Goal: Find contact information: Find contact information

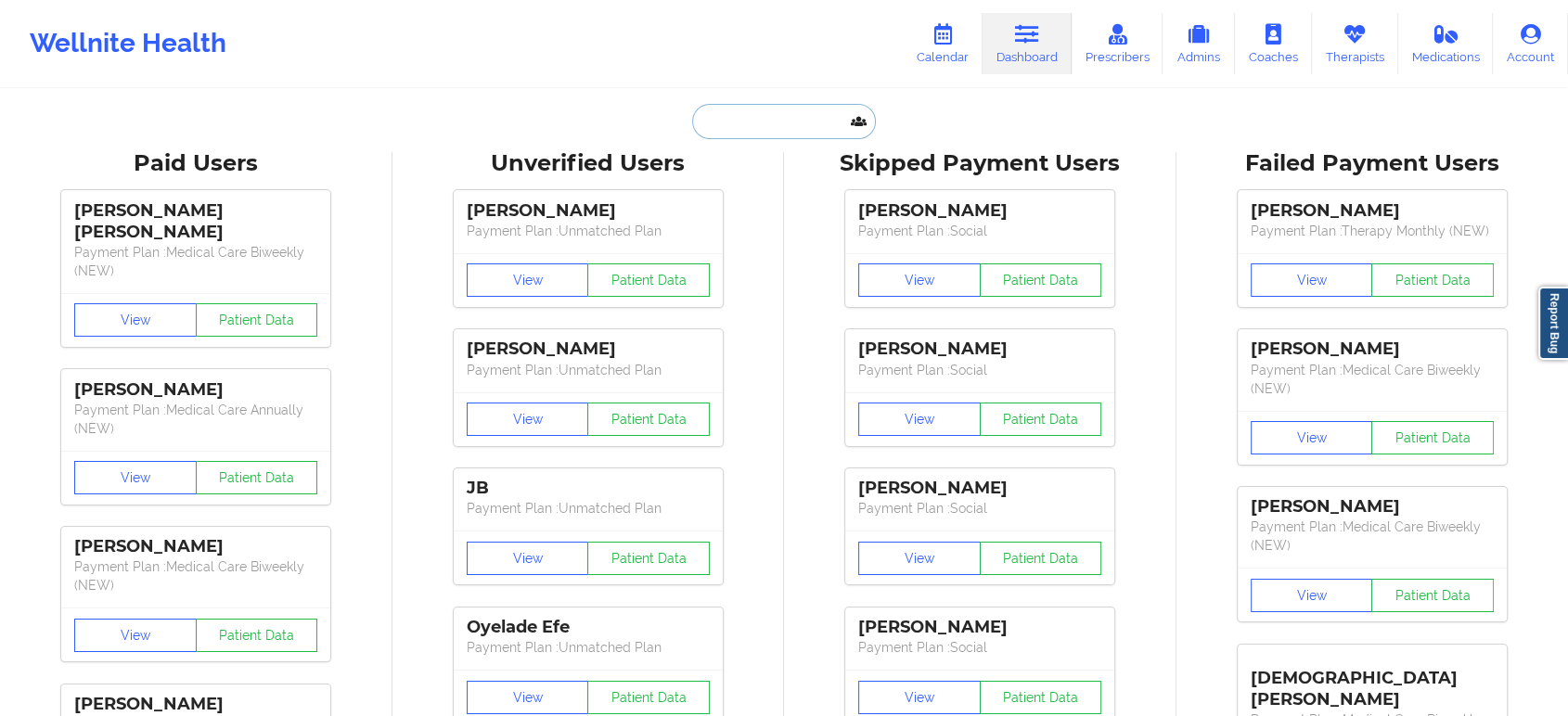
click at [771, 130] on input "text" at bounding box center [784, 120] width 183 height 35
paste input "LOUIS ALLRED"
type input "LOUIS ALLRED"
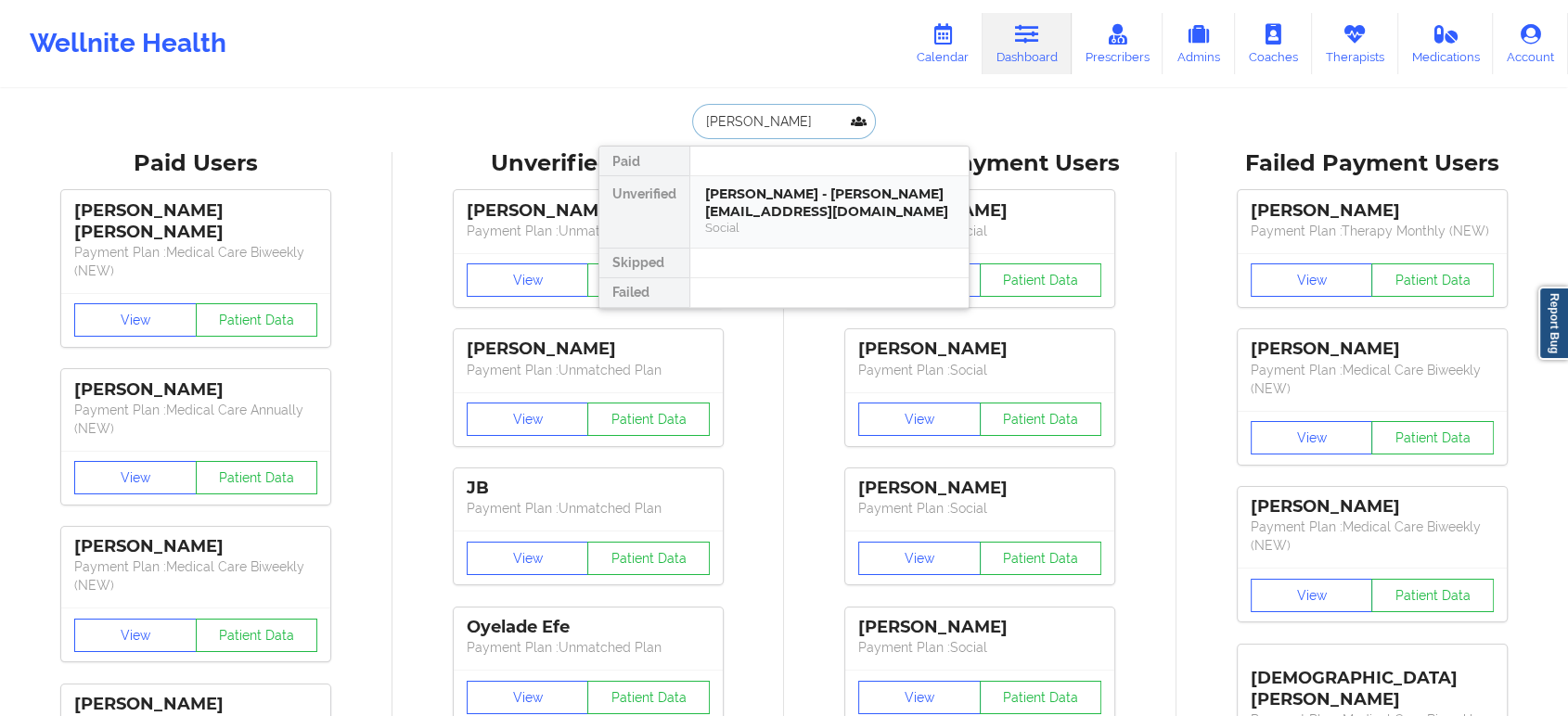
click at [789, 196] on div "LOUIS ALLRED - enriqueztwb@gmail.com" at bounding box center [830, 202] width 249 height 34
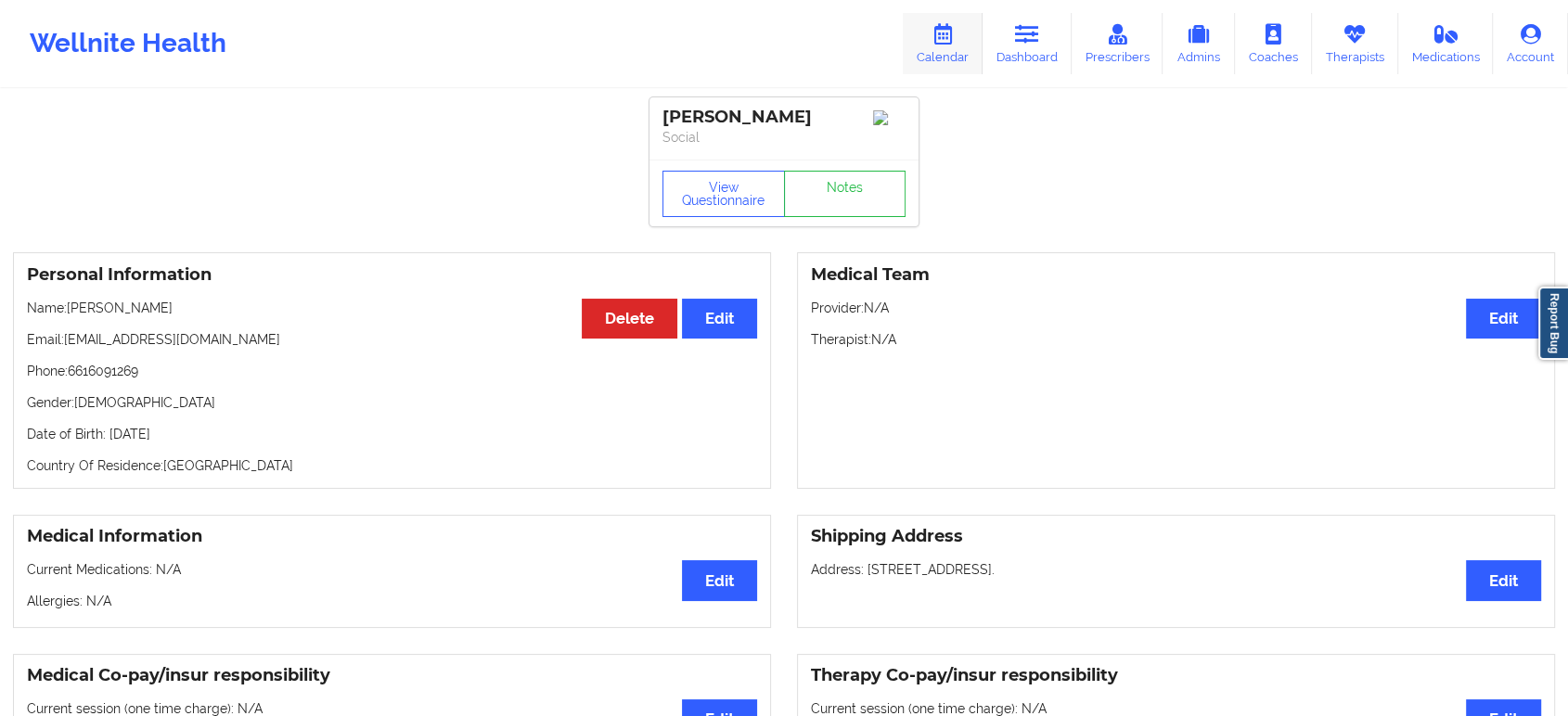
click at [947, 40] on icon at bounding box center [942, 34] width 24 height 20
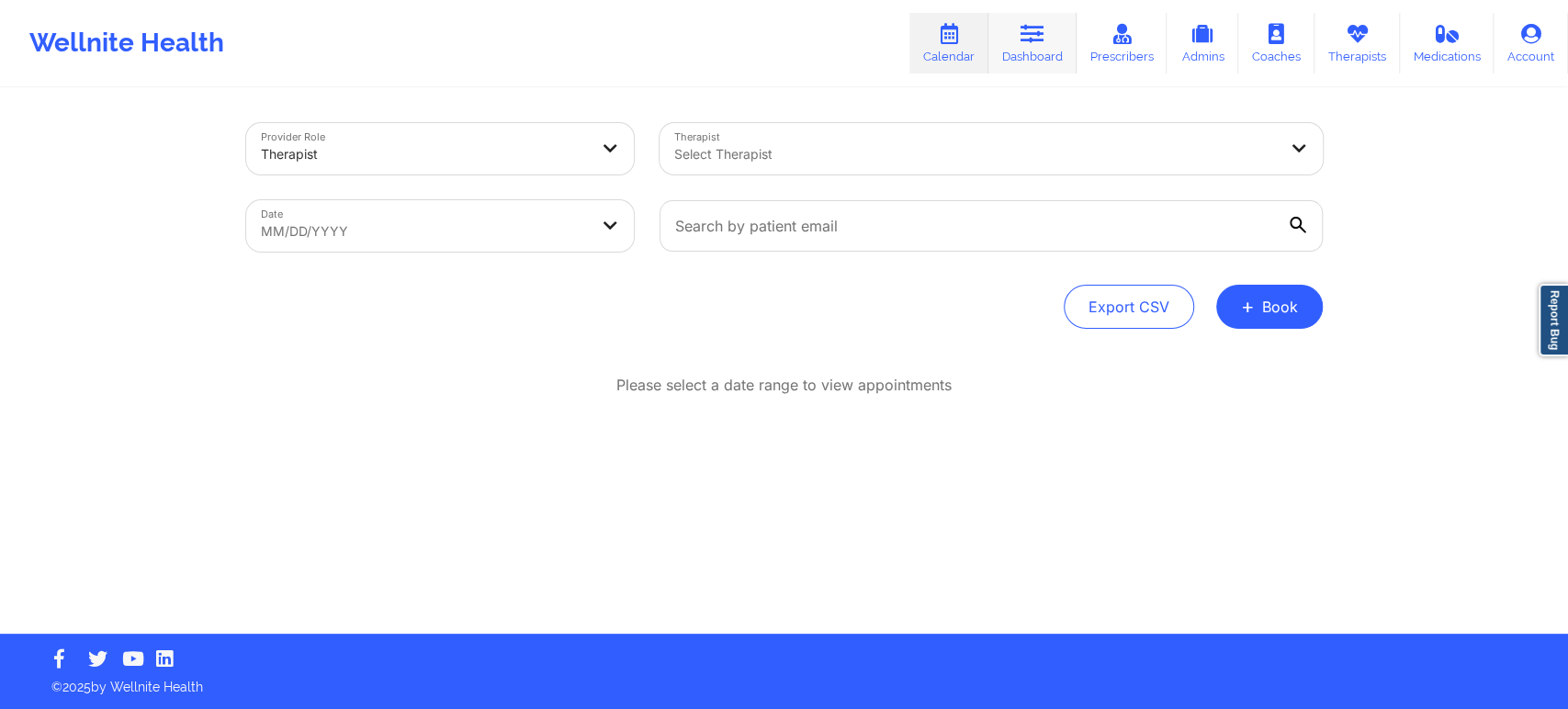
click at [1049, 34] on link "Dashboard" at bounding box center [1032, 42] width 88 height 60
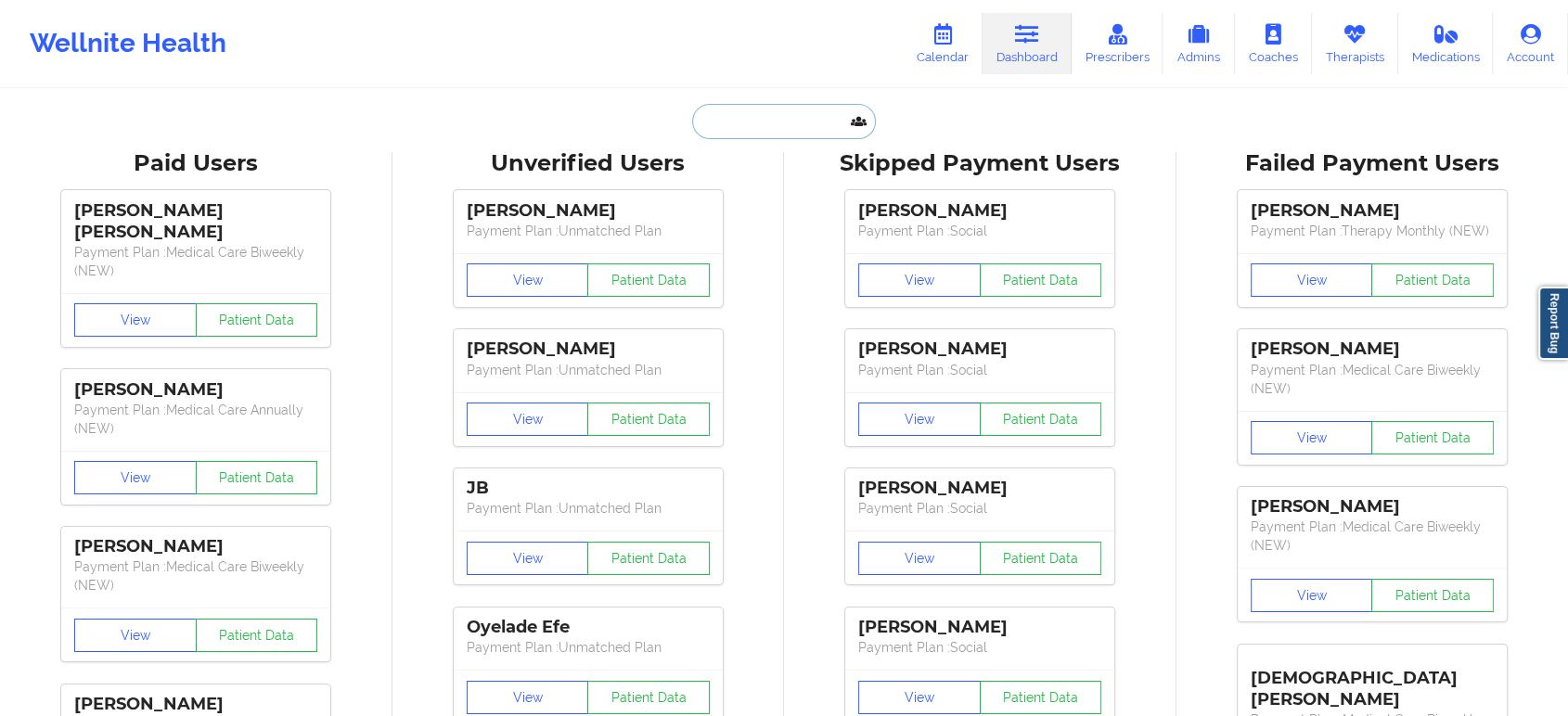
click at [755, 123] on input "text" at bounding box center [784, 120] width 183 height 35
paste input "Keisean Price"
type input "Keisean Price"
click at [816, 118] on input "text" at bounding box center [784, 120] width 183 height 35
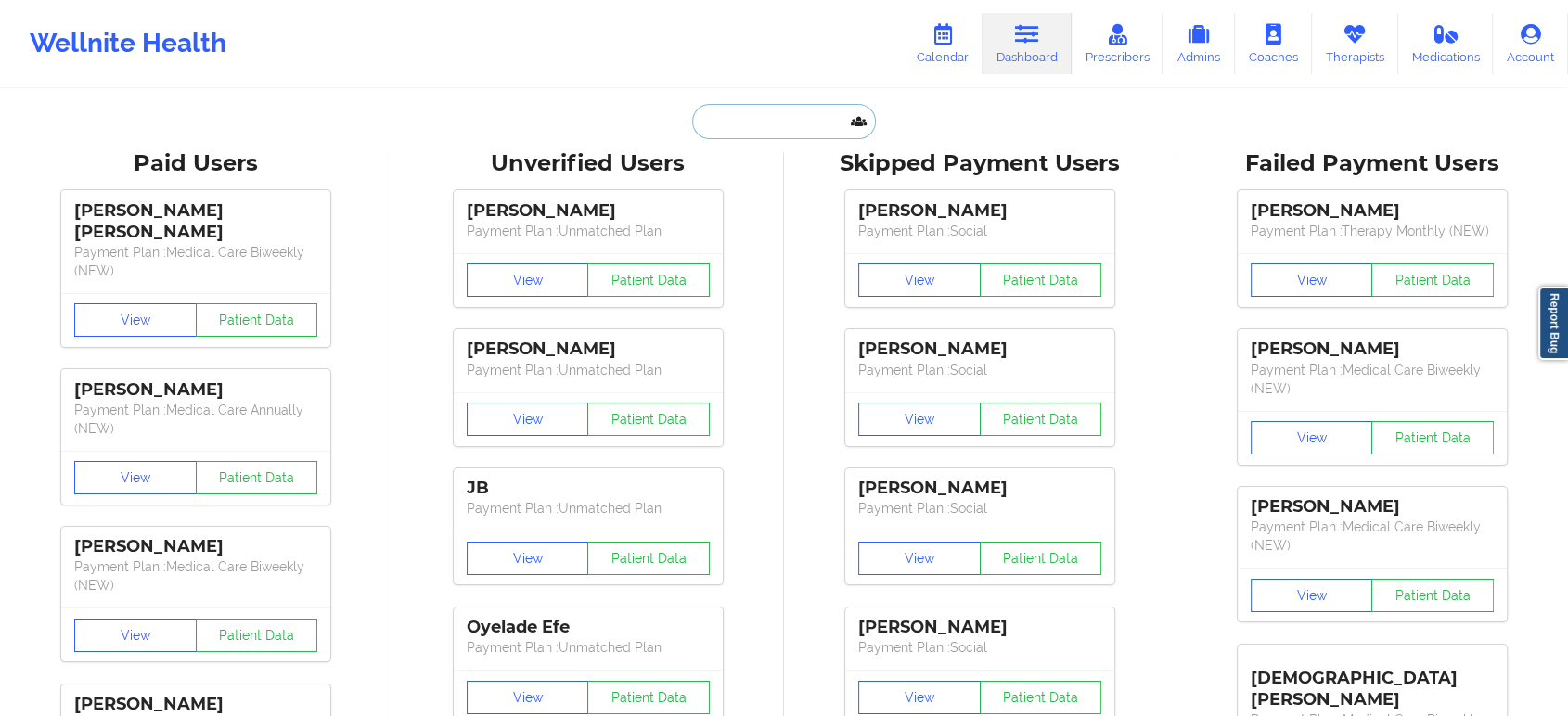
paste input "doranrichardson@yahoo.com"
type input "doranrichardson@yahoo.com"
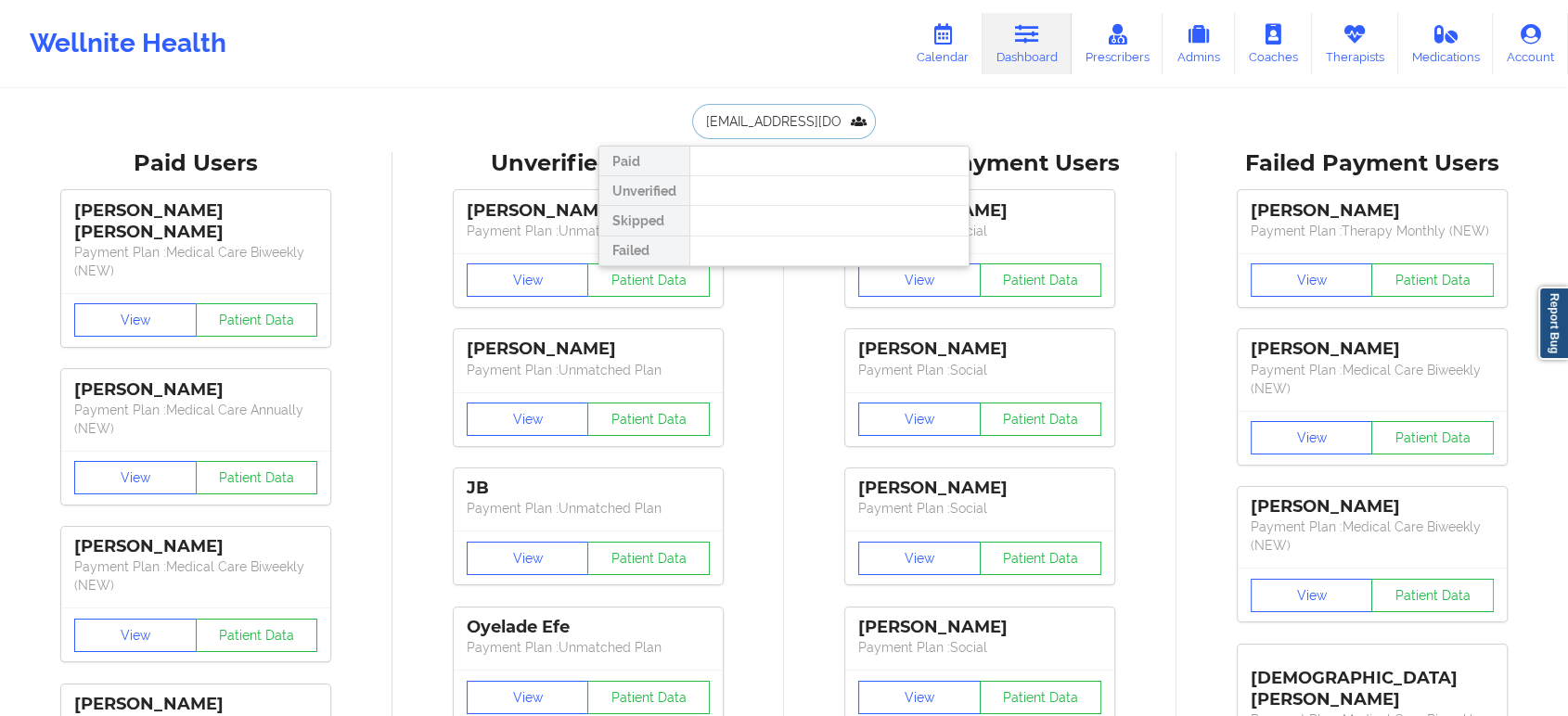
scroll to position [0, 30]
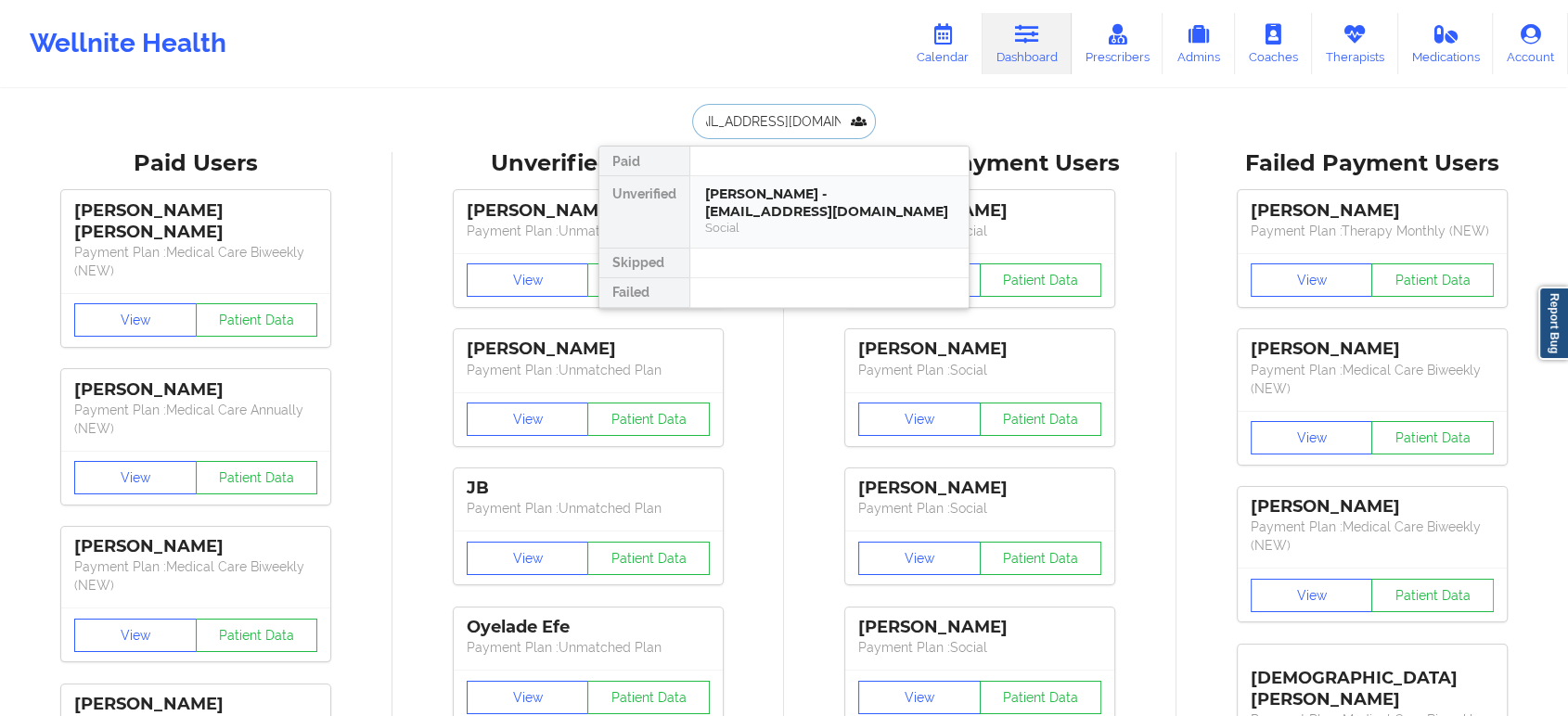
click at [825, 206] on div "Doran Richardson - doranrichardson@yahoo.com" at bounding box center [830, 202] width 249 height 34
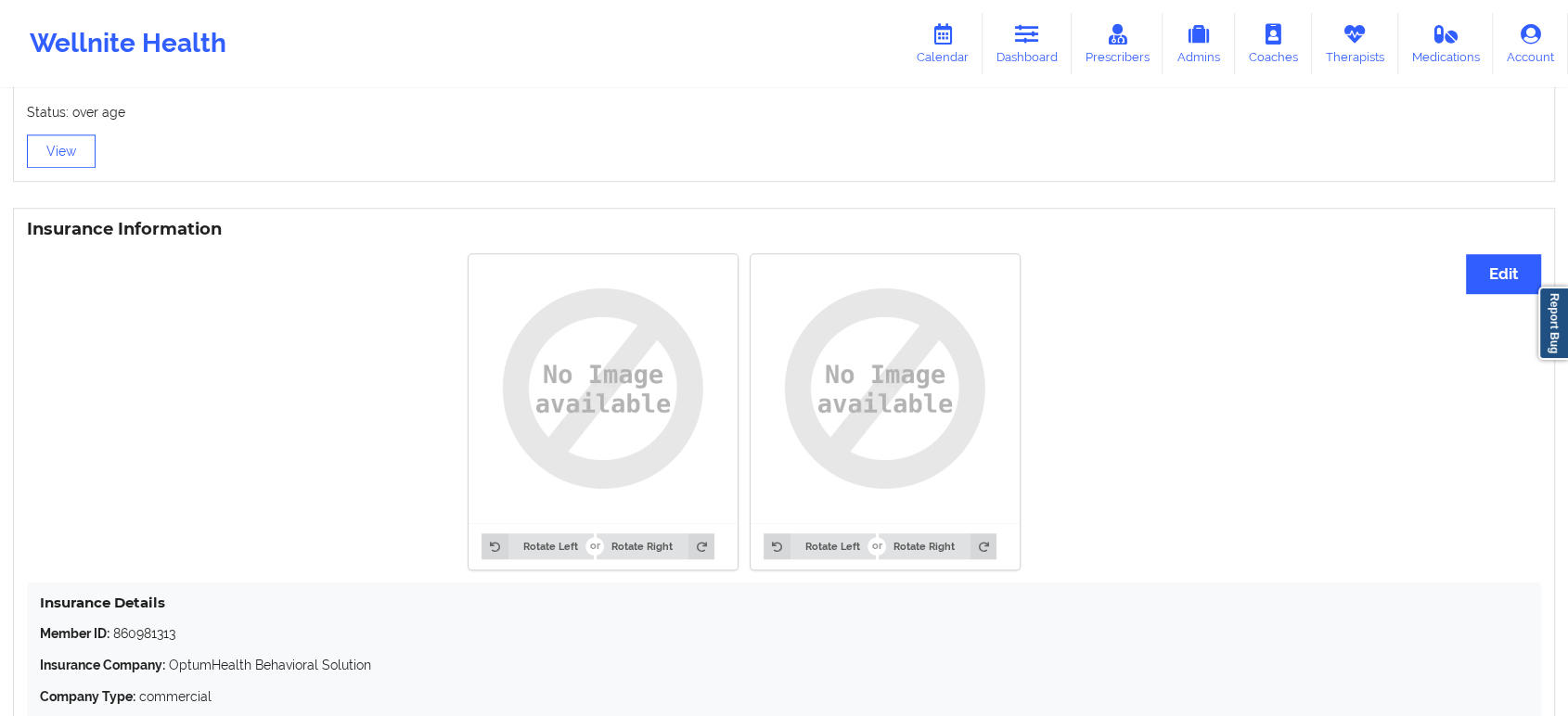
drag, startPoint x: 356, startPoint y: 399, endPoint x: 374, endPoint y: 346, distance: 56.0
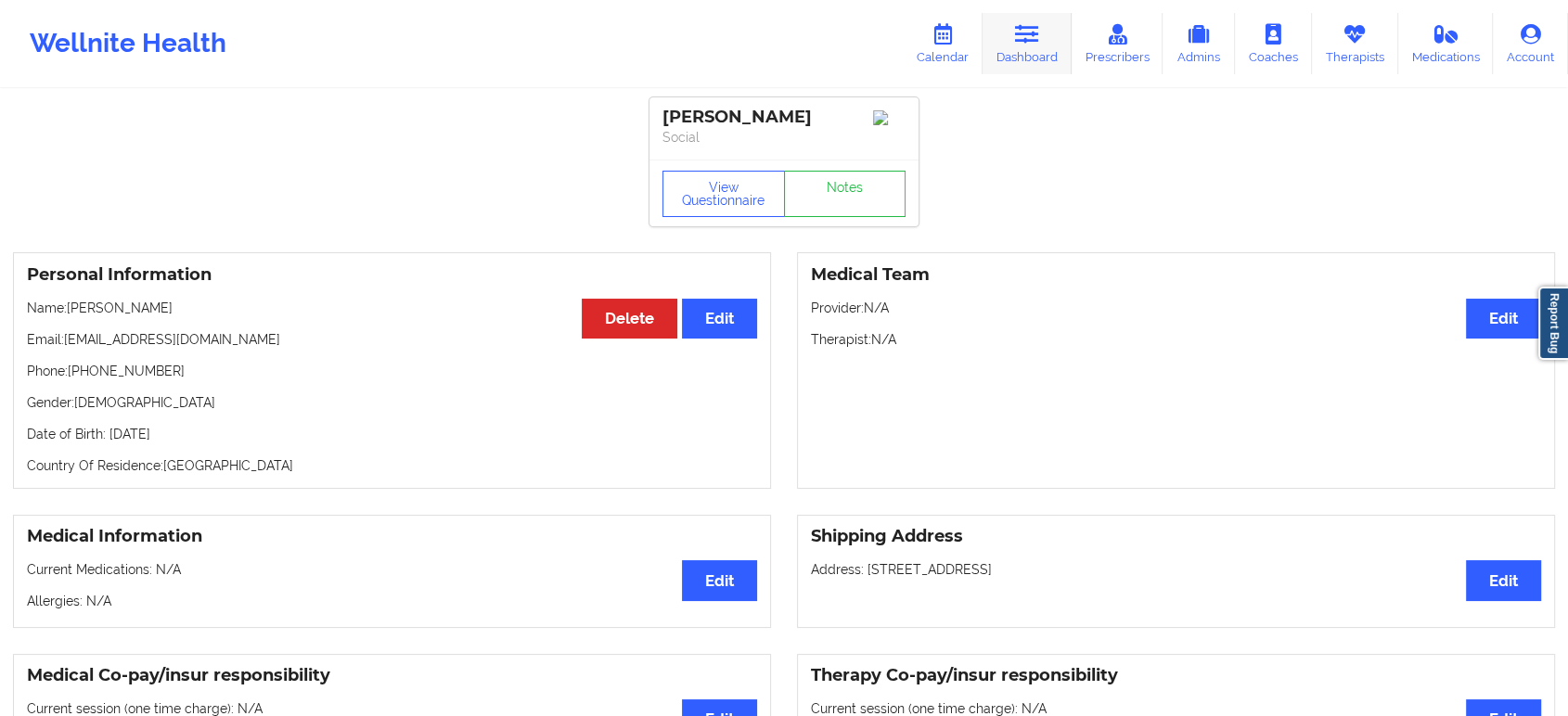
click at [1042, 22] on link "Dashboard" at bounding box center [1027, 43] width 89 height 61
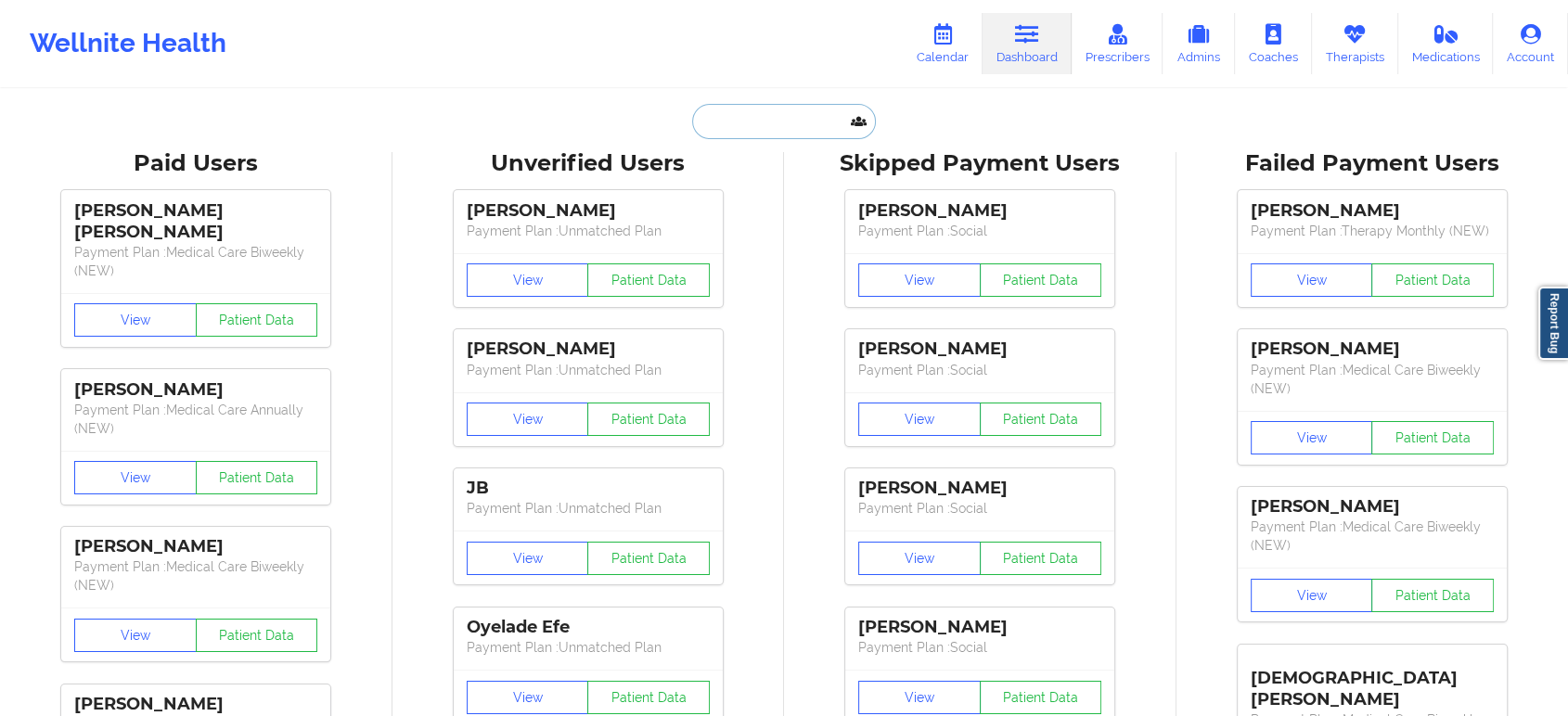
click at [762, 128] on input "text" at bounding box center [784, 120] width 183 height 35
paste input "Skandha Chinto"
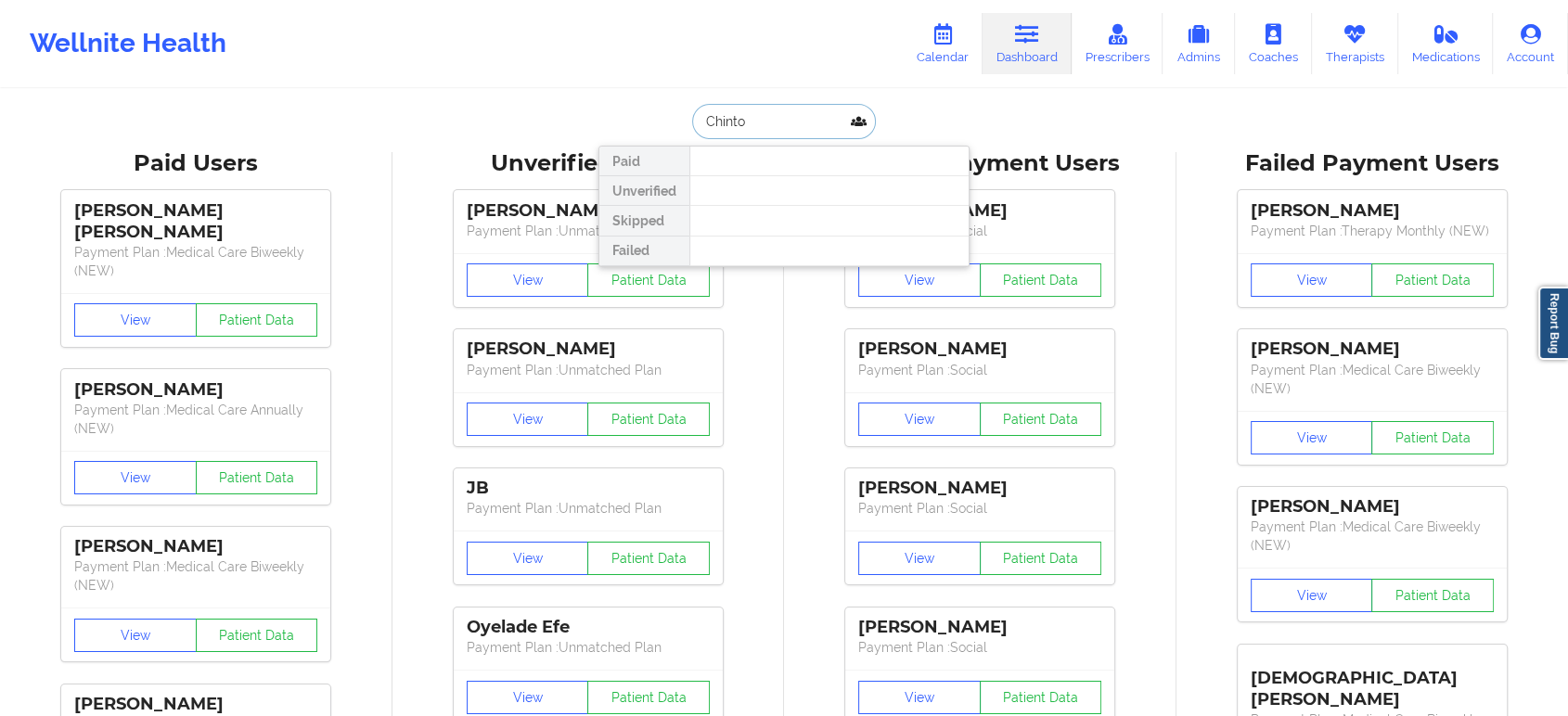
click at [827, 126] on input "Chinto" at bounding box center [784, 120] width 183 height 35
paste input "Kathryn Turner"
type input "Kathryn Turner"
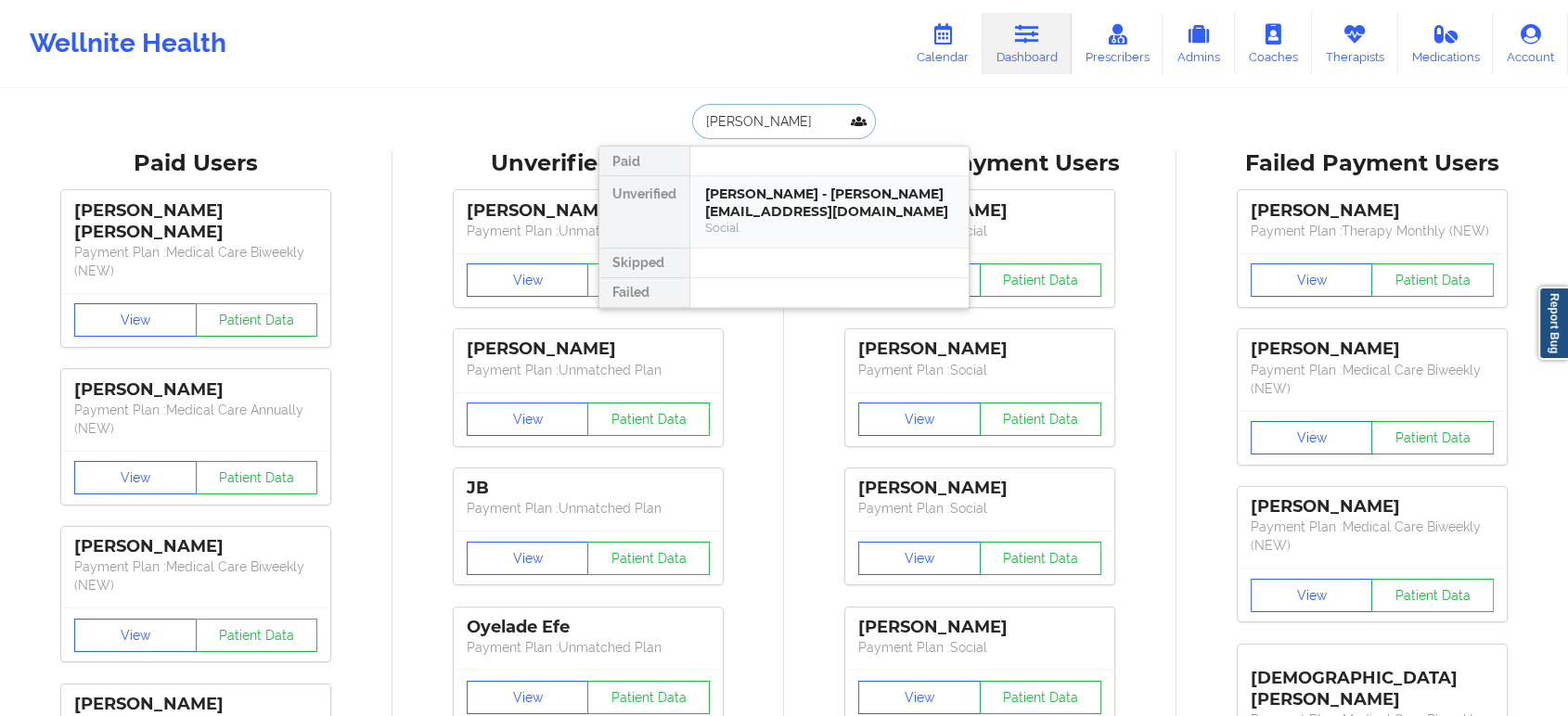
click at [812, 202] on div "Kathryn Turner - katie.duncan5@gmail.com" at bounding box center [830, 202] width 249 height 34
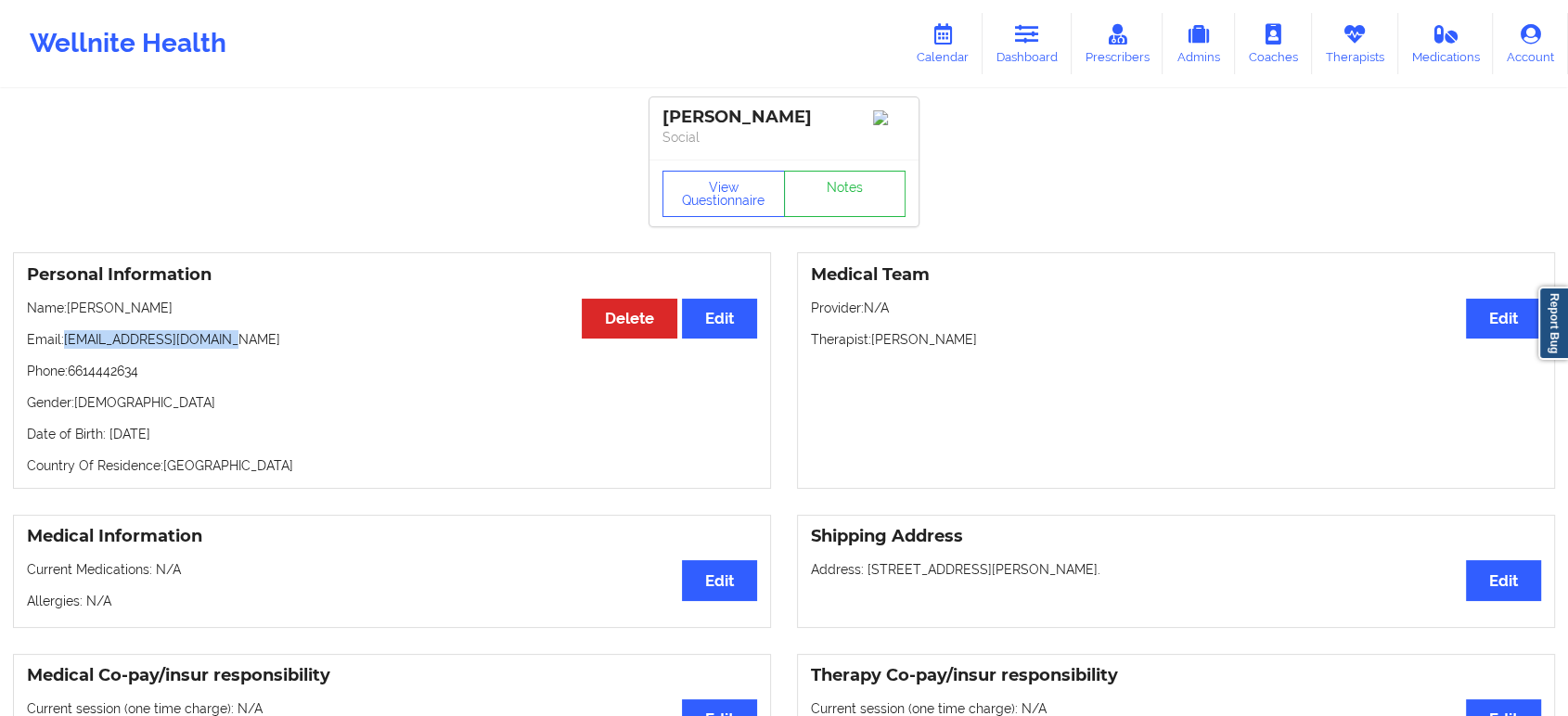
drag, startPoint x: 230, startPoint y: 346, endPoint x: 66, endPoint y: 336, distance: 164.3
click at [66, 336] on p "Email: katie.duncan5@gmail.com" at bounding box center [392, 340] width 730 height 19
copy p "katie.duncan5@gmail.com"
click at [119, 368] on p "Phone: 6614442634" at bounding box center [392, 370] width 730 height 19
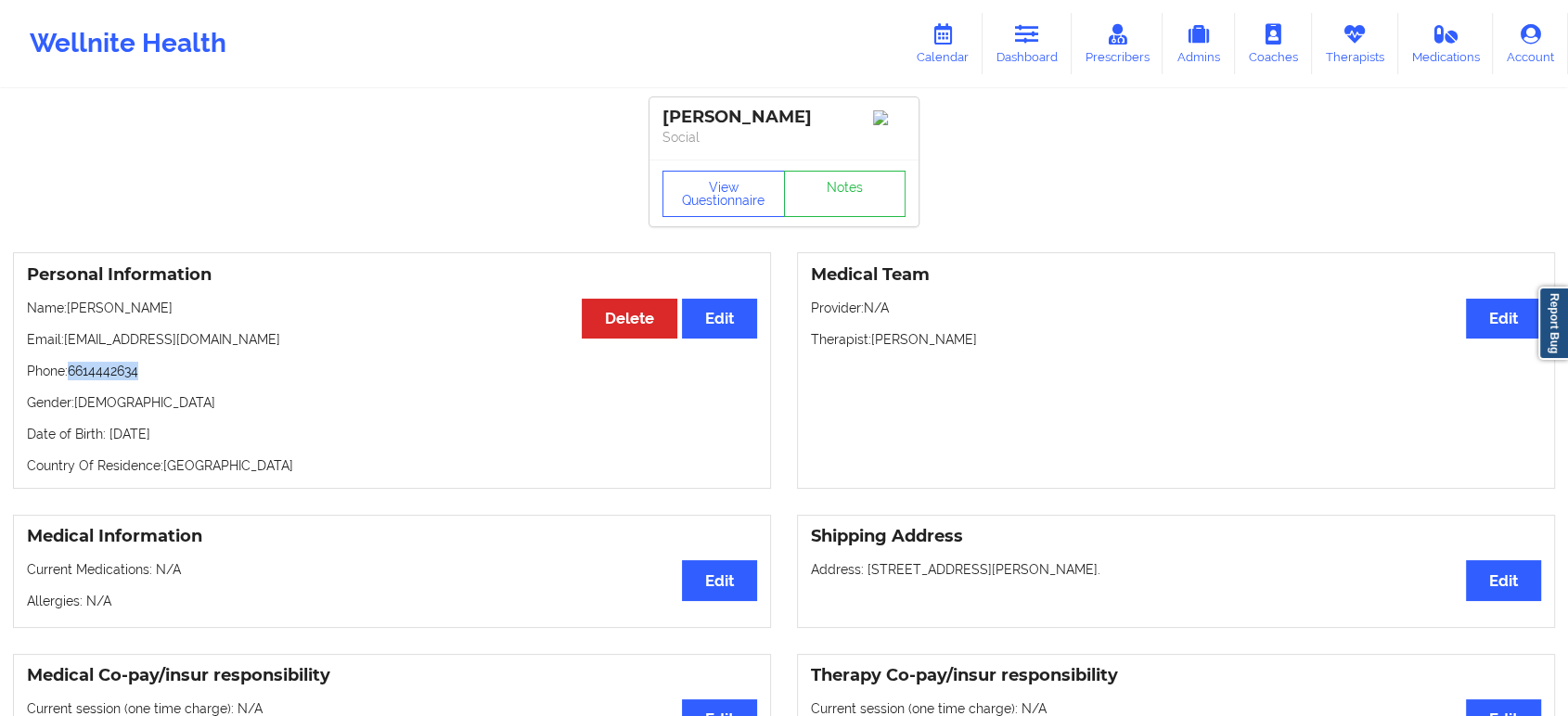
copy p "6614442634"
drag, startPoint x: 163, startPoint y: 315, endPoint x: 70, endPoint y: 310, distance: 93.1
click at [70, 310] on p "Name: Kathryn Turner" at bounding box center [392, 308] width 730 height 19
copy p "Kathryn Turner"
drag, startPoint x: 1037, startPoint y: 31, endPoint x: 967, endPoint y: 54, distance: 73.7
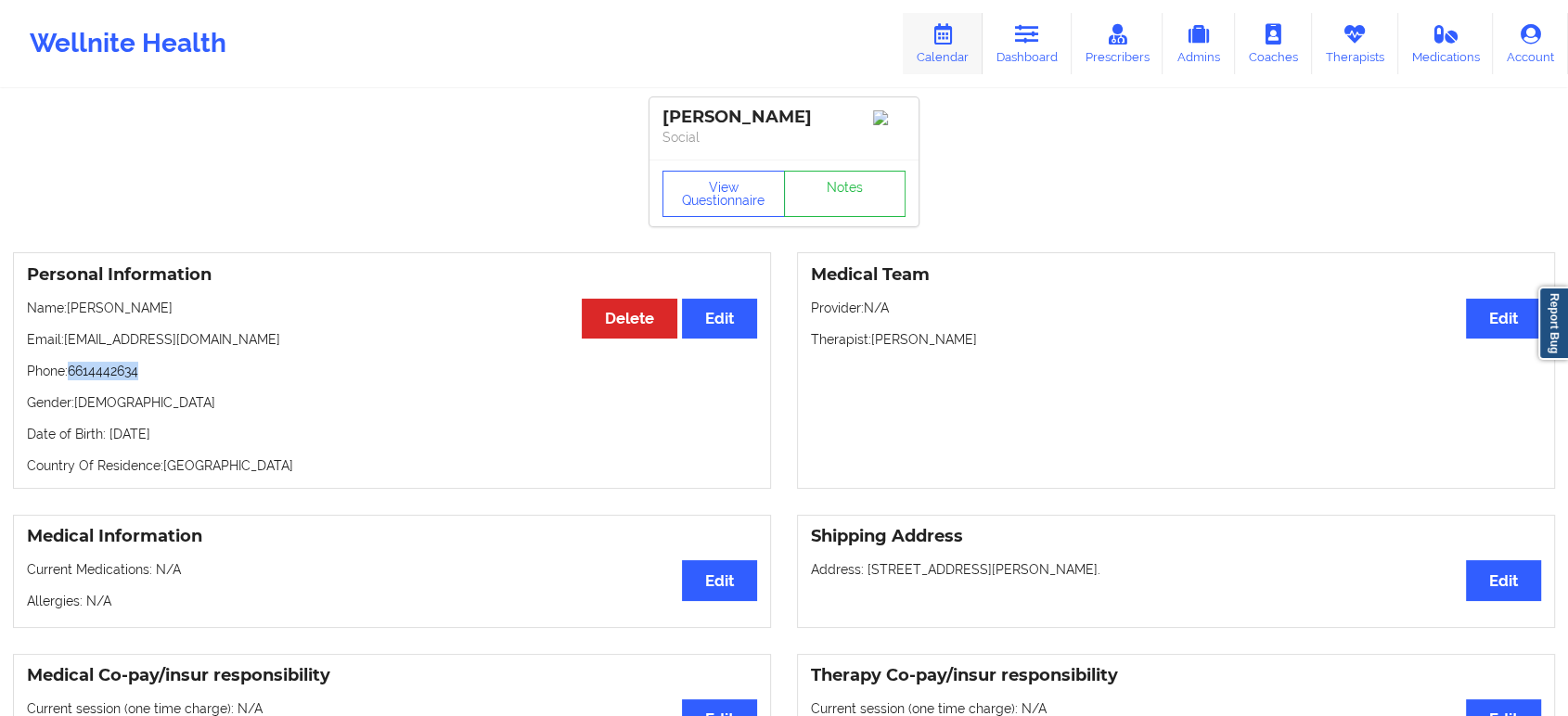
click at [1037, 31] on icon at bounding box center [1027, 34] width 24 height 20
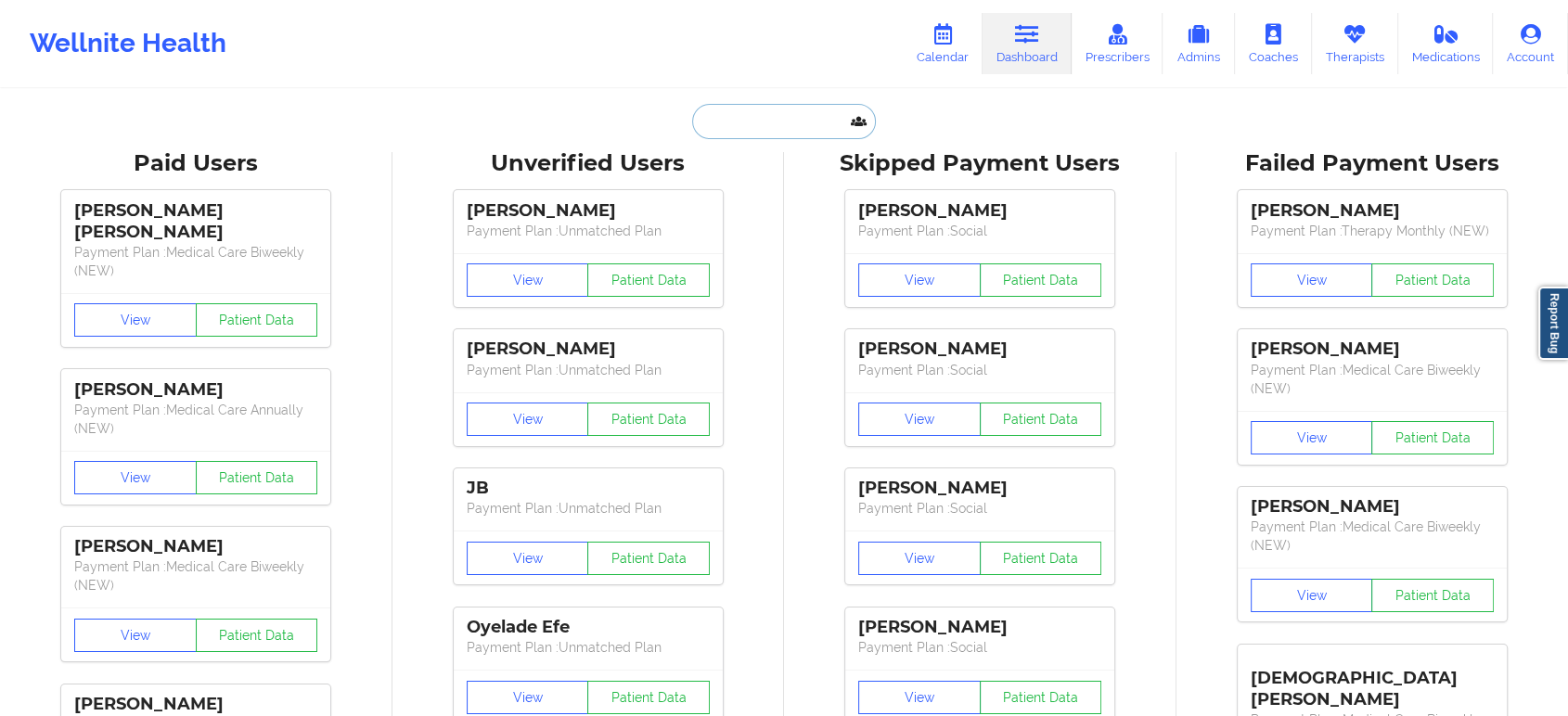
click at [783, 116] on input "text" at bounding box center [784, 120] width 183 height 35
paste input "YEN NHI LE"
type input "YEN NHI LE"
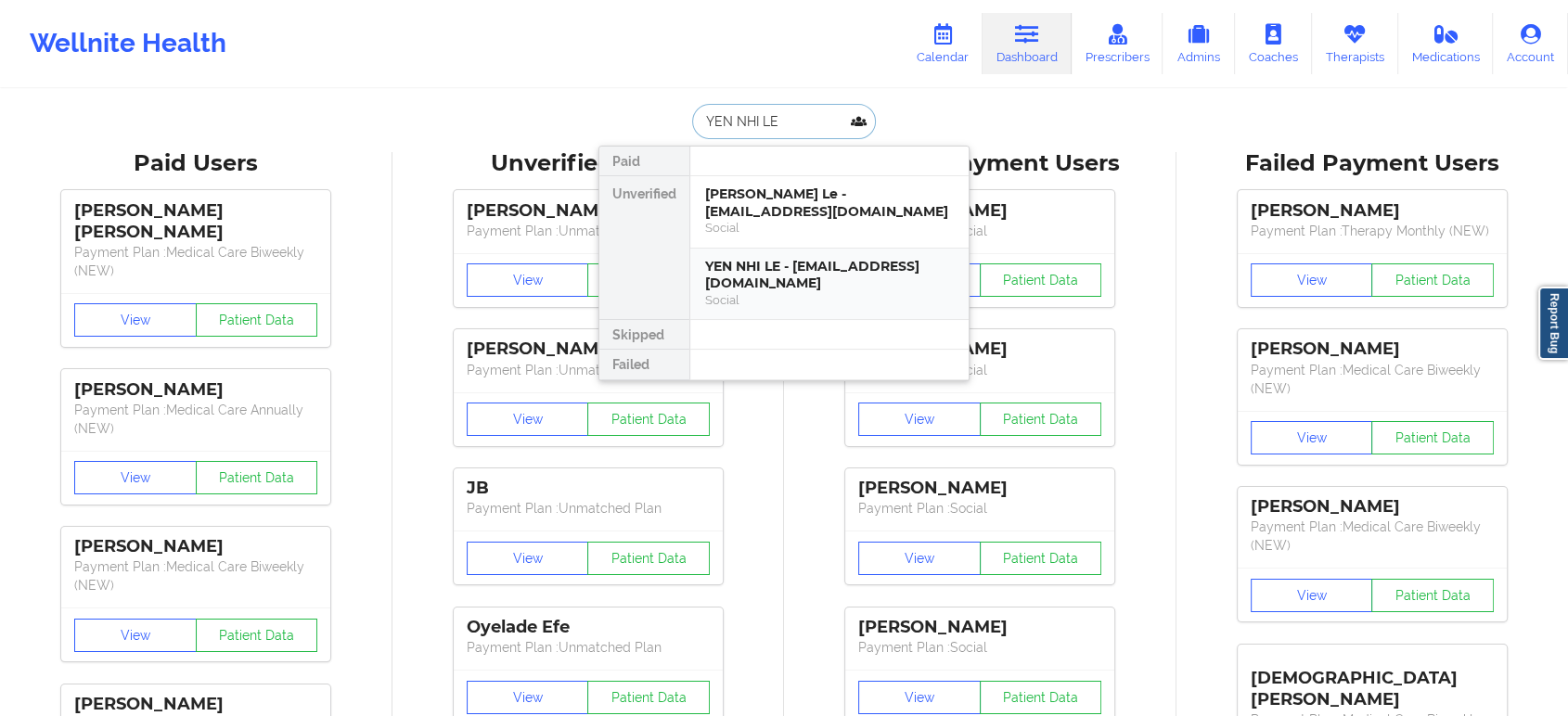
click at [825, 277] on div "YEN NHI LE - yennhi.le171@gmail.com" at bounding box center [830, 275] width 249 height 34
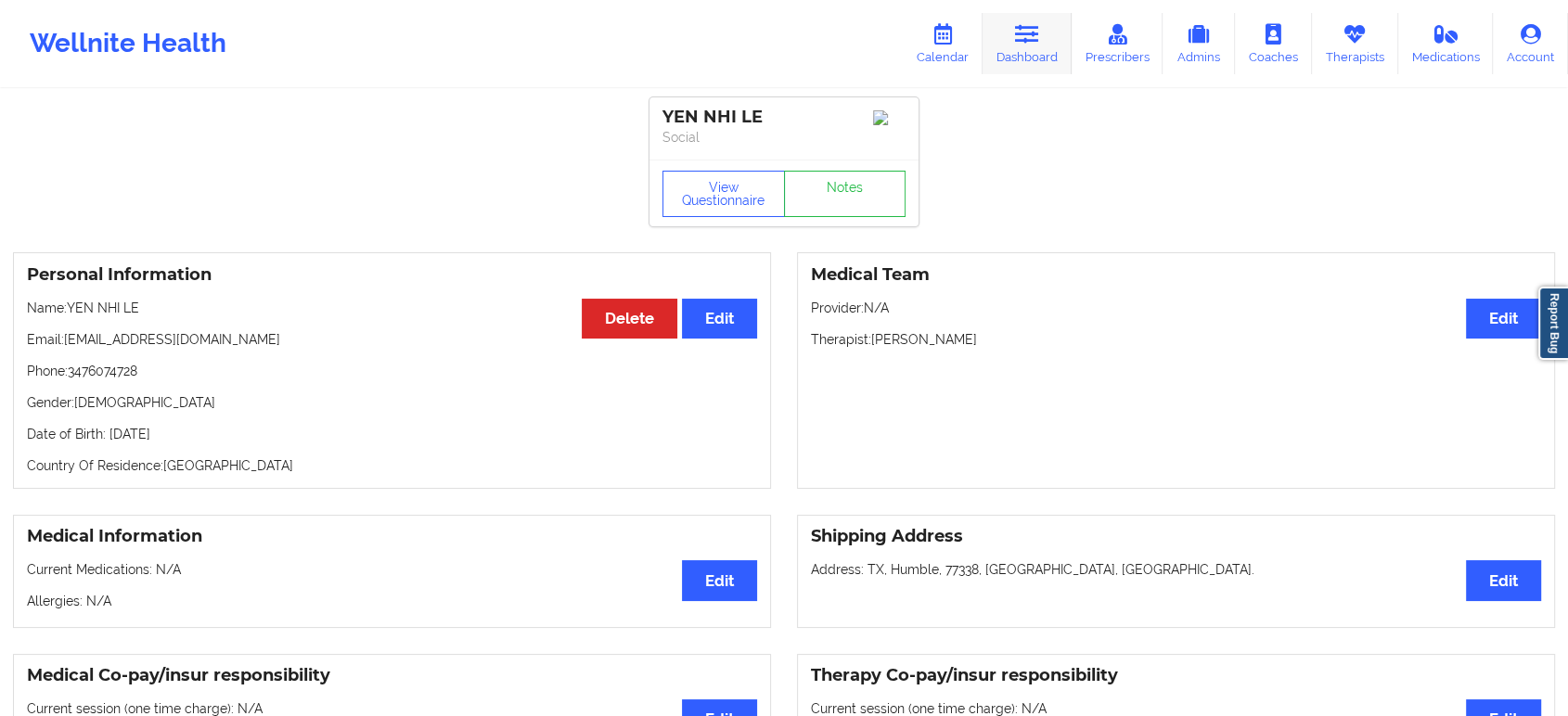
click at [1017, 35] on link "Dashboard" at bounding box center [1027, 43] width 89 height 61
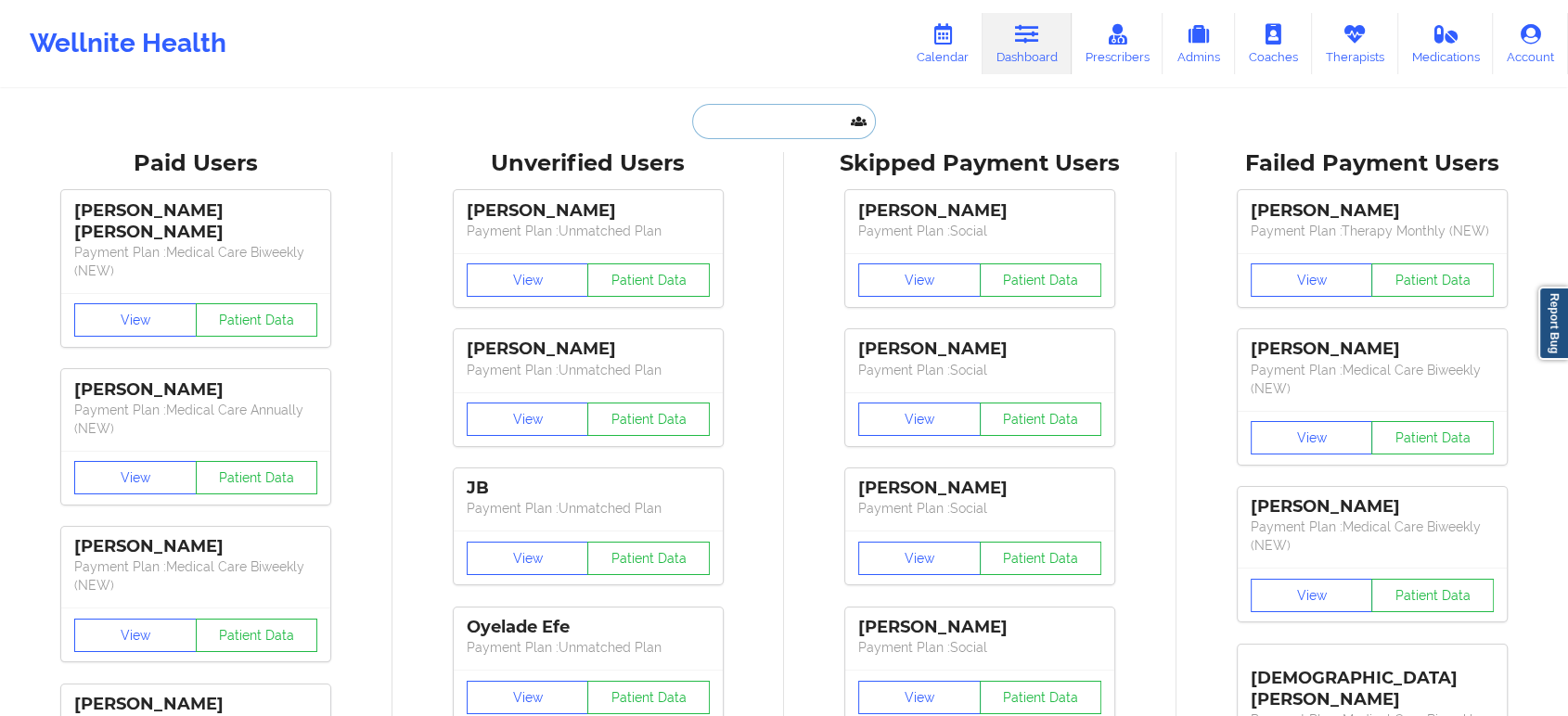
click at [794, 124] on input "text" at bounding box center [784, 120] width 183 height 35
paste input "SALVADOR SANTANA-ARELLANO"
type input "SALVADOR SANTANA-ARELLANO"
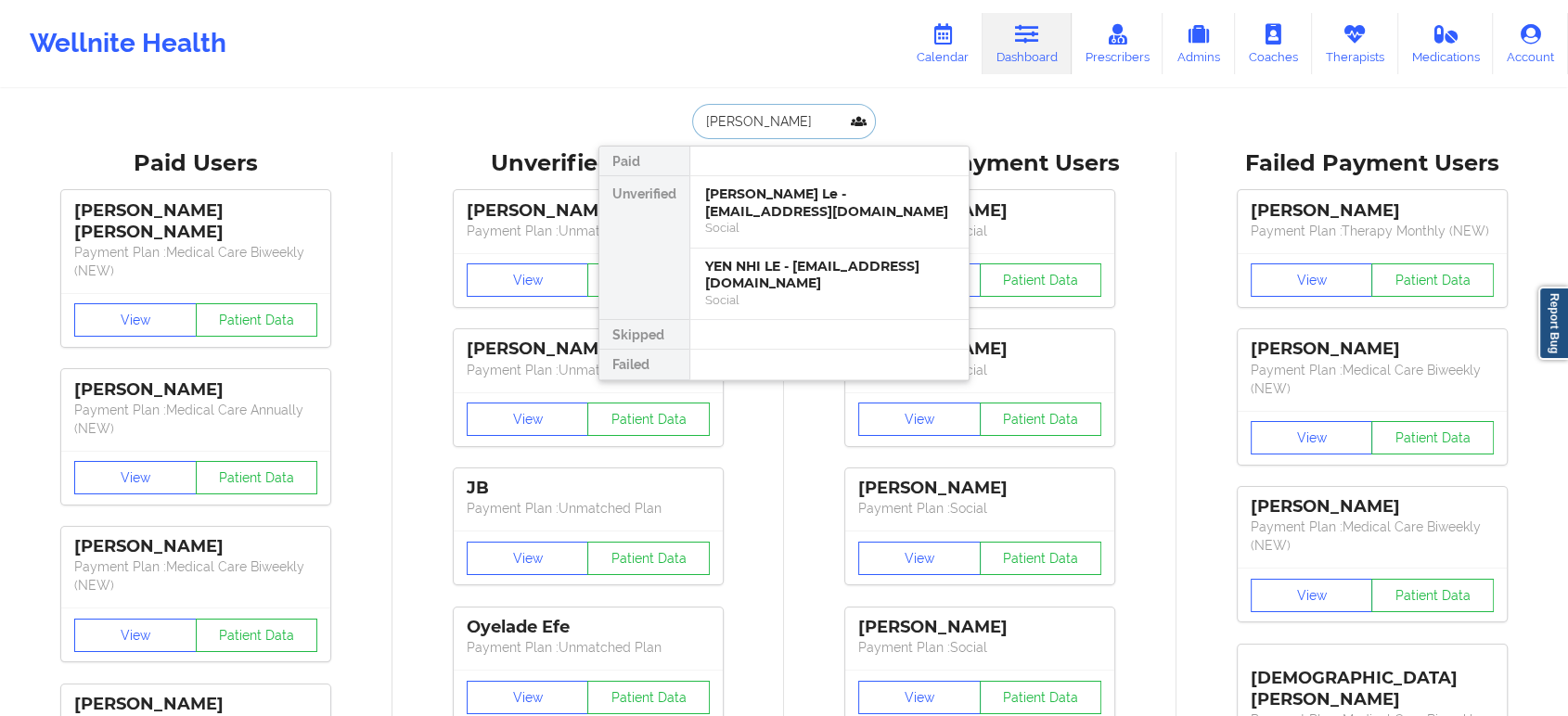
scroll to position [0, 60]
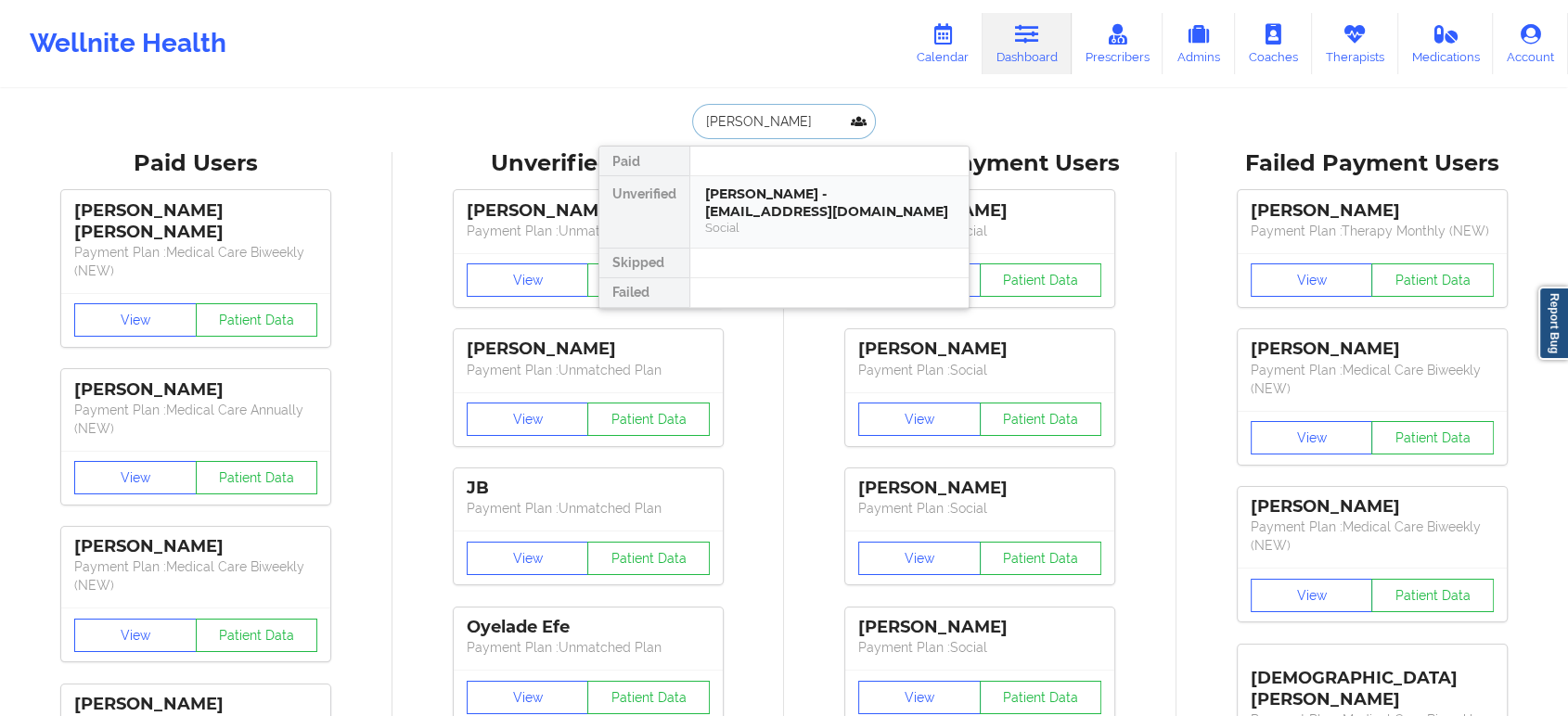
click at [799, 221] on div "Social" at bounding box center [830, 228] width 249 height 16
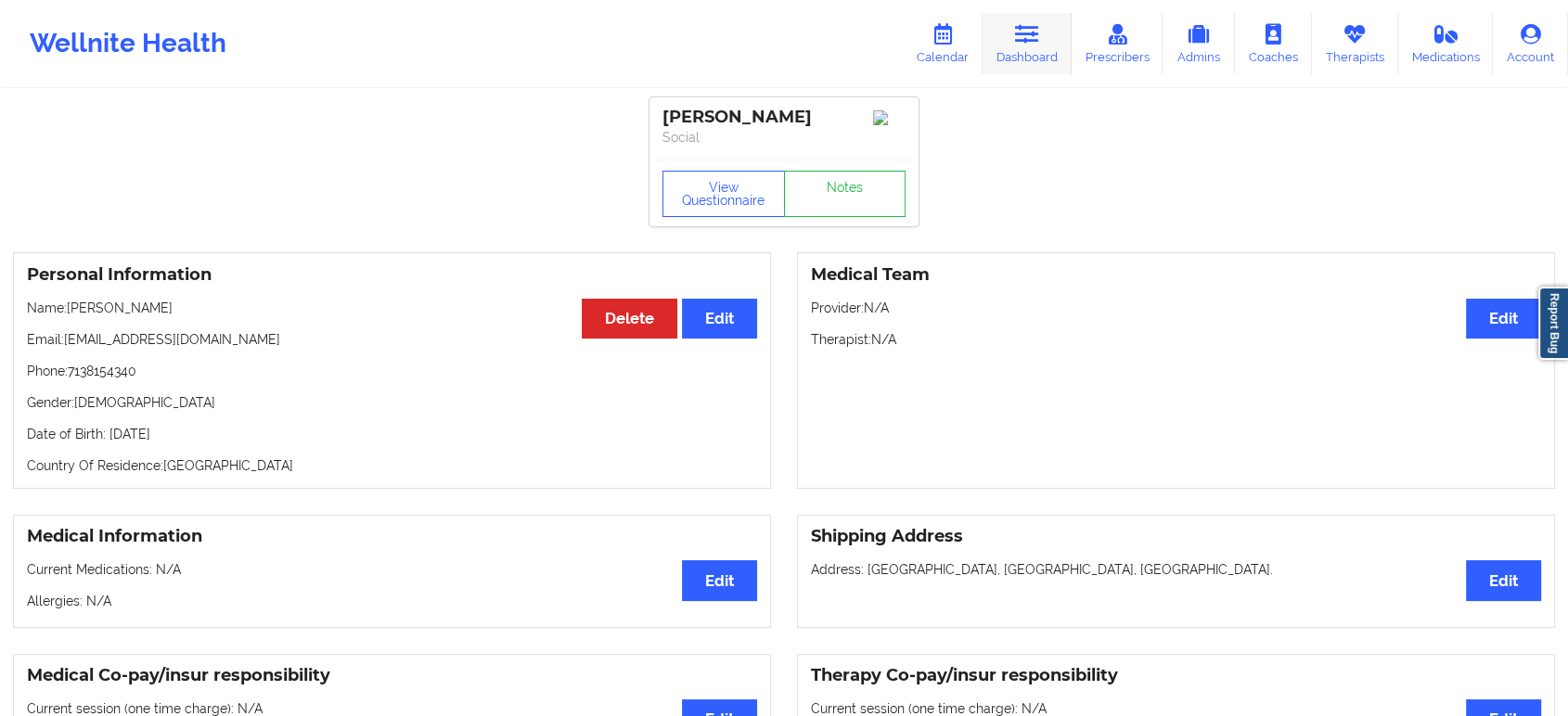
click at [1022, 45] on link "Dashboard" at bounding box center [1027, 43] width 89 height 61
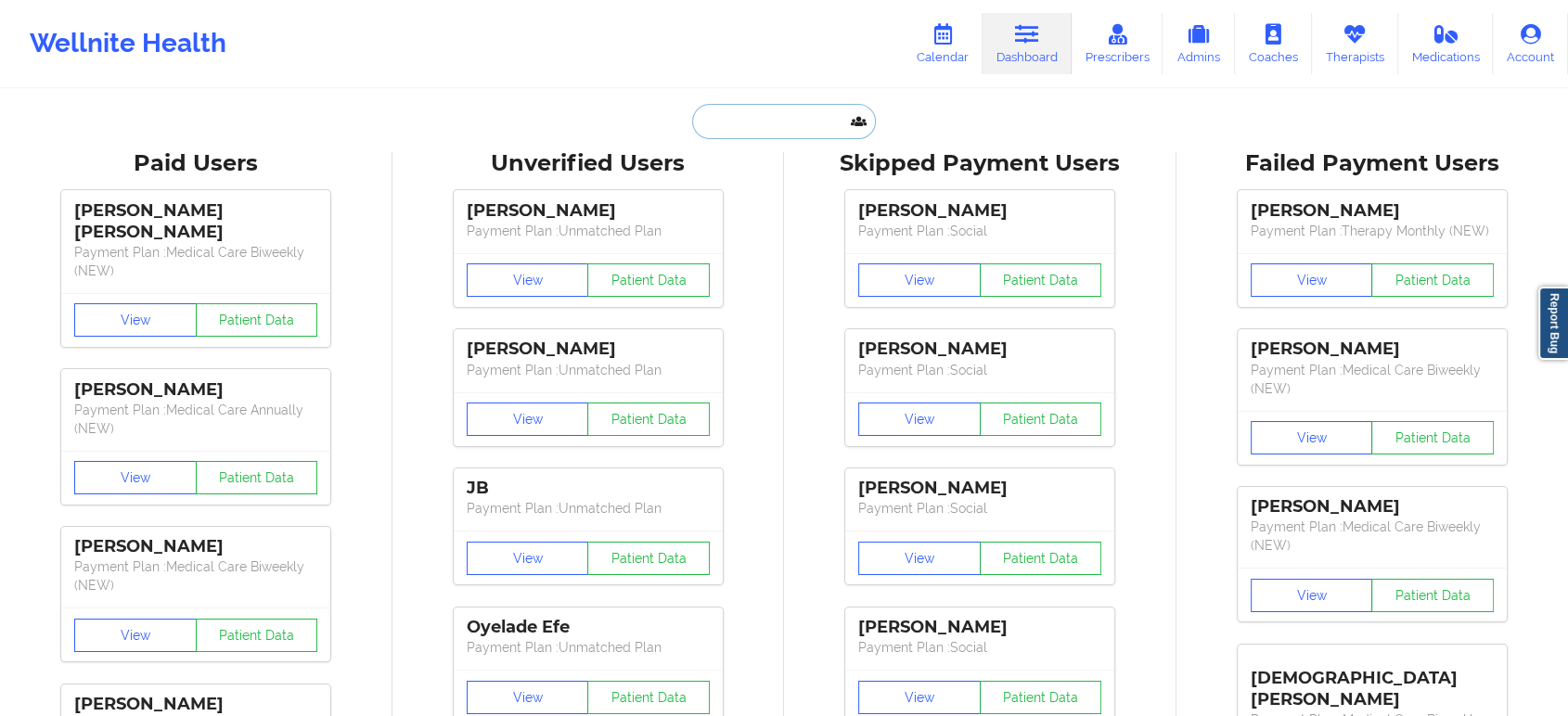
click at [773, 116] on input "text" at bounding box center [784, 120] width 183 height 35
paste input "SALVADOR SANTANA-ARELLANO"
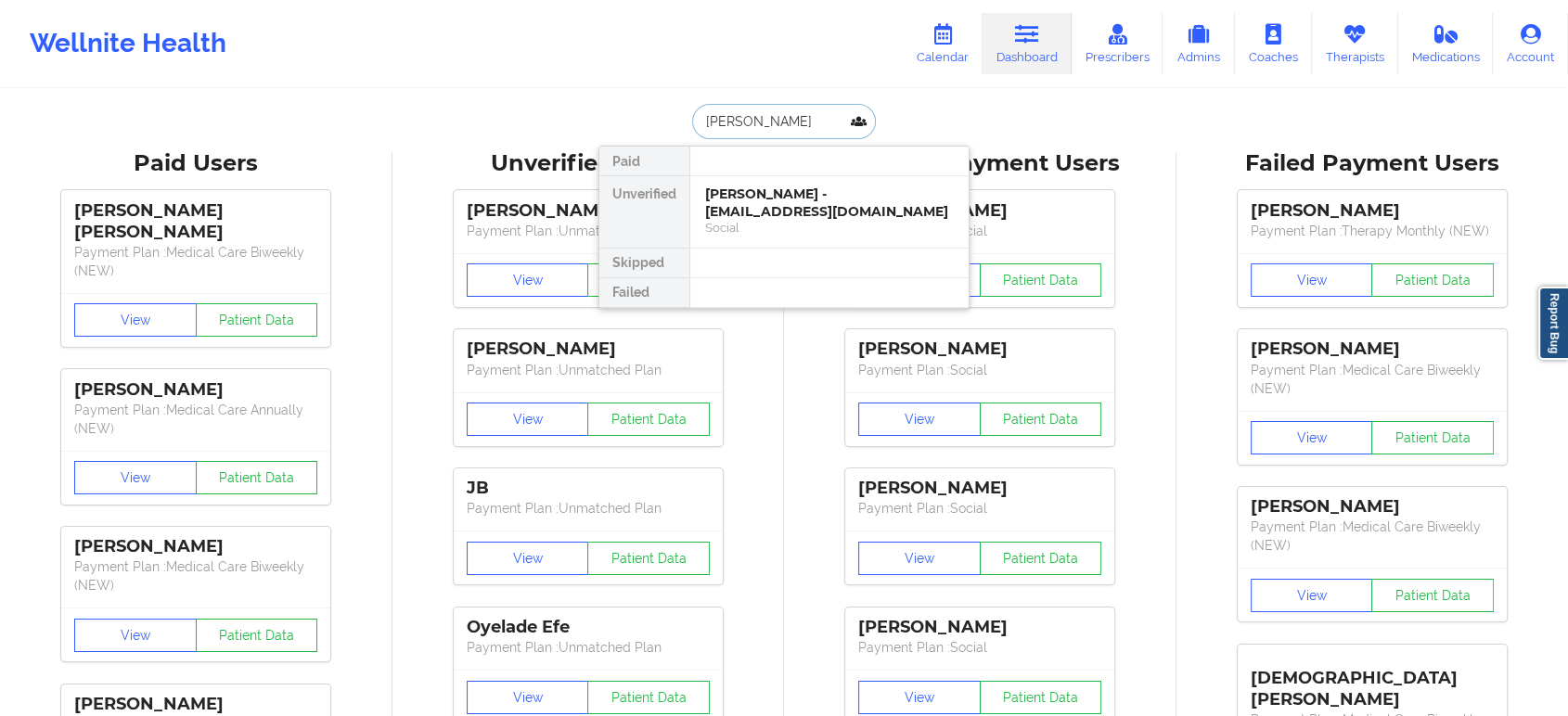
type input "SALVADOR SANTANA"
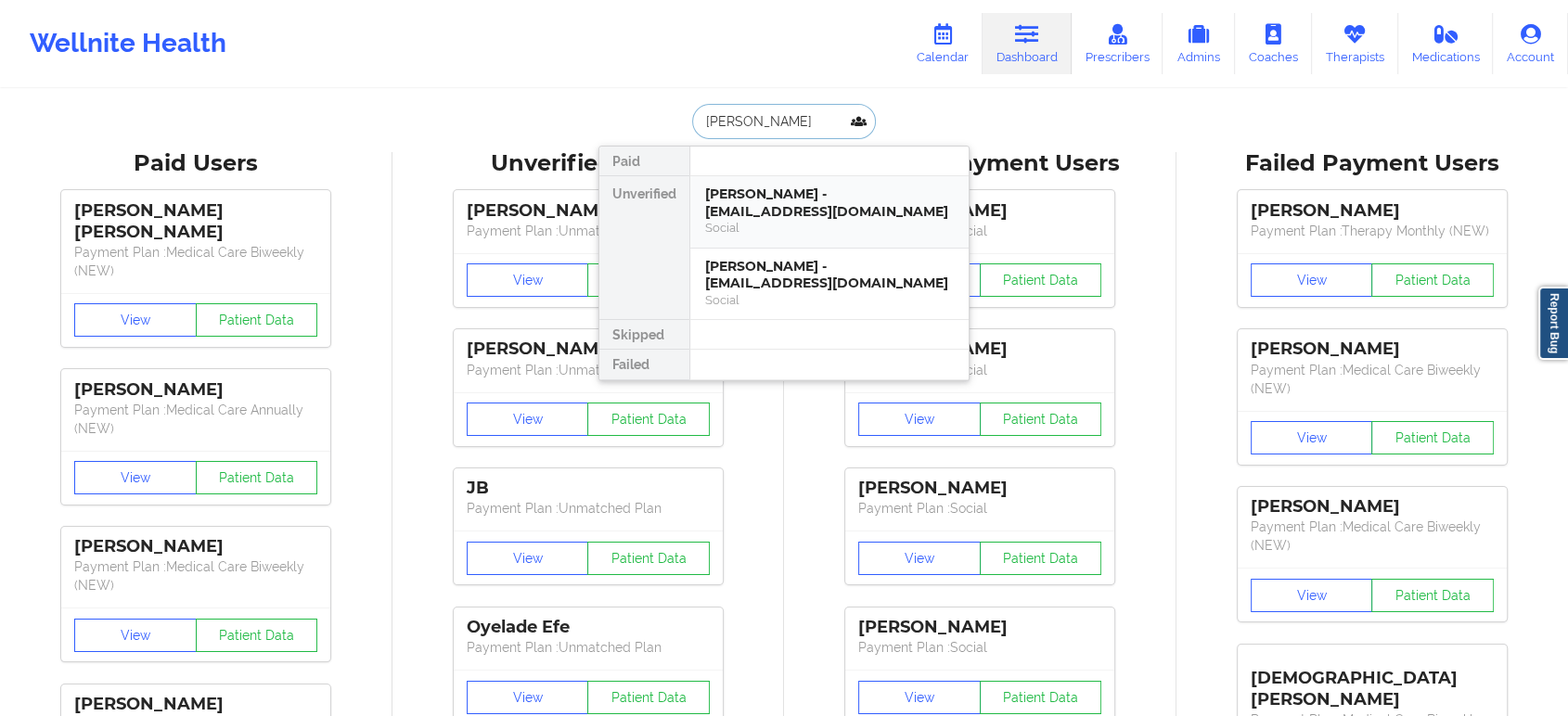
click at [813, 214] on div "Salvador Santana - salvadorsantana71@gmail.com" at bounding box center [830, 202] width 249 height 34
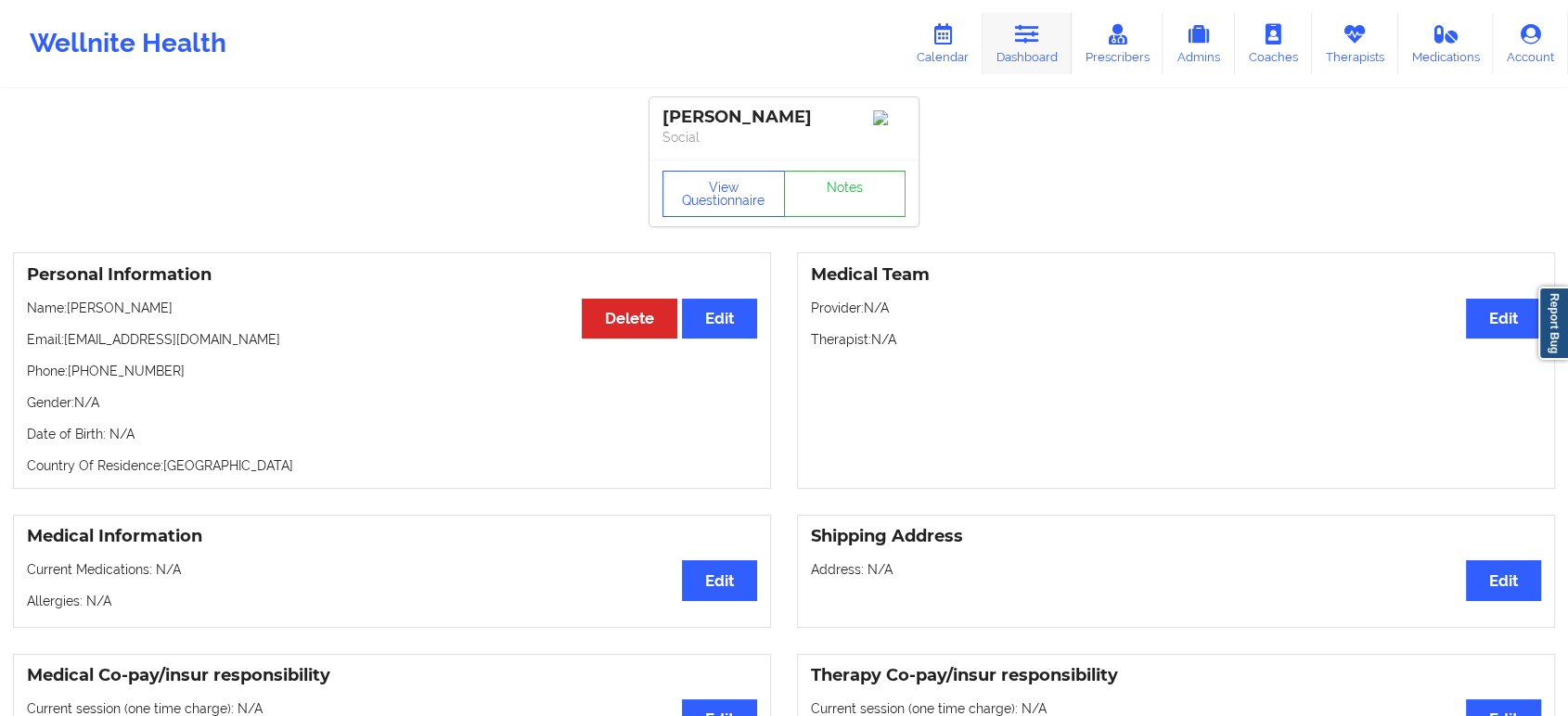
click at [1038, 49] on link "Dashboard" at bounding box center [1027, 43] width 89 height 61
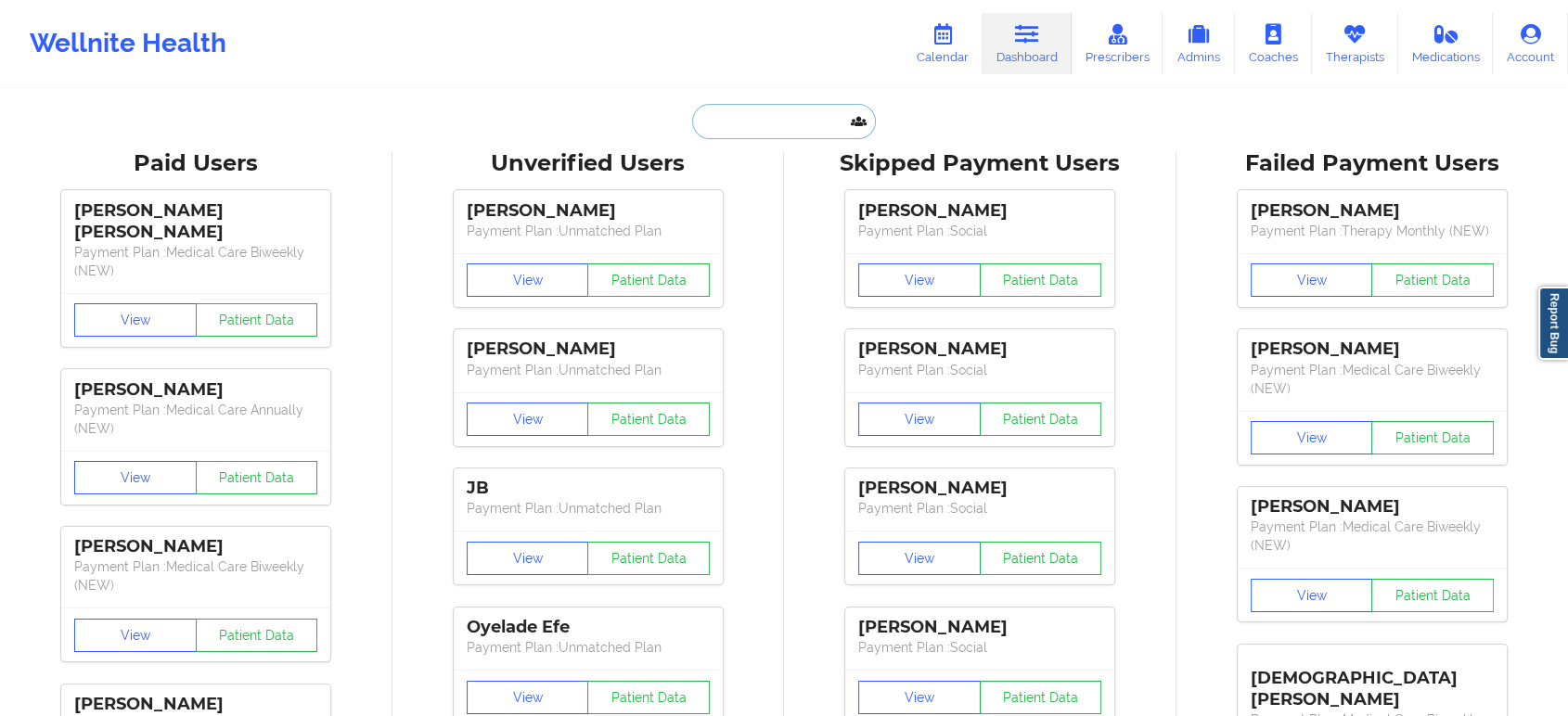
click at [841, 119] on input "text" at bounding box center [784, 120] width 183 height 35
paste input "Keisean Price"
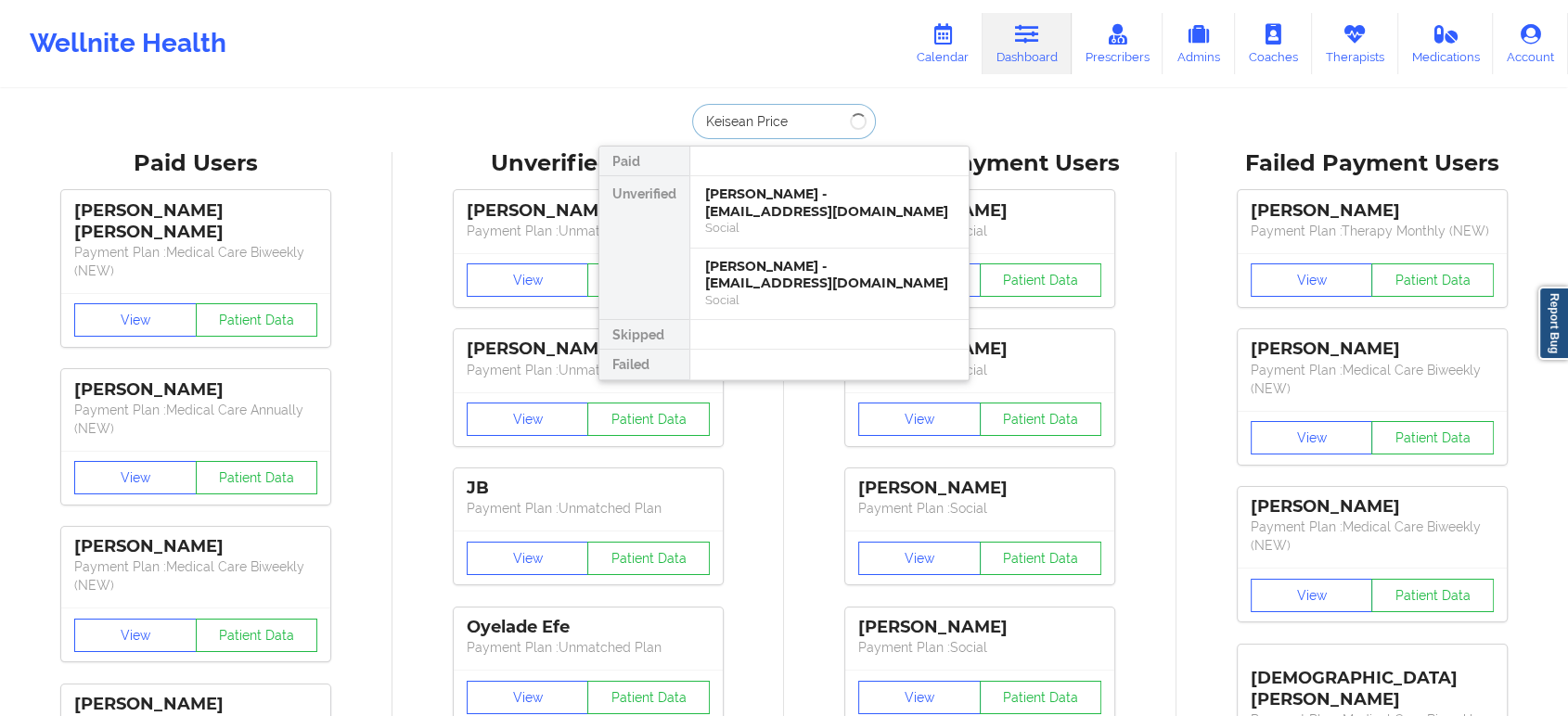
type input "Keisean Price"
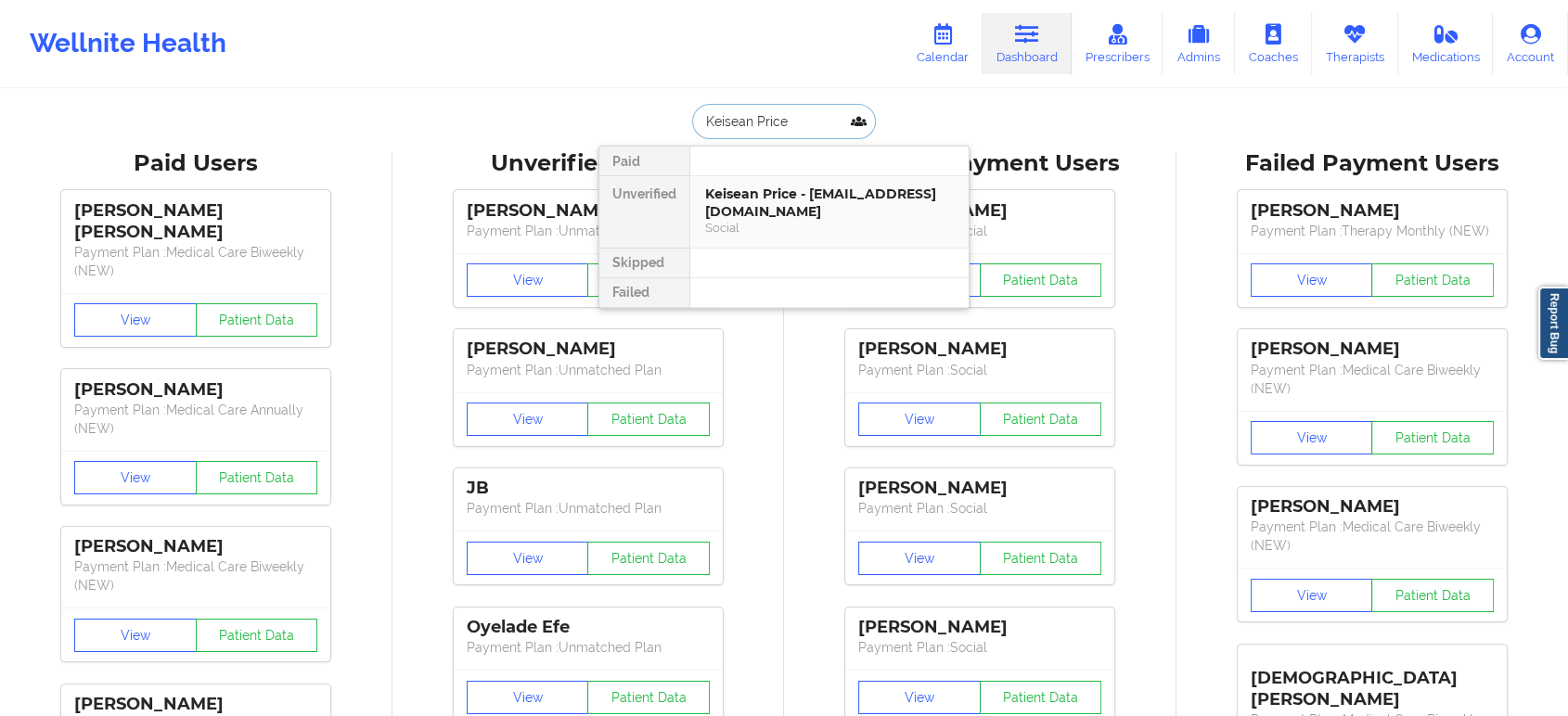
click at [772, 198] on div "Keisean Price - keiseanprice@gmail.com" at bounding box center [830, 202] width 249 height 34
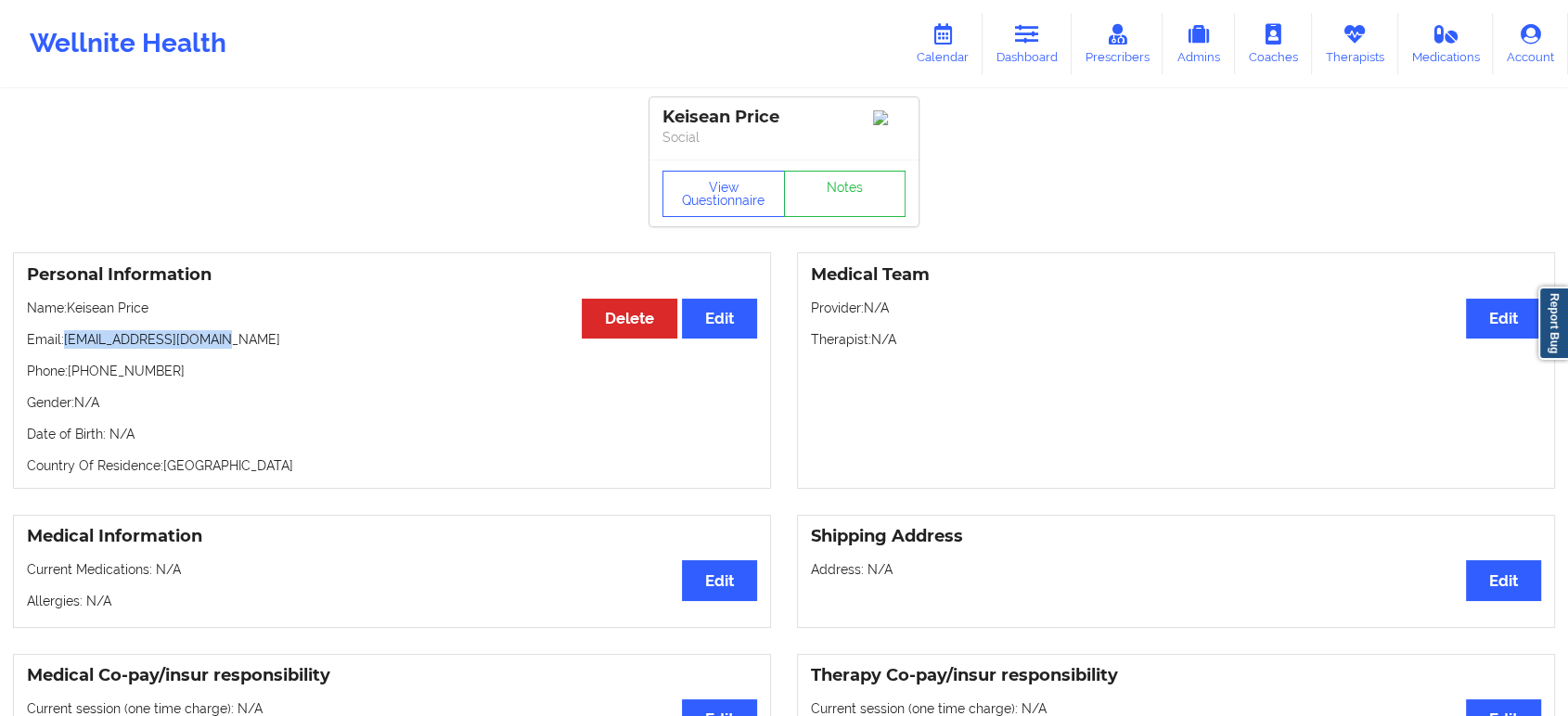
drag, startPoint x: 222, startPoint y: 349, endPoint x: 67, endPoint y: 343, distance: 155.1
click at [67, 343] on p "Email: keiseanprice@gmail.com" at bounding box center [392, 340] width 730 height 19
copy p "keiseanprice@gmail.com"
click at [129, 377] on p "Phone: +13474402023" at bounding box center [392, 370] width 730 height 19
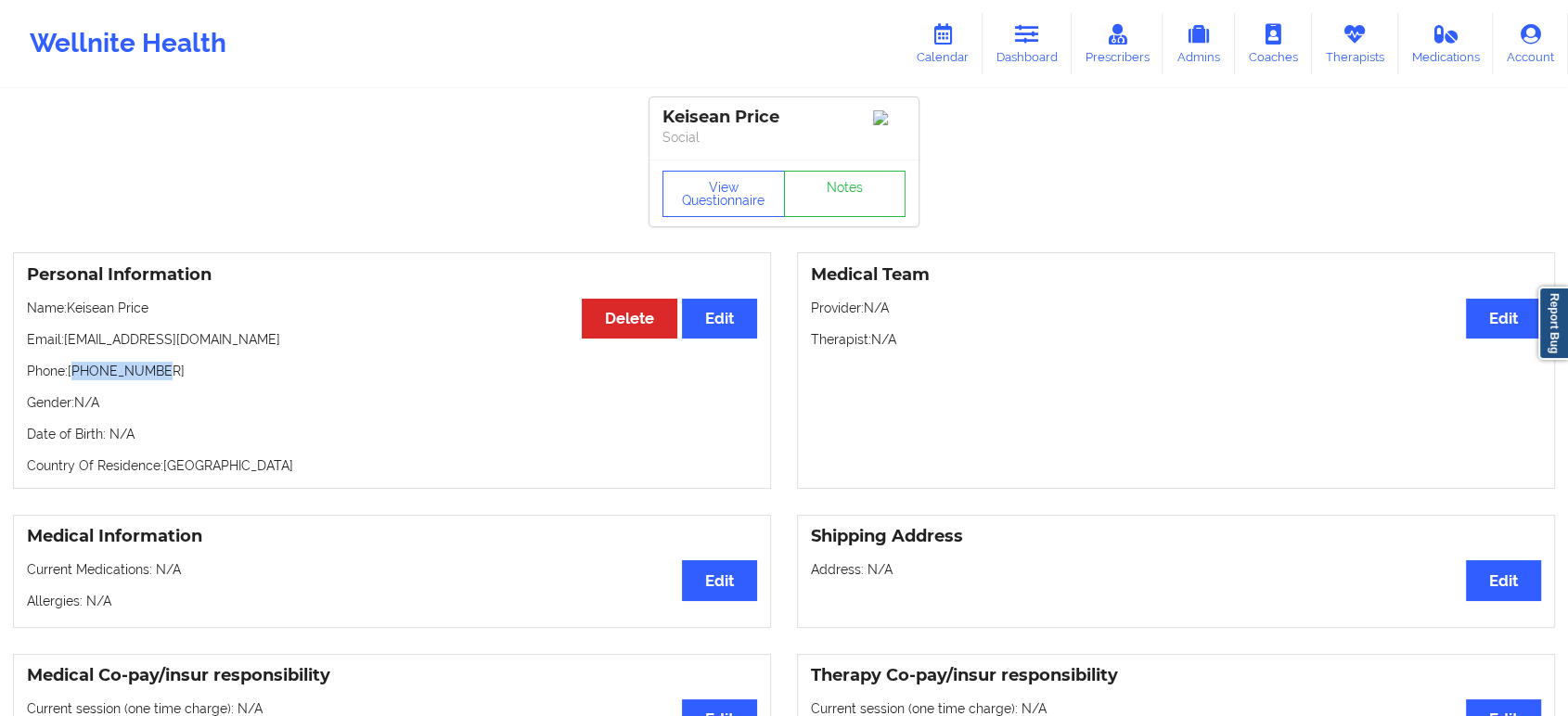
copy p "13474402023"
click at [83, 310] on p "Name: Keisean Price" at bounding box center [392, 308] width 730 height 19
copy p "Keisean"
click at [1049, 42] on link "Dashboard" at bounding box center [1027, 43] width 89 height 61
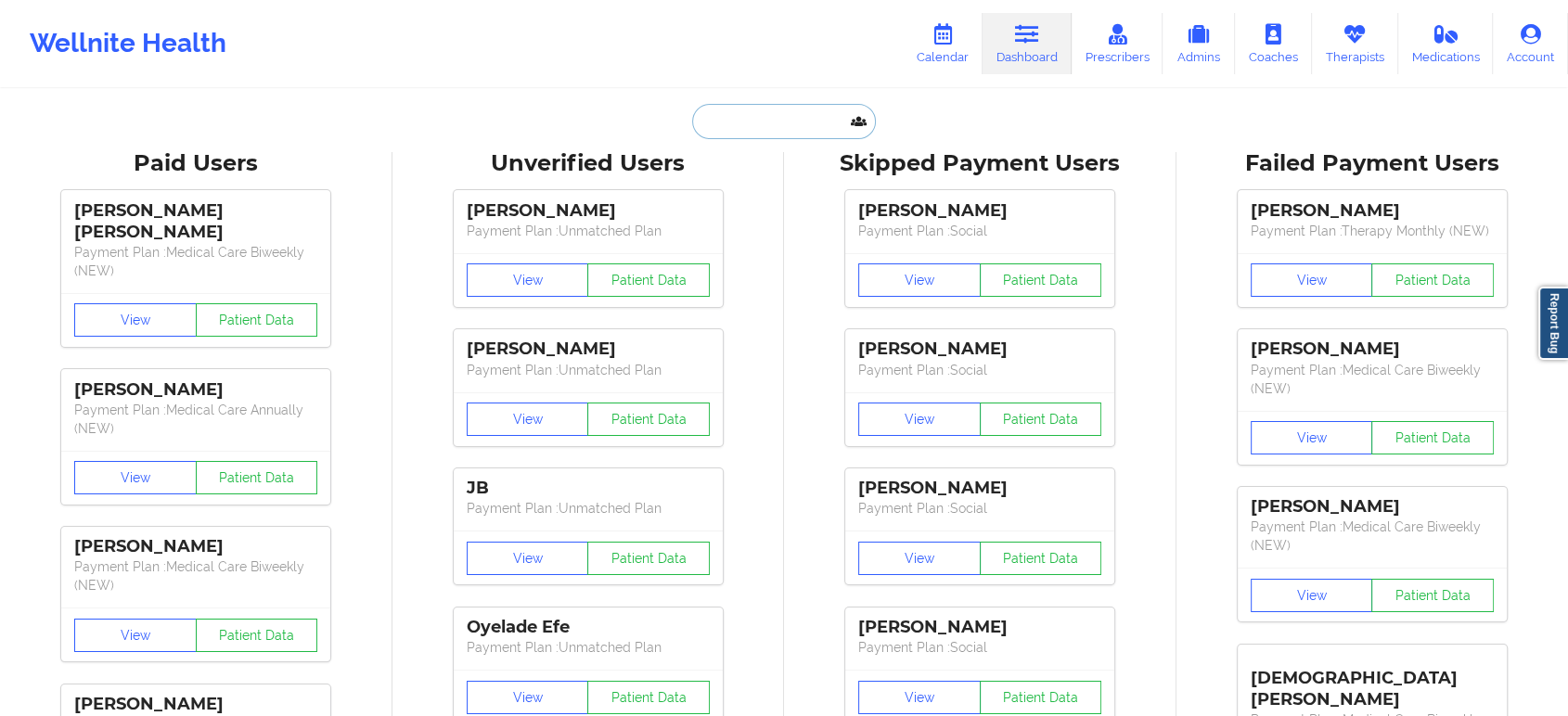
click at [780, 121] on input "text" at bounding box center [784, 120] width 183 height 35
paste input "scottgardell@gmail.com"
type input "scottgardell@gmail.com"
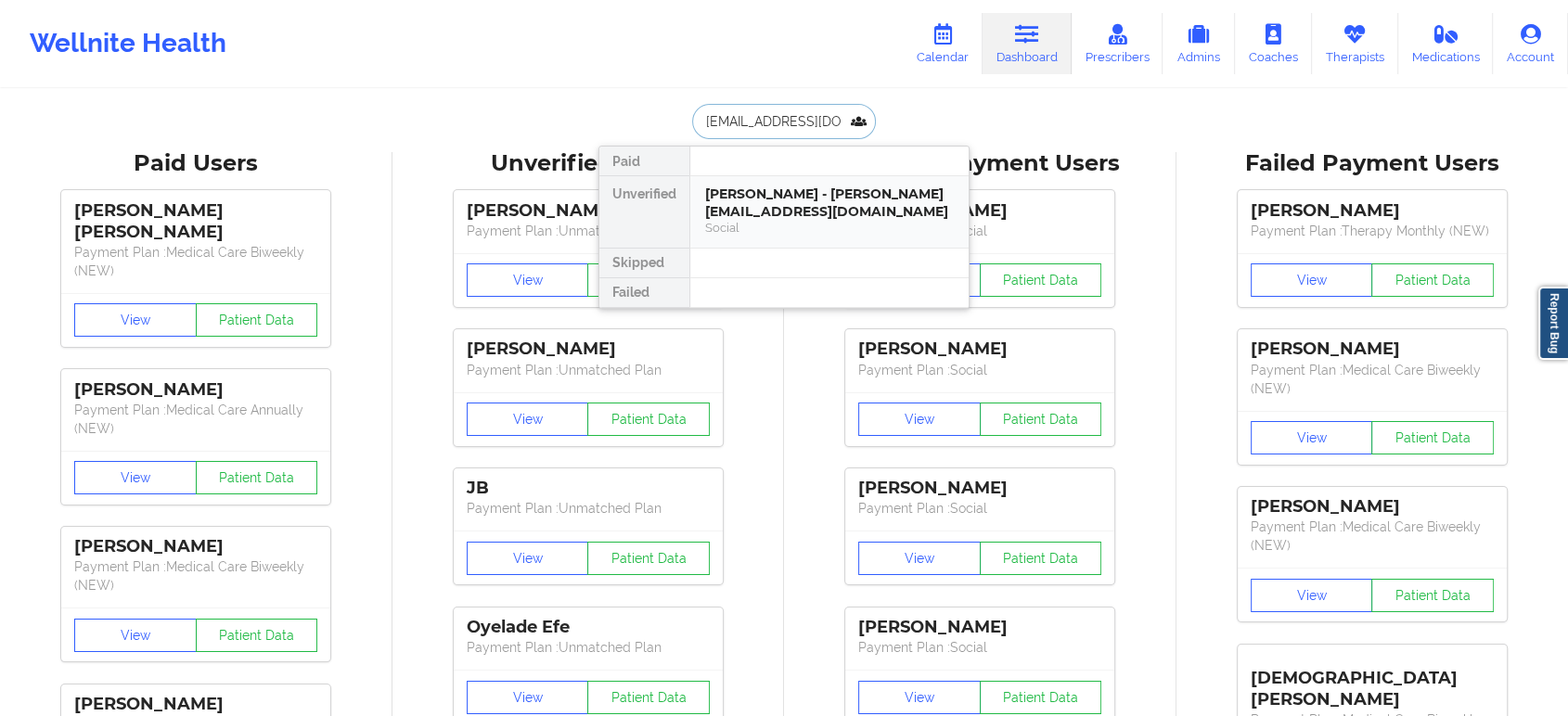
click at [797, 240] on div "SCOTT GARDELL - scottgardell@gmail.com Social" at bounding box center [829, 212] width 278 height 72
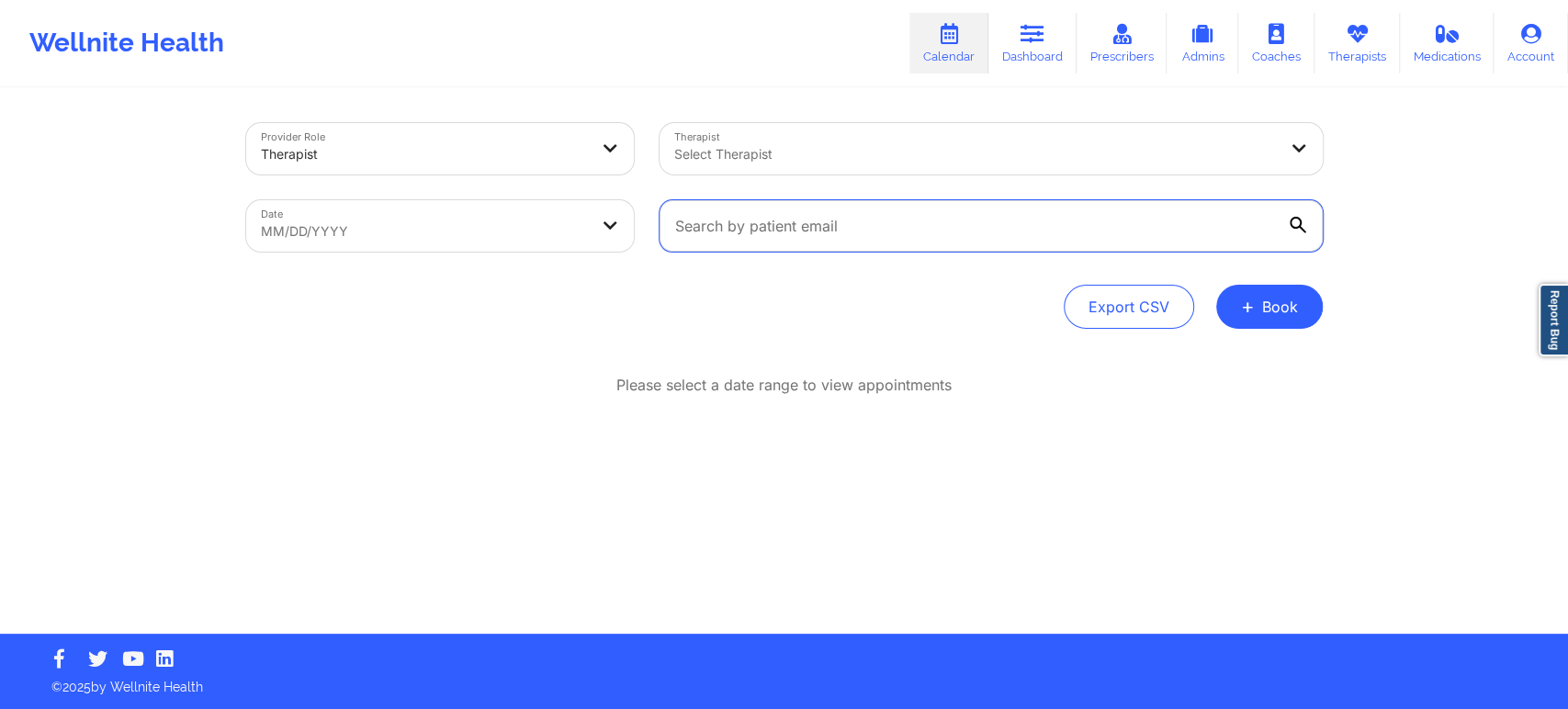
click at [879, 224] on input "text" at bounding box center [991, 226] width 664 height 51
paste input "annethet@gmail.com"
type input "annethet@gmail.com"
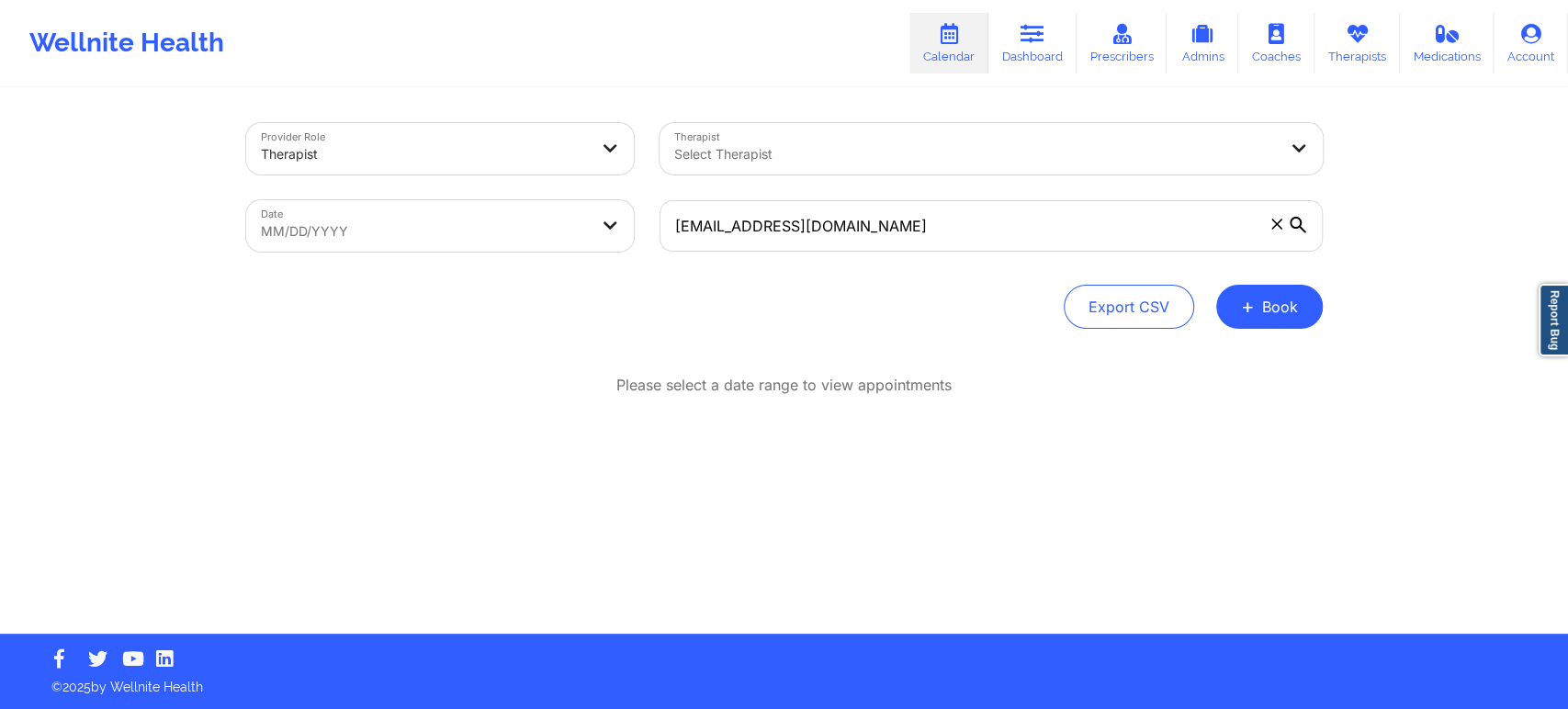
click at [520, 230] on body "Wellnite Health Calendar Dashboard Prescribers Admins Coaches Therapists Medica…" at bounding box center [784, 354] width 1568 height 709
select select "2025-8"
select select "2025-9"
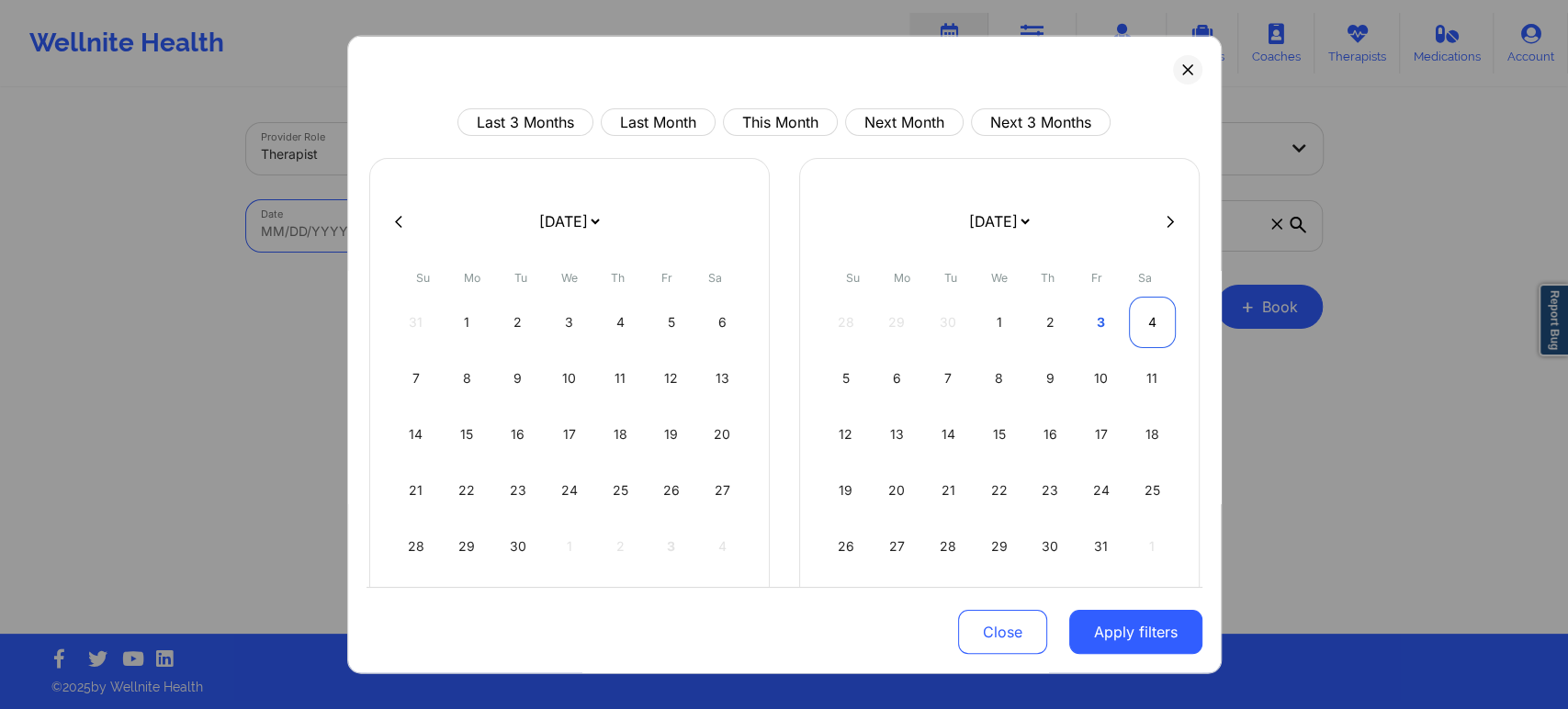
click at [1139, 320] on div "4" at bounding box center [1153, 322] width 47 height 51
select select "2025-9"
select select "2025-10"
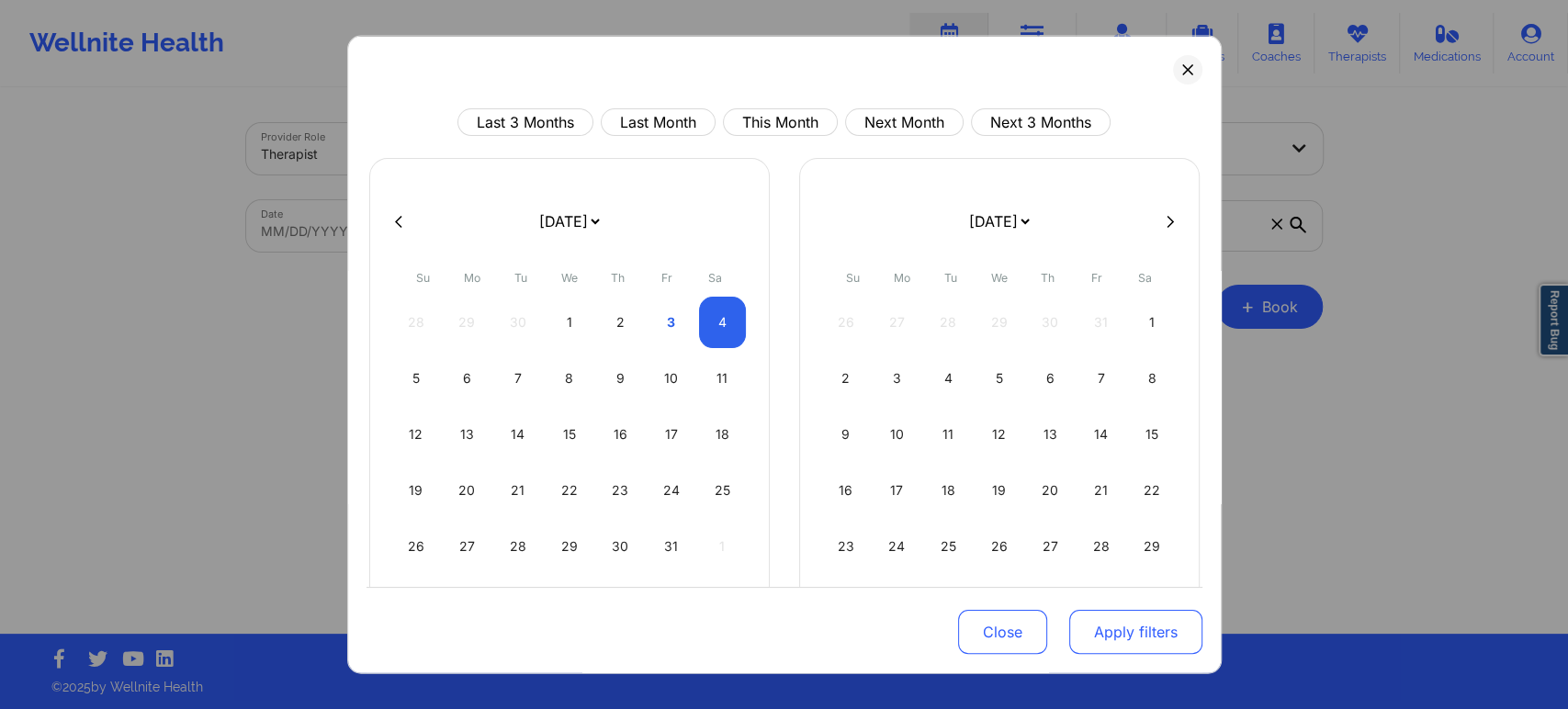
click at [1112, 625] on button "Apply filters" at bounding box center [1135, 632] width 133 height 44
select select "2025-9"
select select "2025-10"
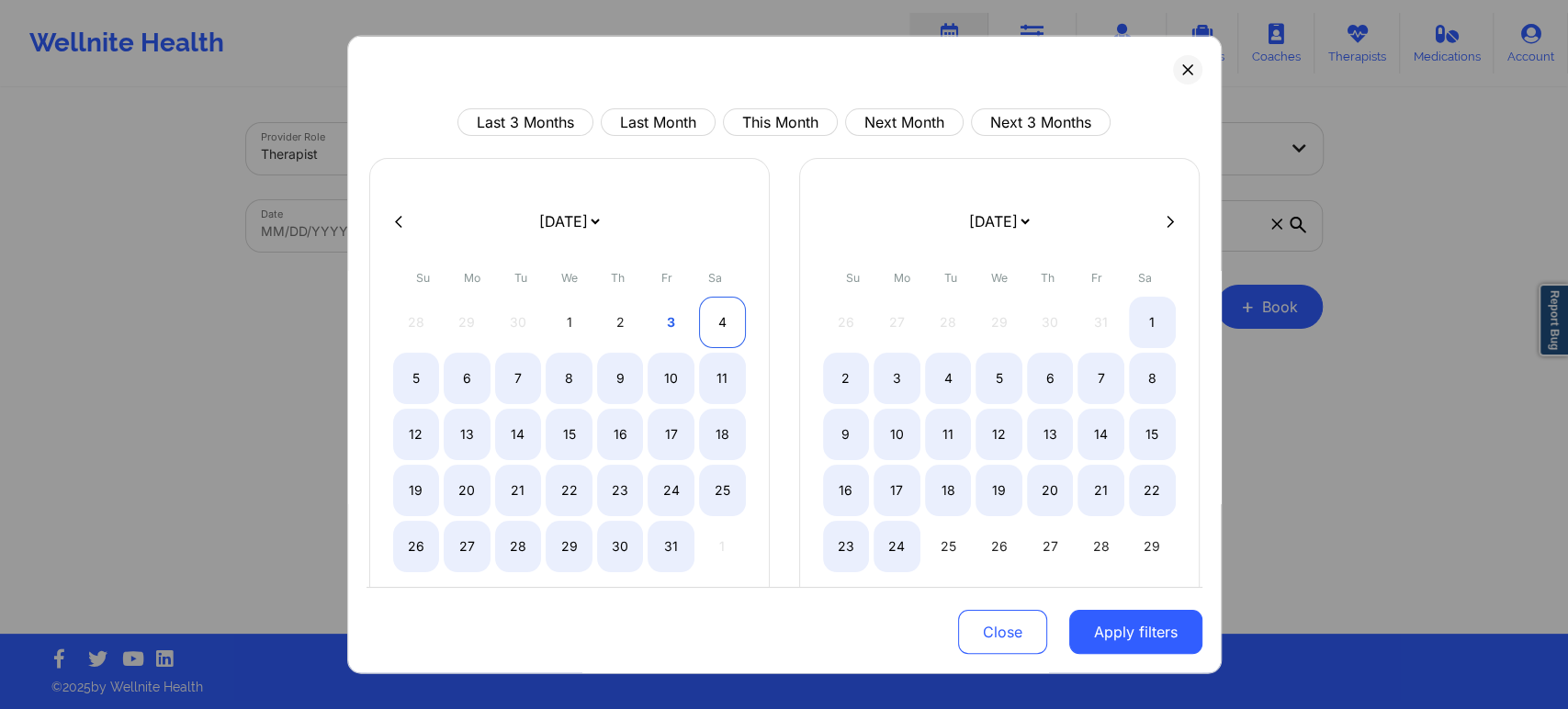
select select "2025-9"
select select "2025-10"
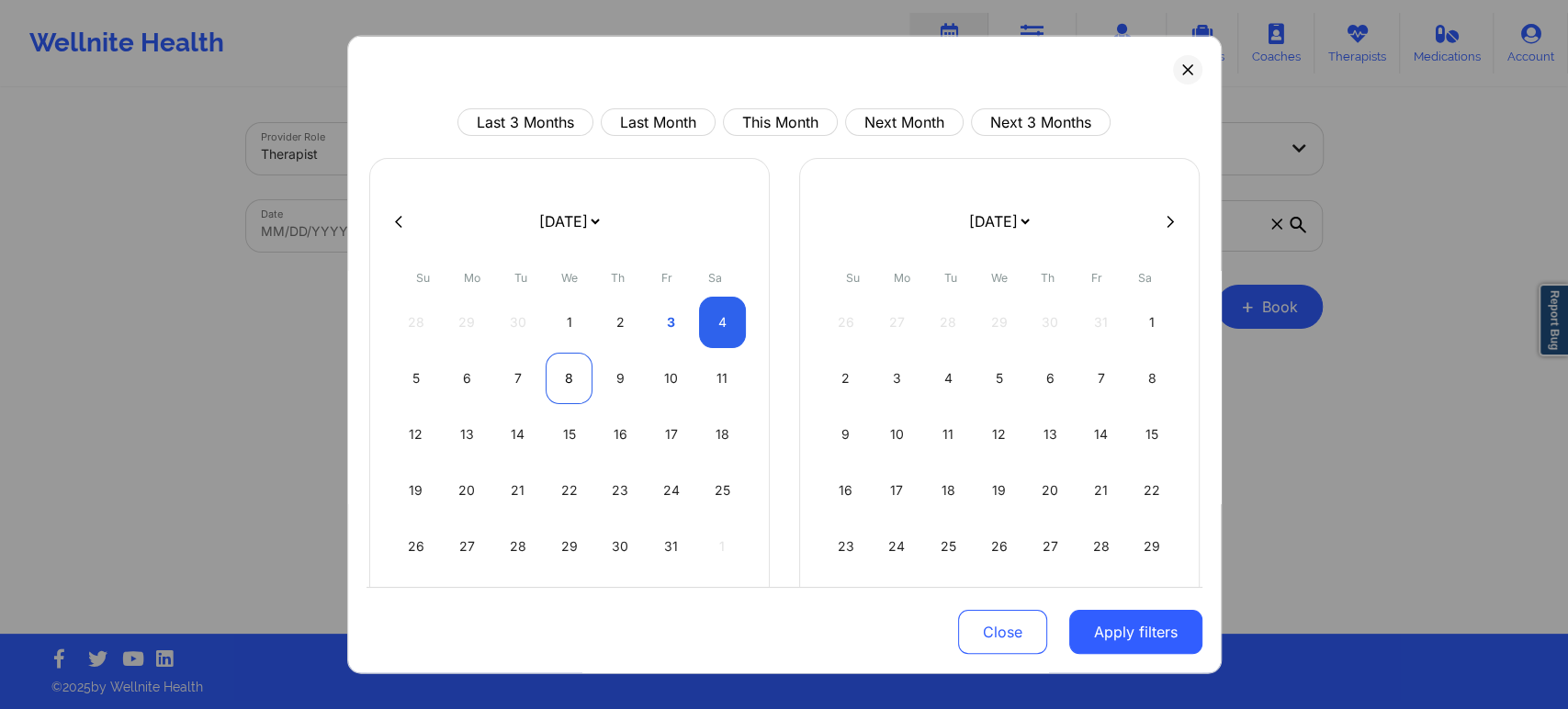
select select "2025-9"
select select "2025-10"
select select "2025-9"
select select "2025-10"
click at [463, 373] on div "6" at bounding box center [467, 379] width 47 height 51
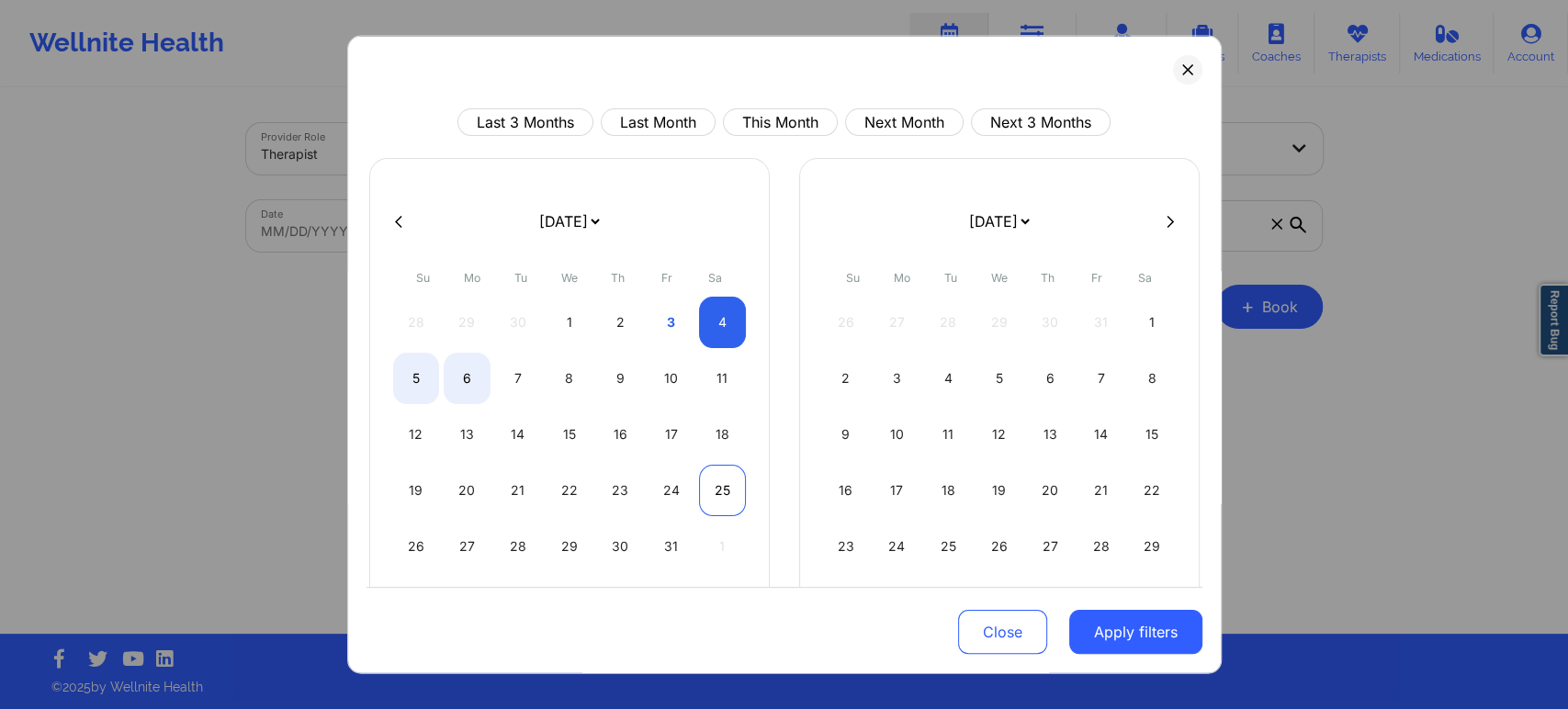
select select "2025-9"
select select "2025-10"
click at [1163, 632] on button "Apply filters" at bounding box center [1135, 632] width 133 height 44
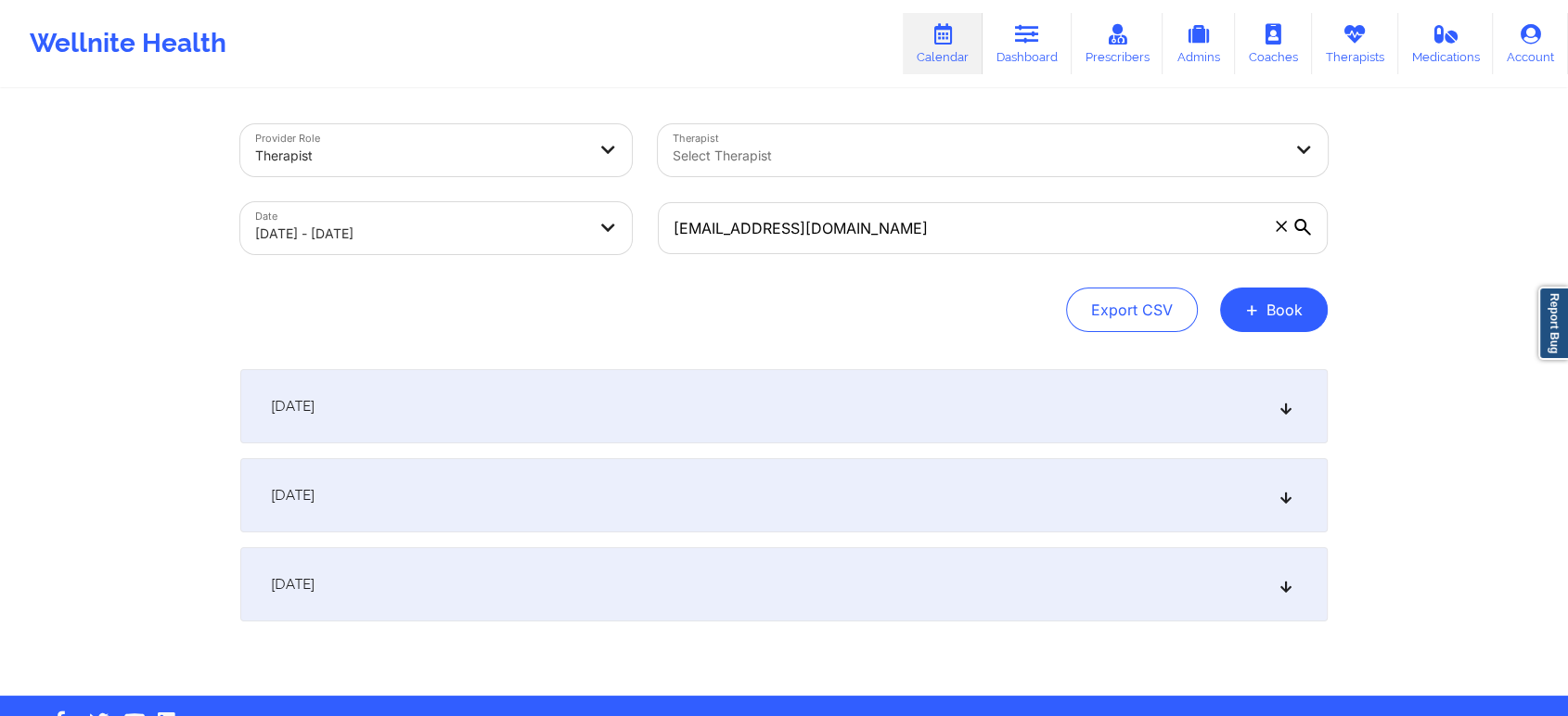
click at [1269, 400] on div "October 4, 2025" at bounding box center [784, 406] width 1088 height 75
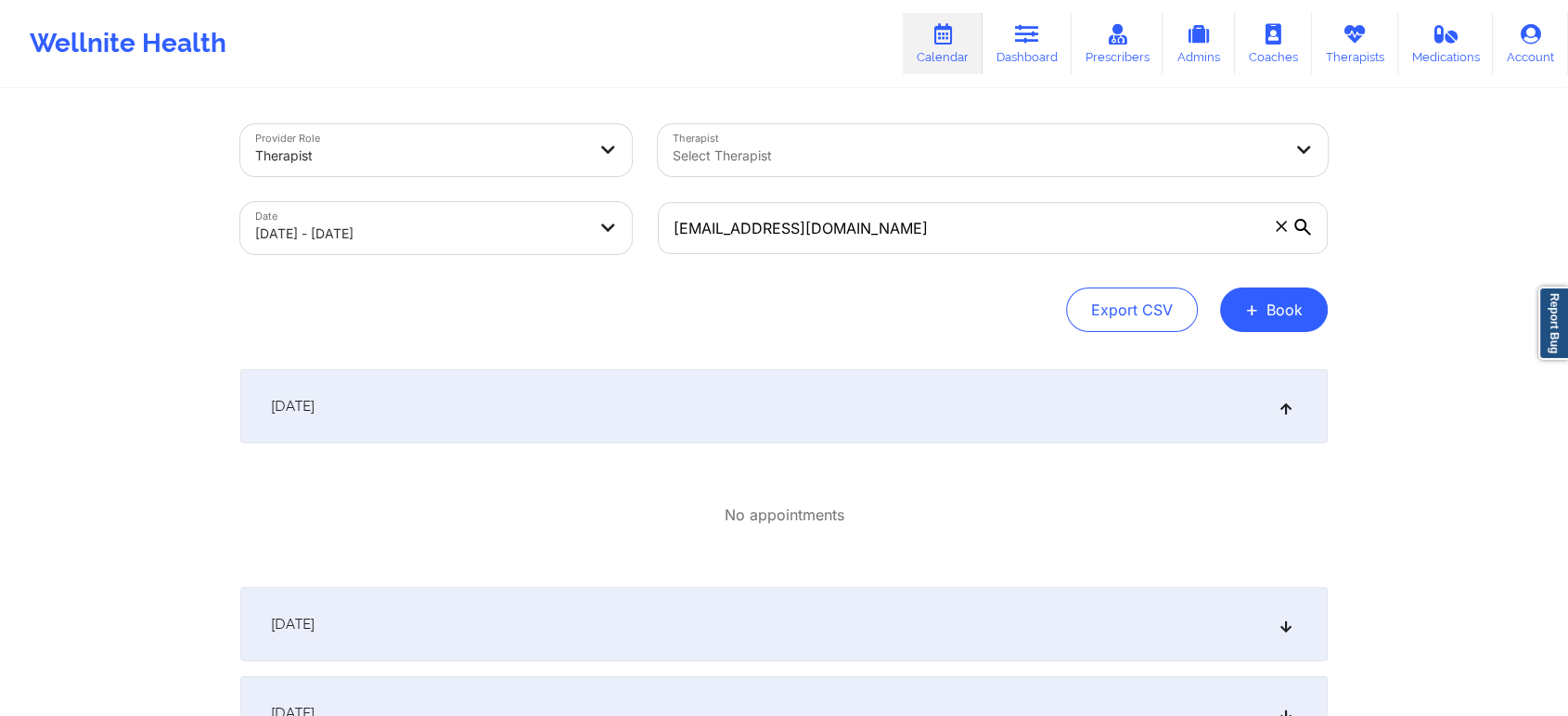
click at [1269, 399] on div "October 4, 2025" at bounding box center [784, 406] width 1088 height 75
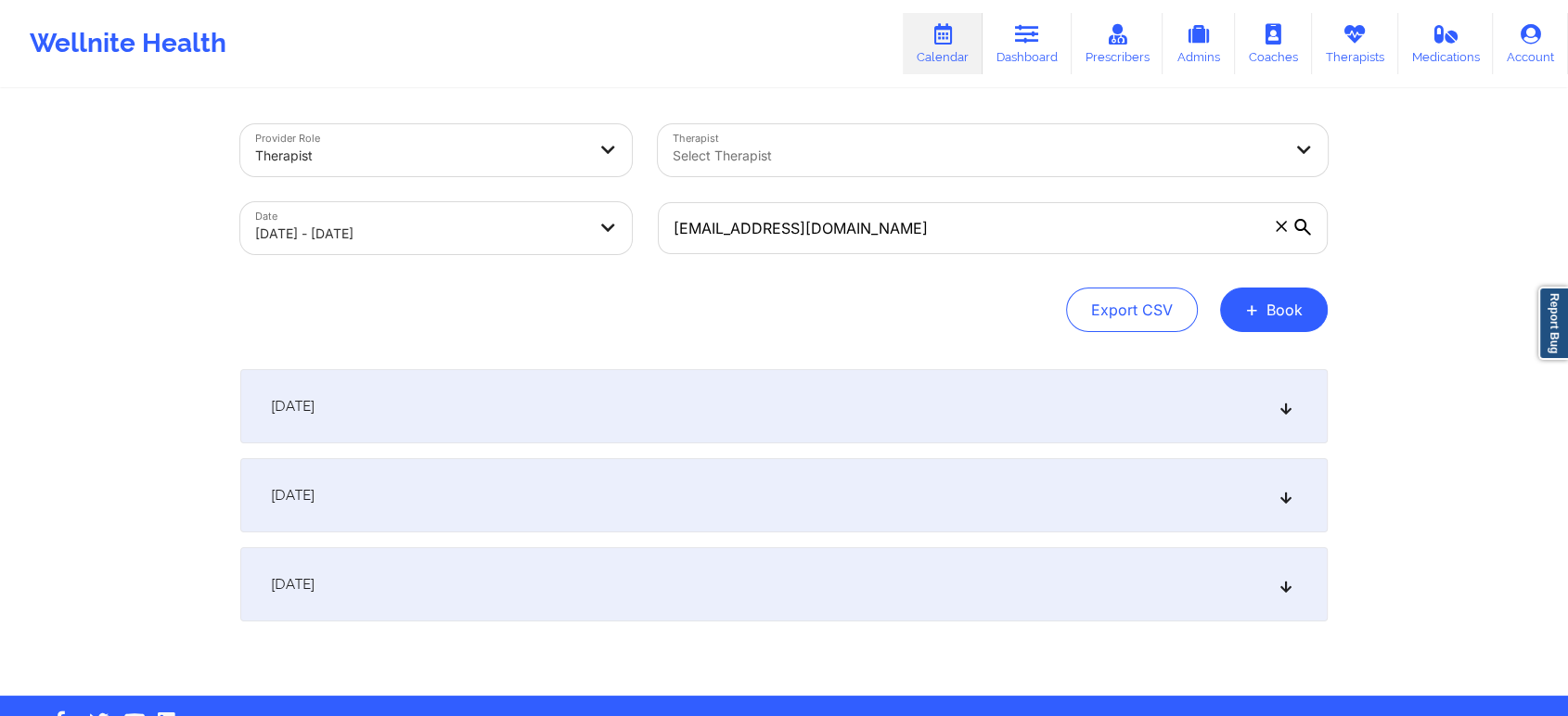
click at [1276, 495] on div "October 5, 2025" at bounding box center [784, 495] width 1088 height 75
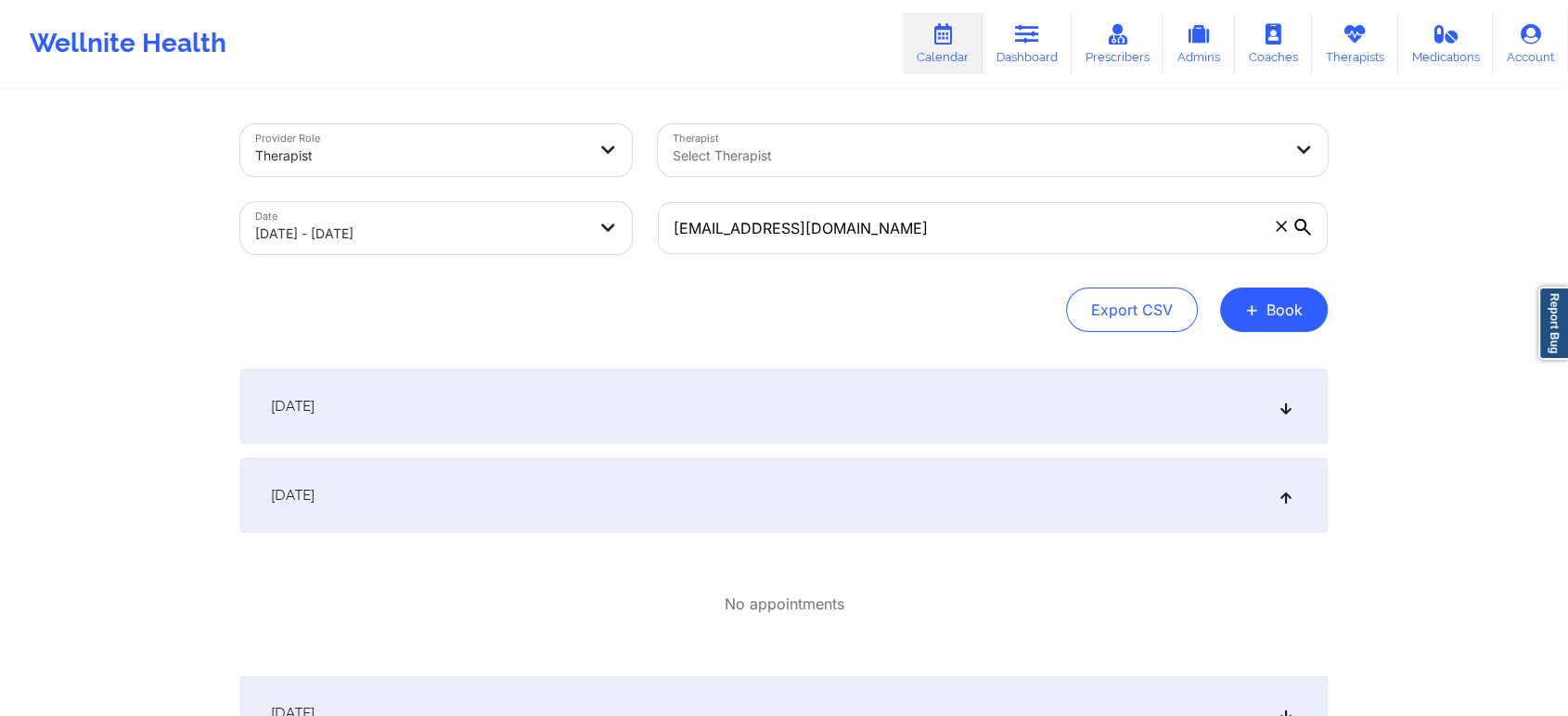
click at [1276, 495] on div "October 5, 2025" at bounding box center [784, 495] width 1088 height 75
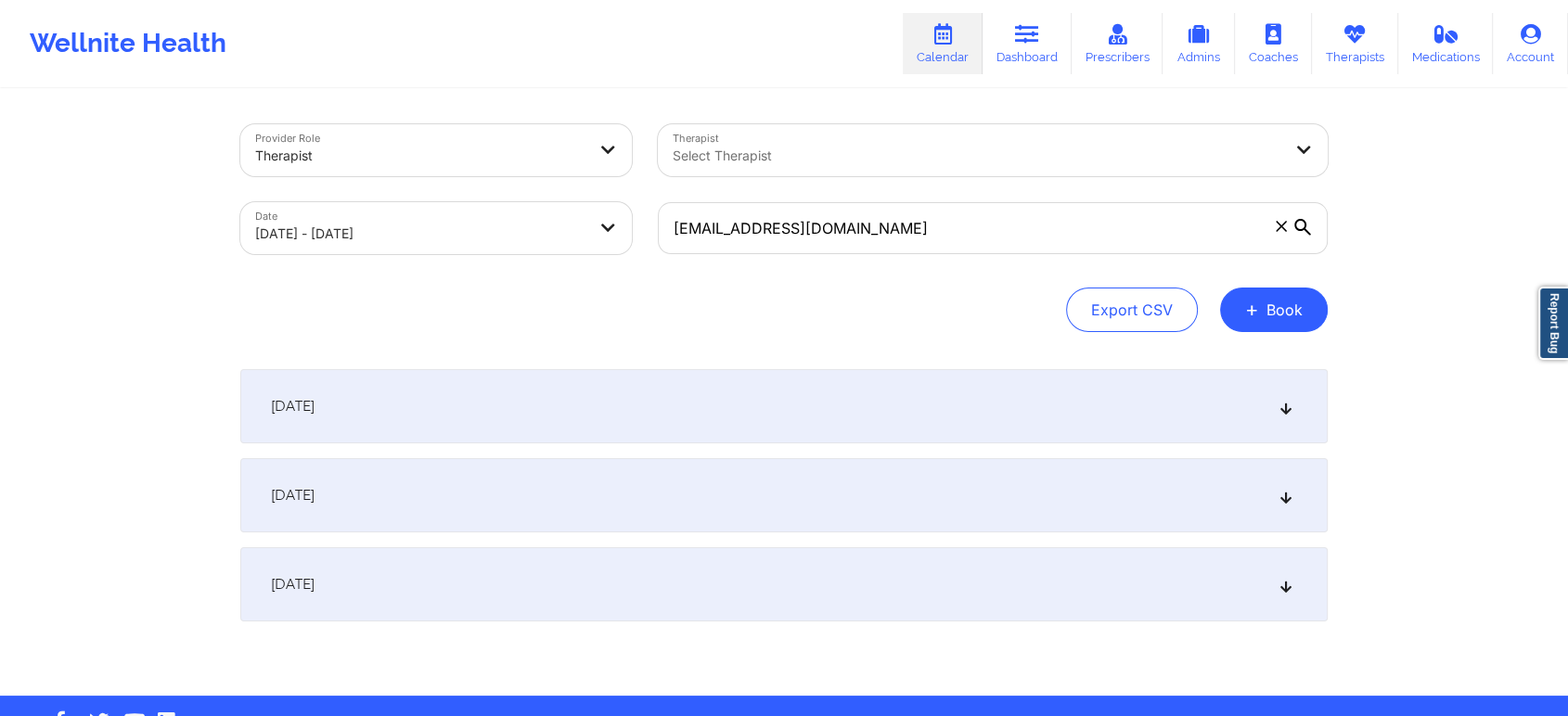
click at [1290, 590] on icon at bounding box center [1287, 584] width 16 height 13
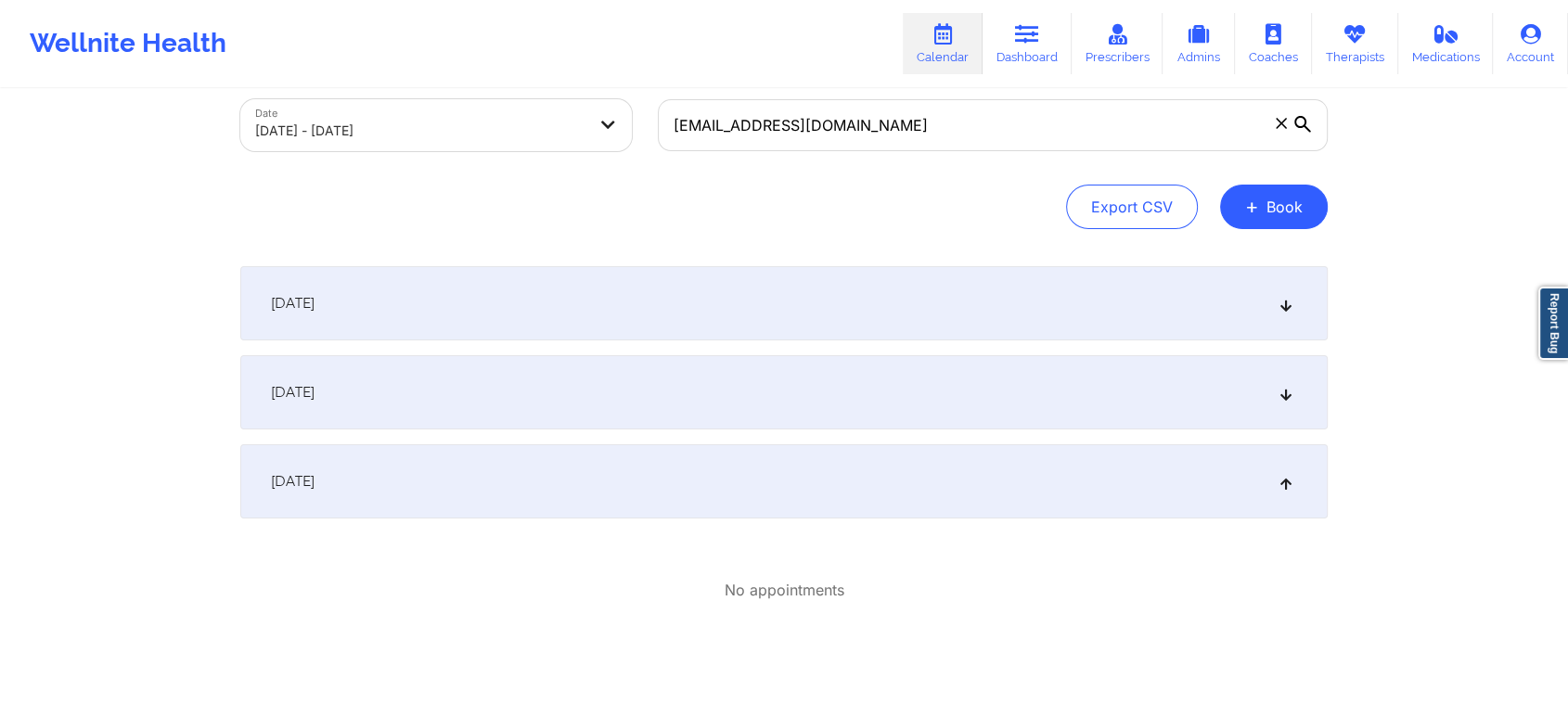
click at [1290, 479] on icon at bounding box center [1287, 481] width 16 height 13
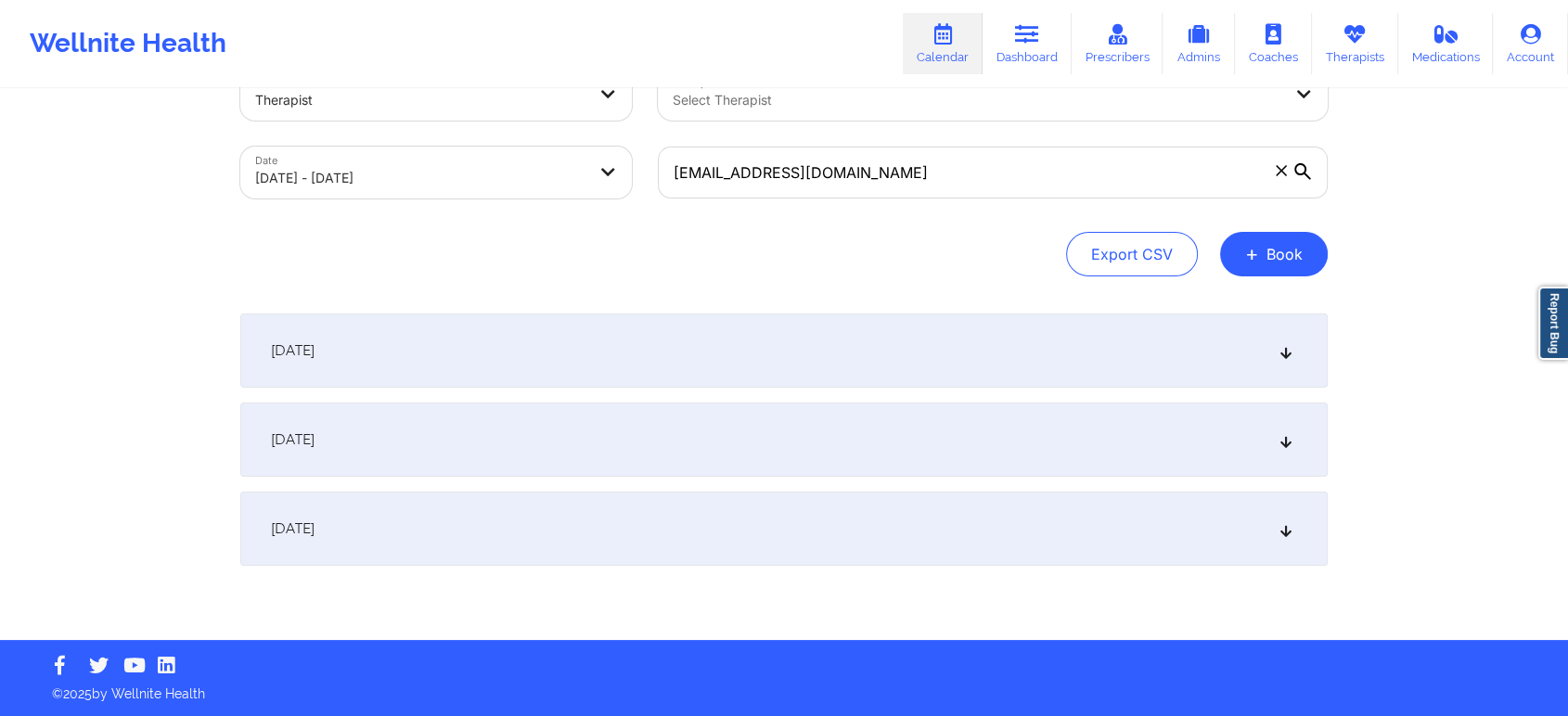
scroll to position [55, 0]
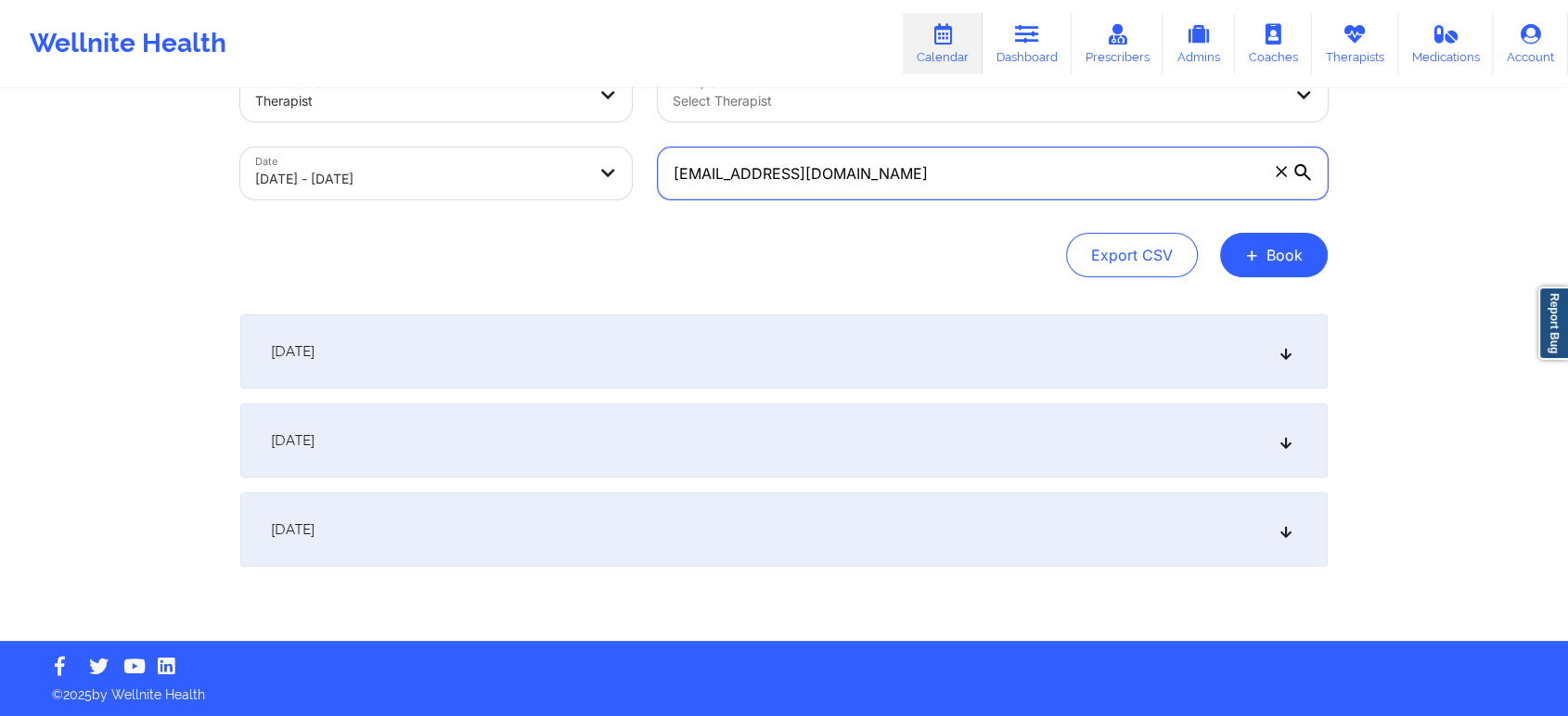
click at [952, 169] on input "annethet@gmail.com" at bounding box center [992, 173] width 670 height 52
paste input "abellezakaluk"
click at [920, 250] on div "Export CSV + Book" at bounding box center [784, 255] width 1088 height 45
click at [1187, 334] on div "October 4, 2025" at bounding box center [784, 352] width 1088 height 75
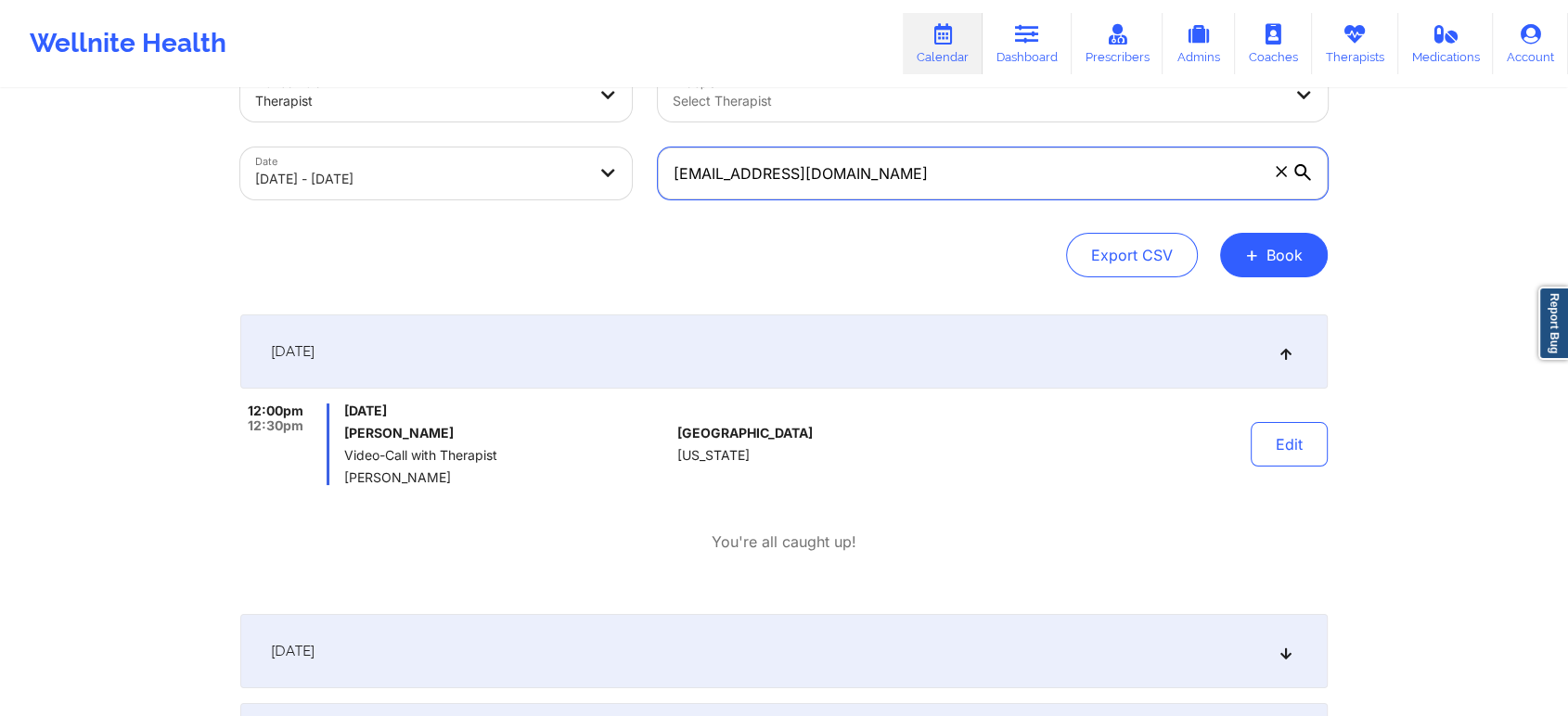
click at [924, 171] on input "annabellezakaluk@gmail.com" at bounding box center [992, 173] width 670 height 52
paste input "enriqueztwb"
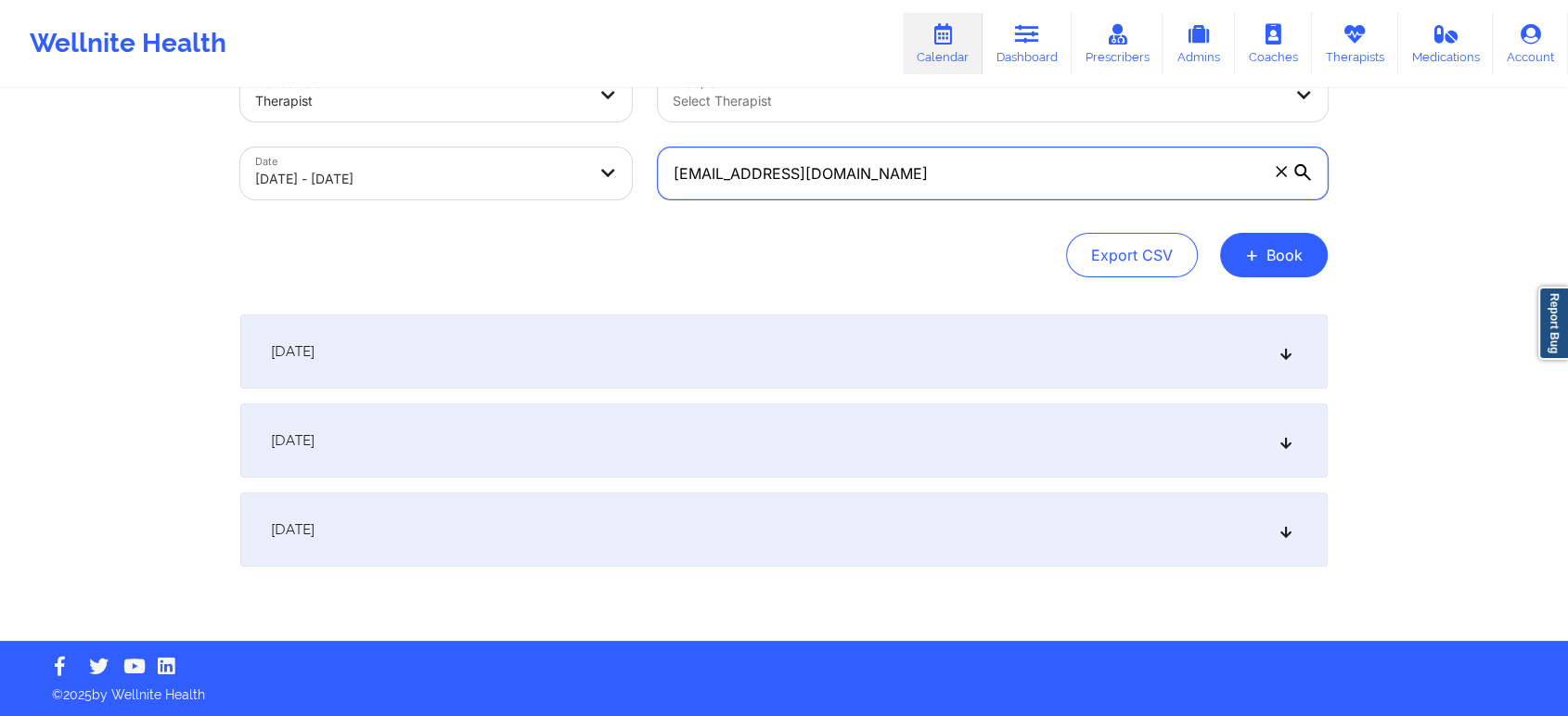
type input "enriqueztwb@gmail.com"
click at [928, 251] on div "Export CSV + Book" at bounding box center [784, 255] width 1088 height 45
click at [1279, 358] on div "October 4, 2025" at bounding box center [784, 352] width 1088 height 75
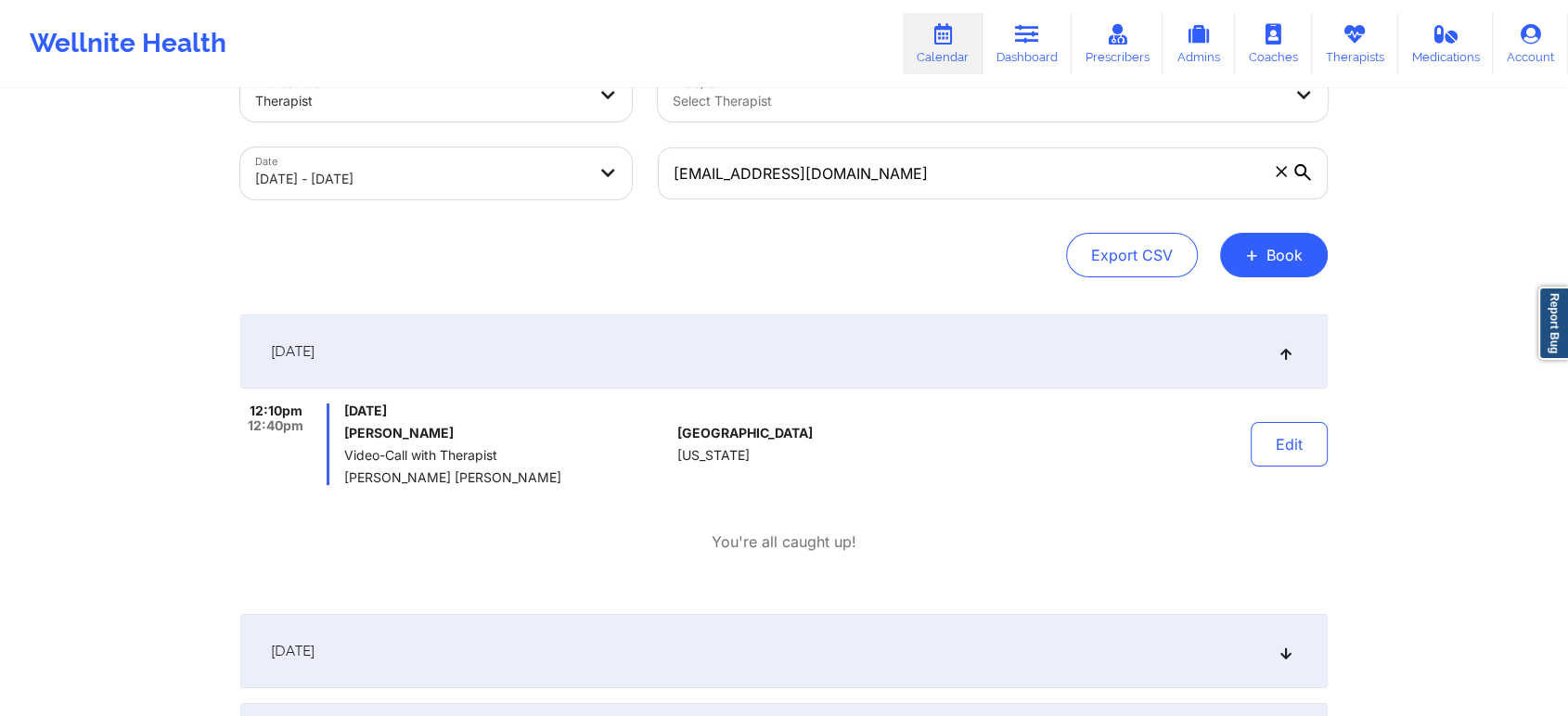
click at [529, 172] on body "Wellnite Health Calendar Dashboard Prescribers Admins Coaches Therapists Medica…" at bounding box center [784, 303] width 1568 height 716
select select "2025-9"
select select "2025-10"
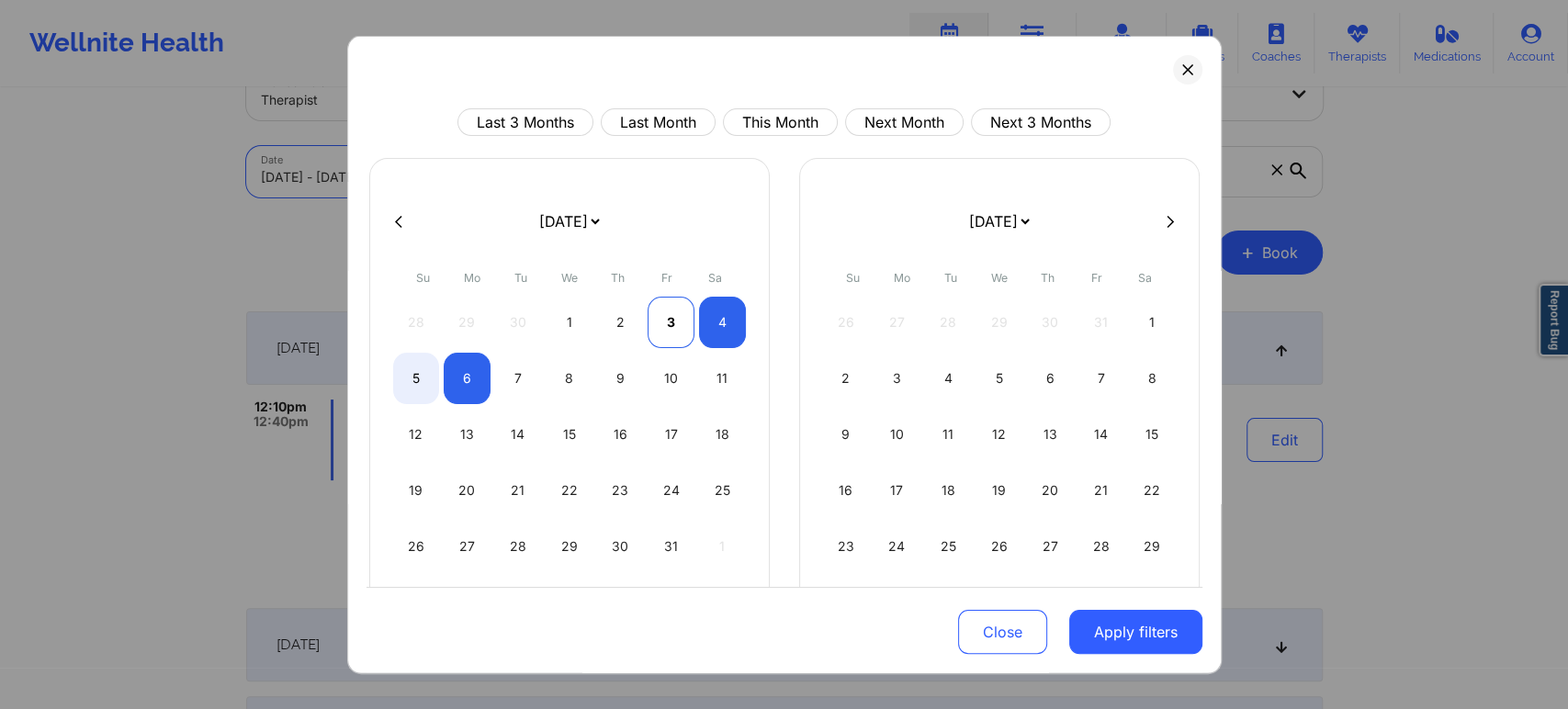
click at [659, 315] on div "3" at bounding box center [672, 322] width 47 height 51
select select "2025-9"
select select "2025-10"
select select "2025-9"
select select "2025-10"
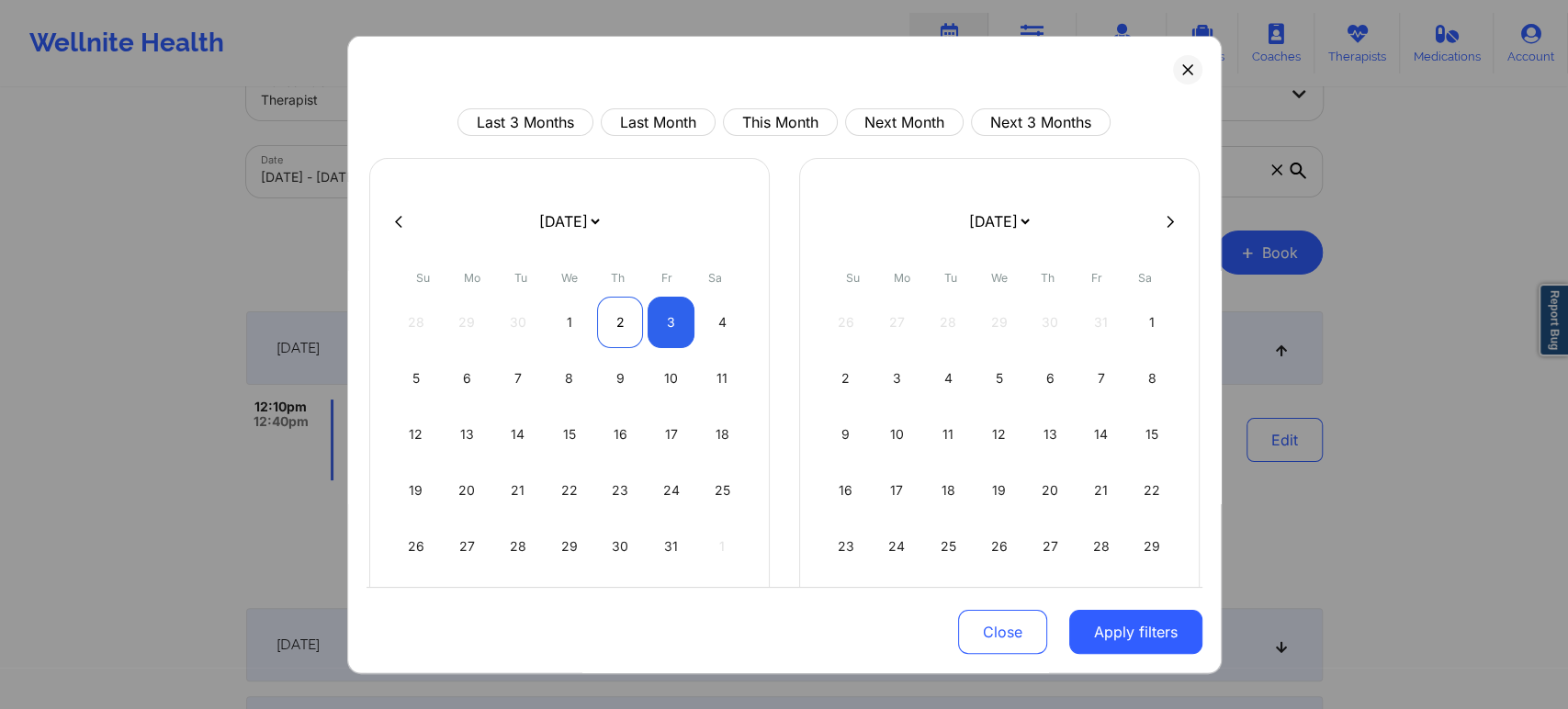
click at [623, 321] on div "2" at bounding box center [621, 322] width 47 height 51
select select "2025-9"
select select "2025-10"
select select "2025-9"
select select "2025-10"
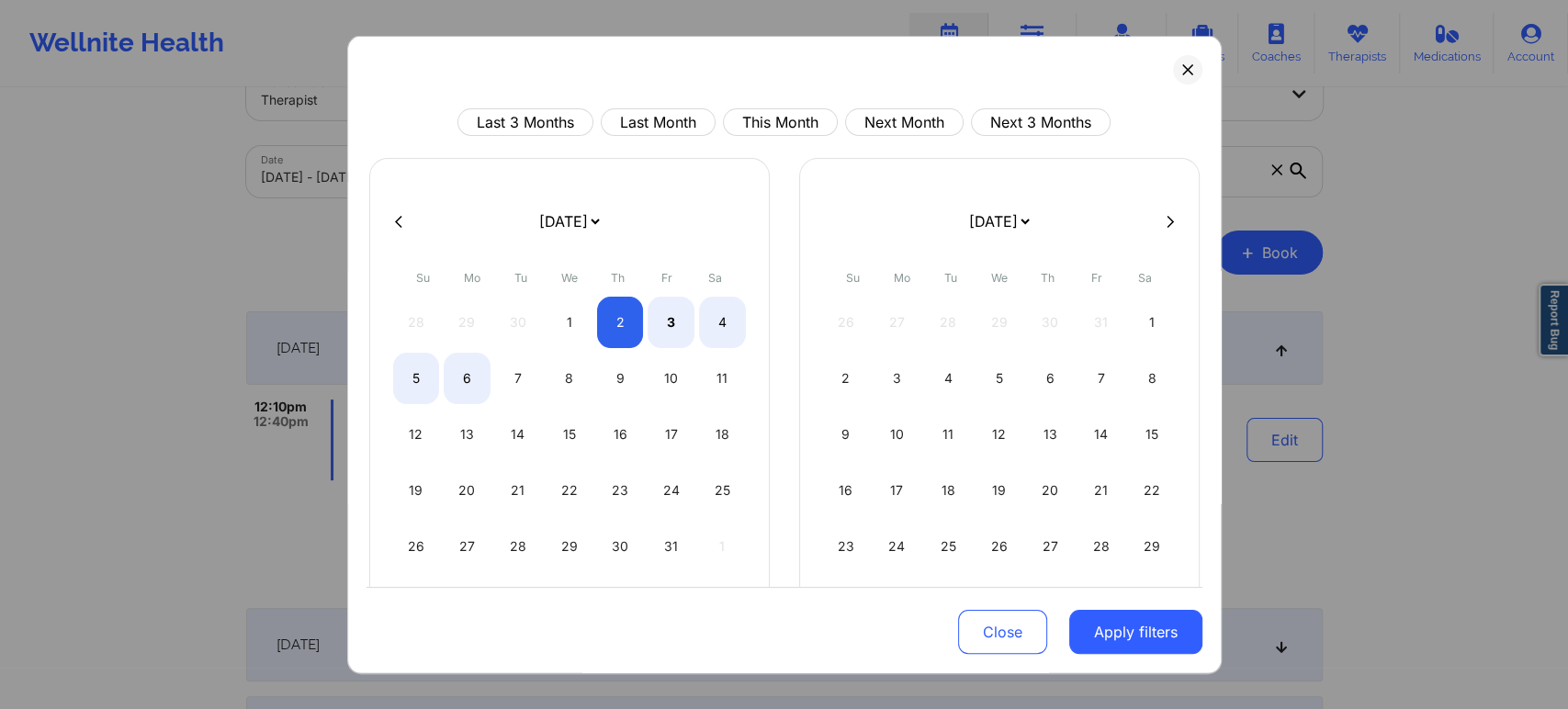
select select "2025-9"
select select "2025-10"
select select "2025-9"
select select "2025-10"
click at [716, 322] on div "4" at bounding box center [723, 322] width 47 height 51
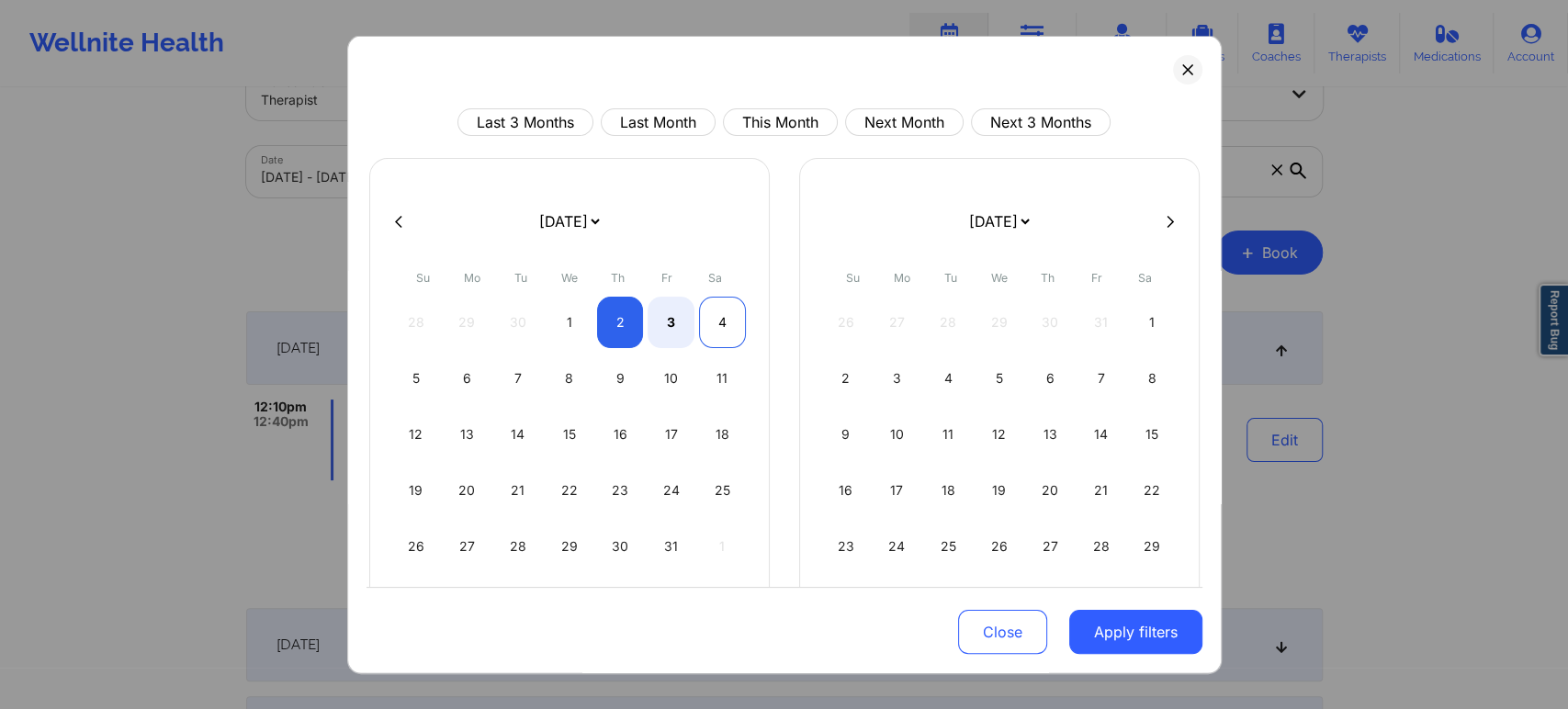
select select "2025-9"
select select "2025-10"
click at [1105, 617] on button "Apply filters" at bounding box center [1135, 632] width 133 height 44
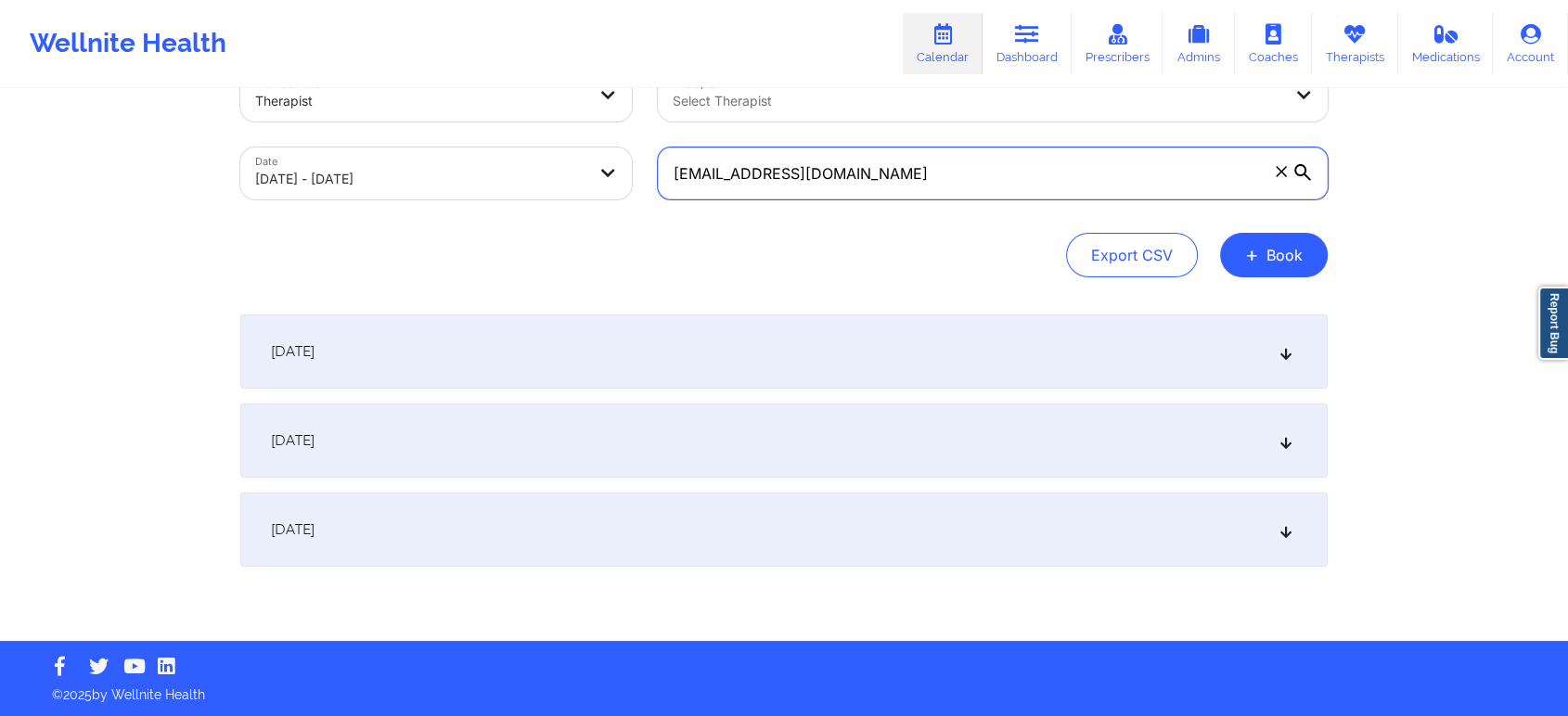
click at [926, 176] on input "enriqueztwb@gmail.com" at bounding box center [992, 173] width 670 height 52
paste input "katie.duncan5"
type input "katie.duncan5@gmail.com"
click at [1246, 254] on span "+" at bounding box center [1252, 255] width 14 height 10
click at [935, 259] on div "Export CSV + Book" at bounding box center [784, 255] width 1088 height 45
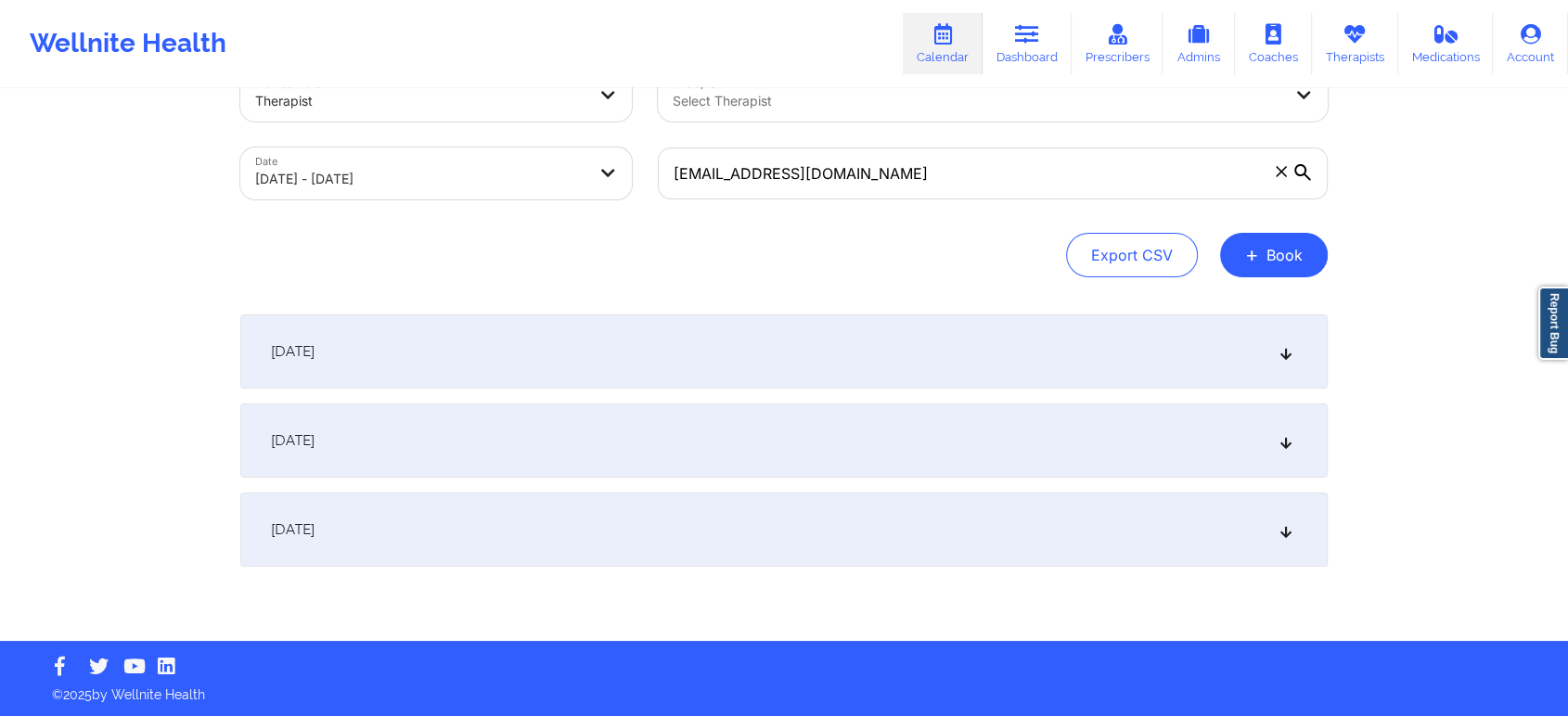
click at [1068, 355] on div "October 2, 2025" at bounding box center [784, 352] width 1088 height 75
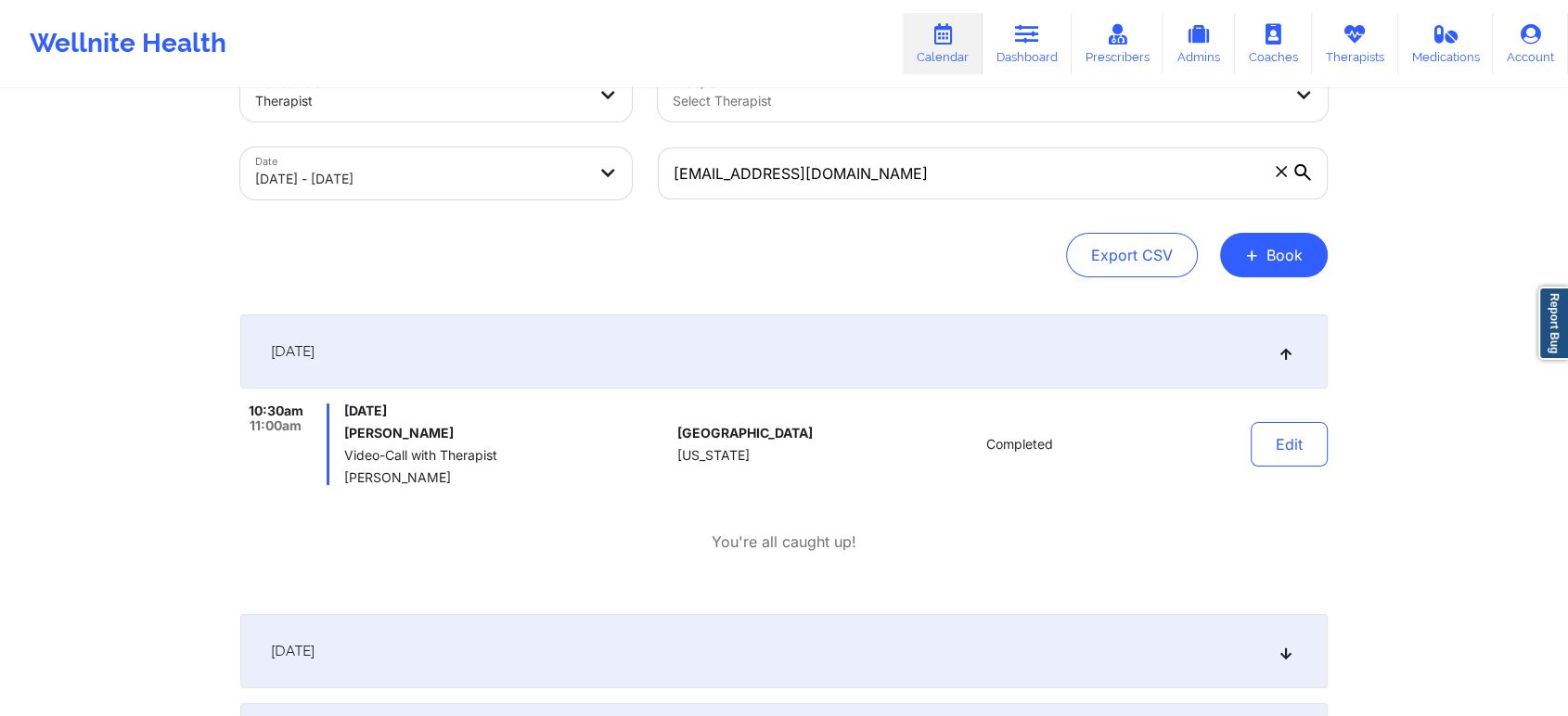
click at [1068, 355] on div "October 2, 2025" at bounding box center [784, 352] width 1088 height 75
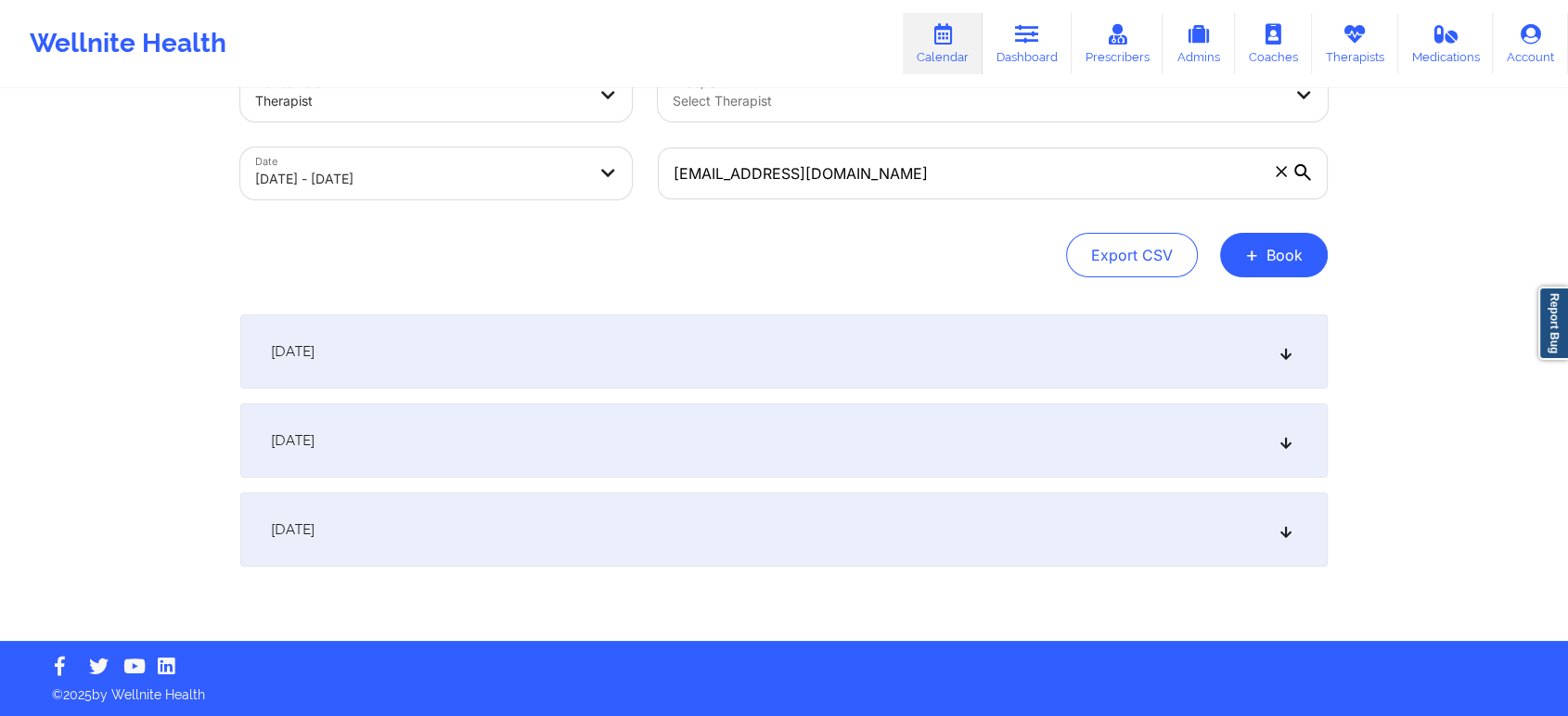
click at [1320, 442] on div "October 3, 2025" at bounding box center [784, 440] width 1088 height 75
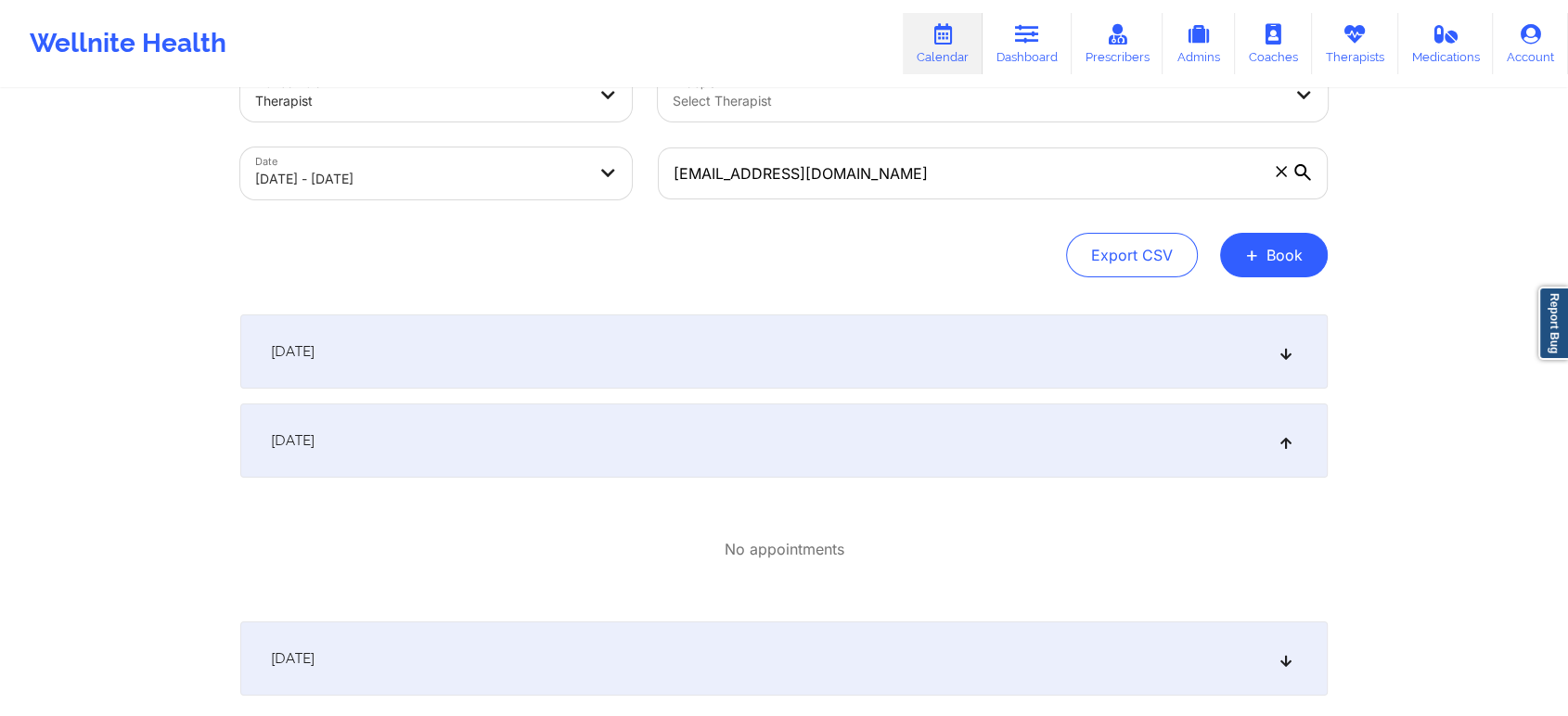
click at [1285, 431] on div "October 3, 2025" at bounding box center [784, 440] width 1088 height 75
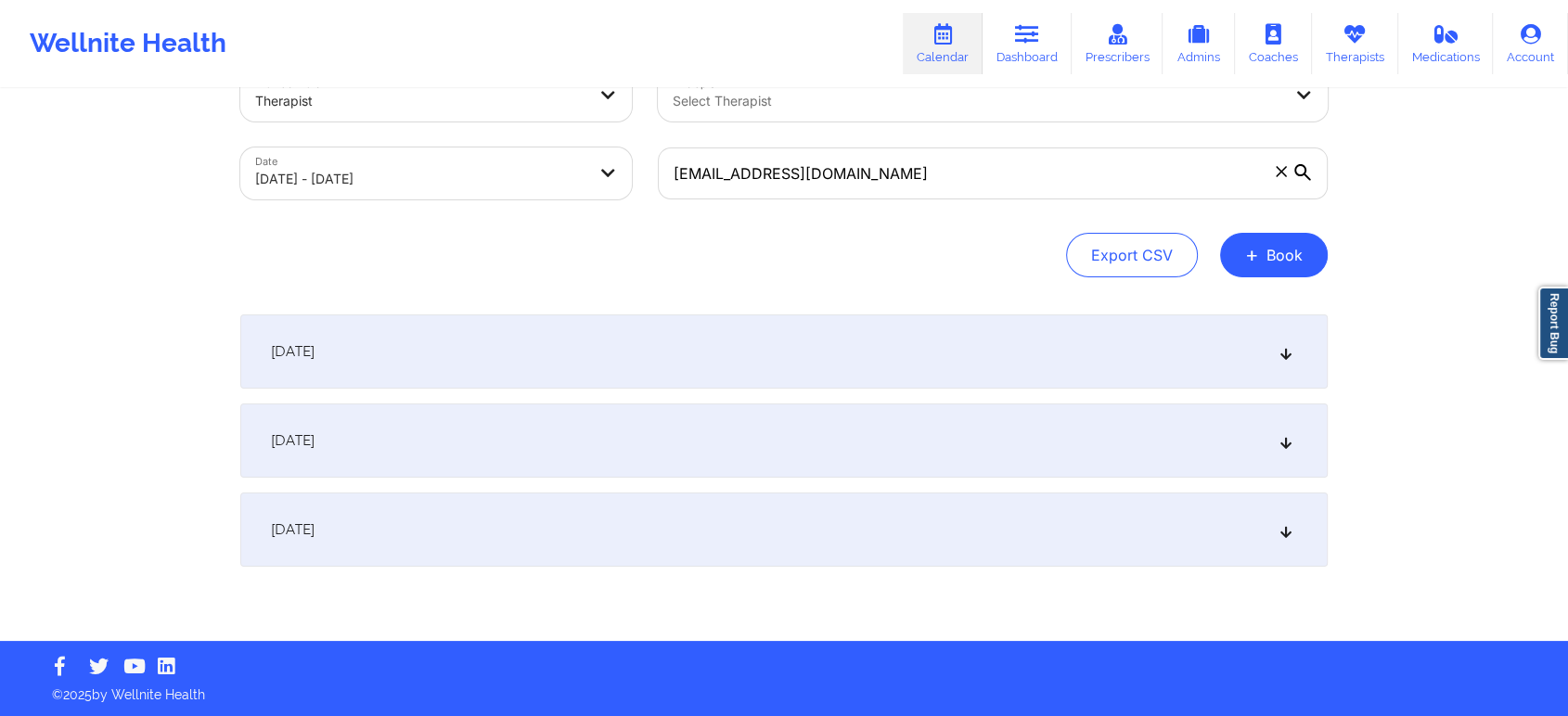
click at [1298, 522] on div "October 4, 2025" at bounding box center [784, 530] width 1088 height 75
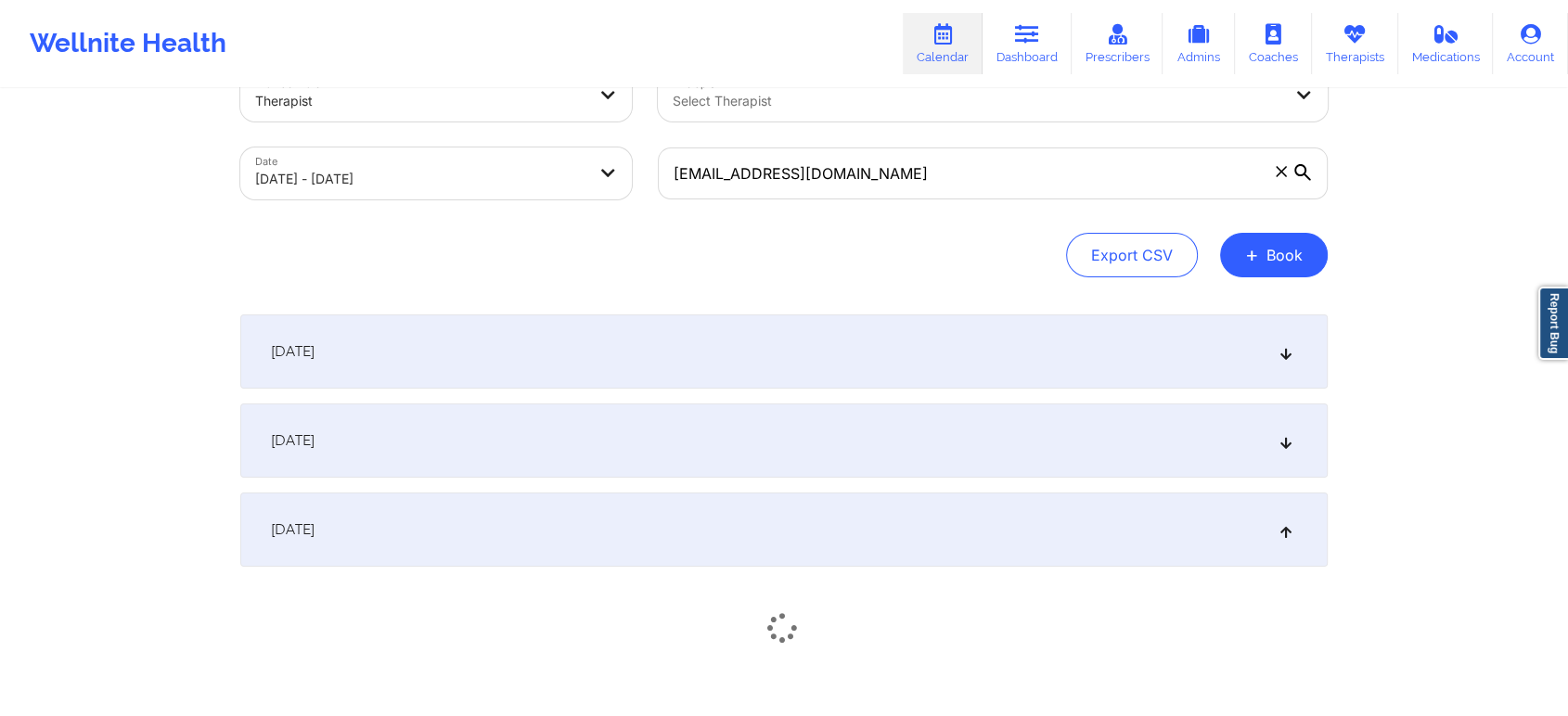
click at [1296, 524] on div "October 4, 2025" at bounding box center [784, 530] width 1088 height 75
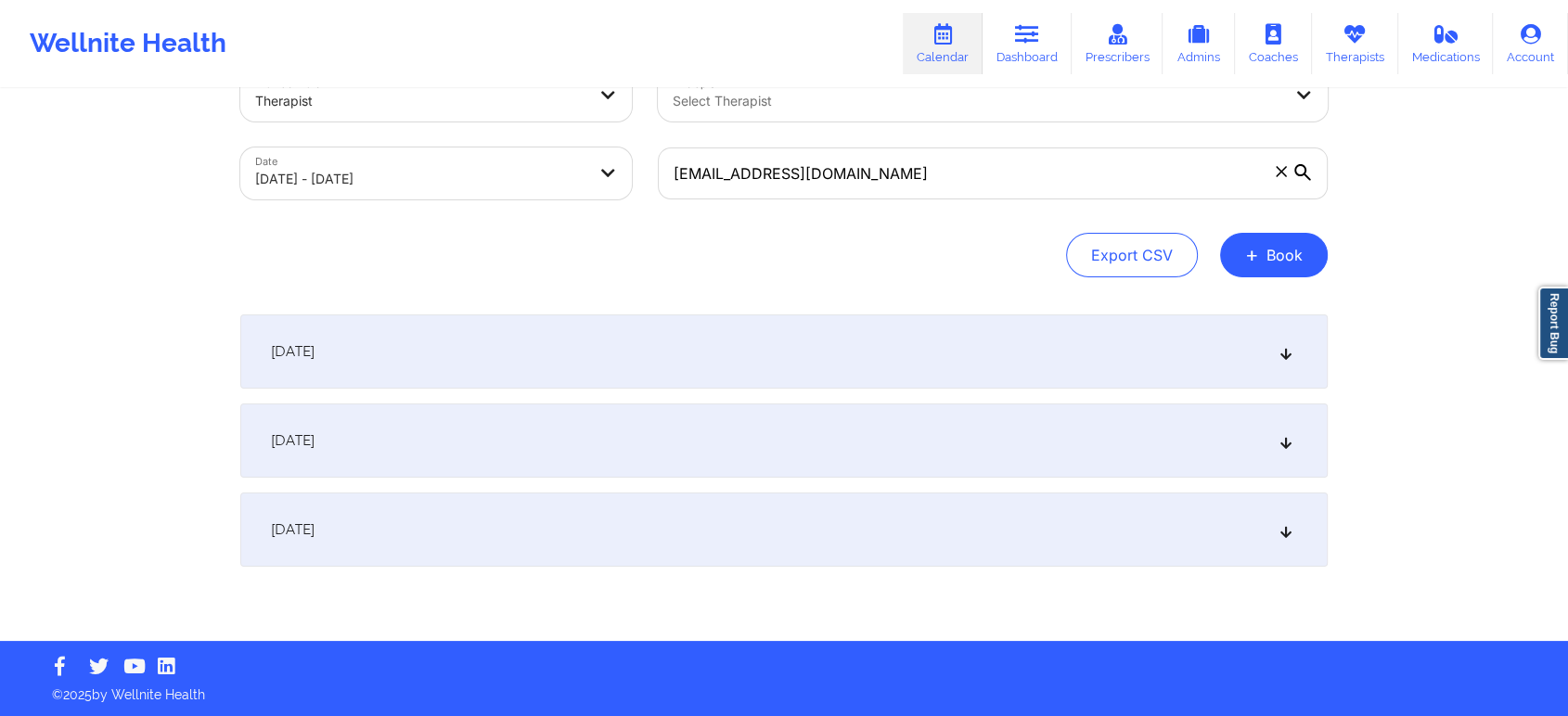
click at [1298, 339] on div "October 2, 2025" at bounding box center [784, 352] width 1088 height 75
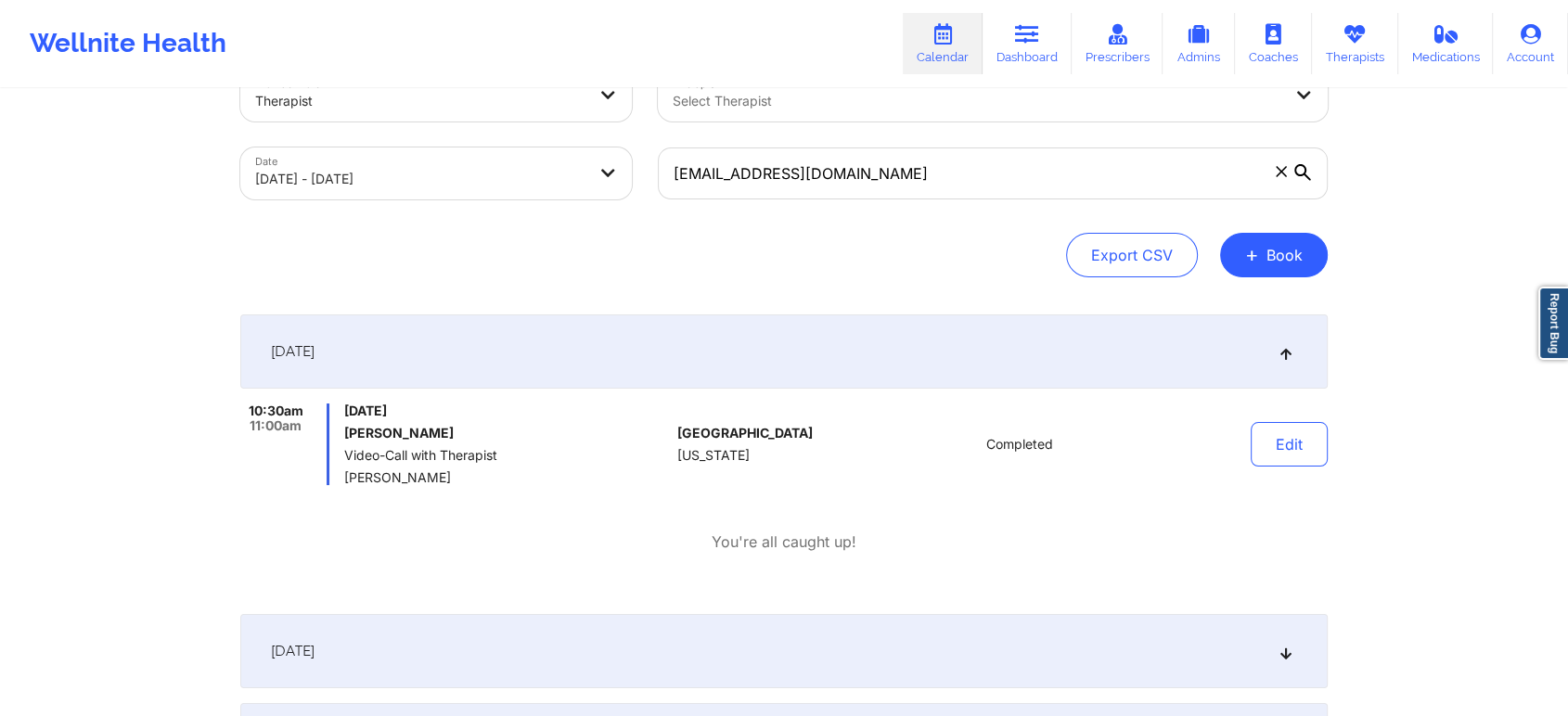
click at [1298, 339] on div "October 2, 2025" at bounding box center [784, 352] width 1088 height 75
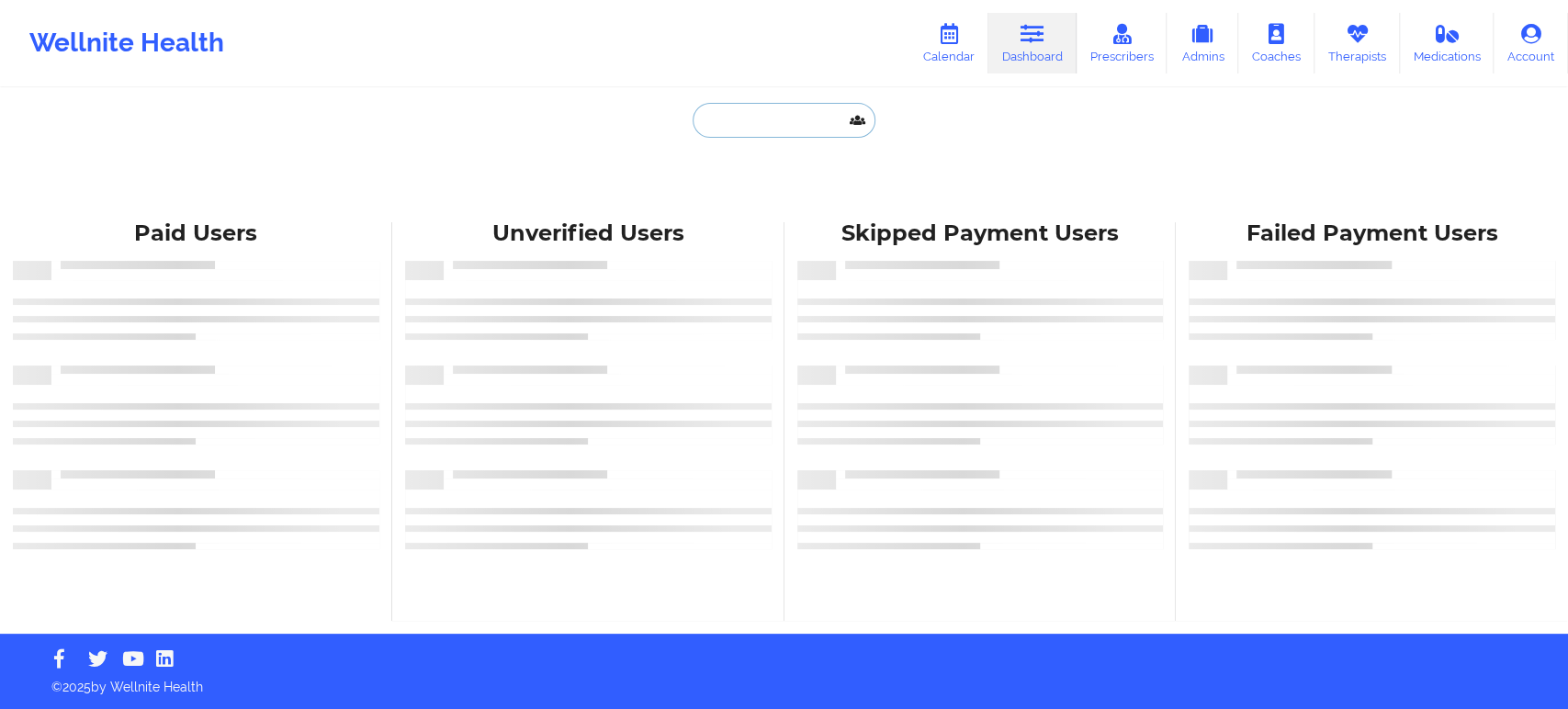
click at [794, 106] on input "text" at bounding box center [783, 119] width 181 height 35
paste input "Avery Taylor"
type input "Avery Taylor"
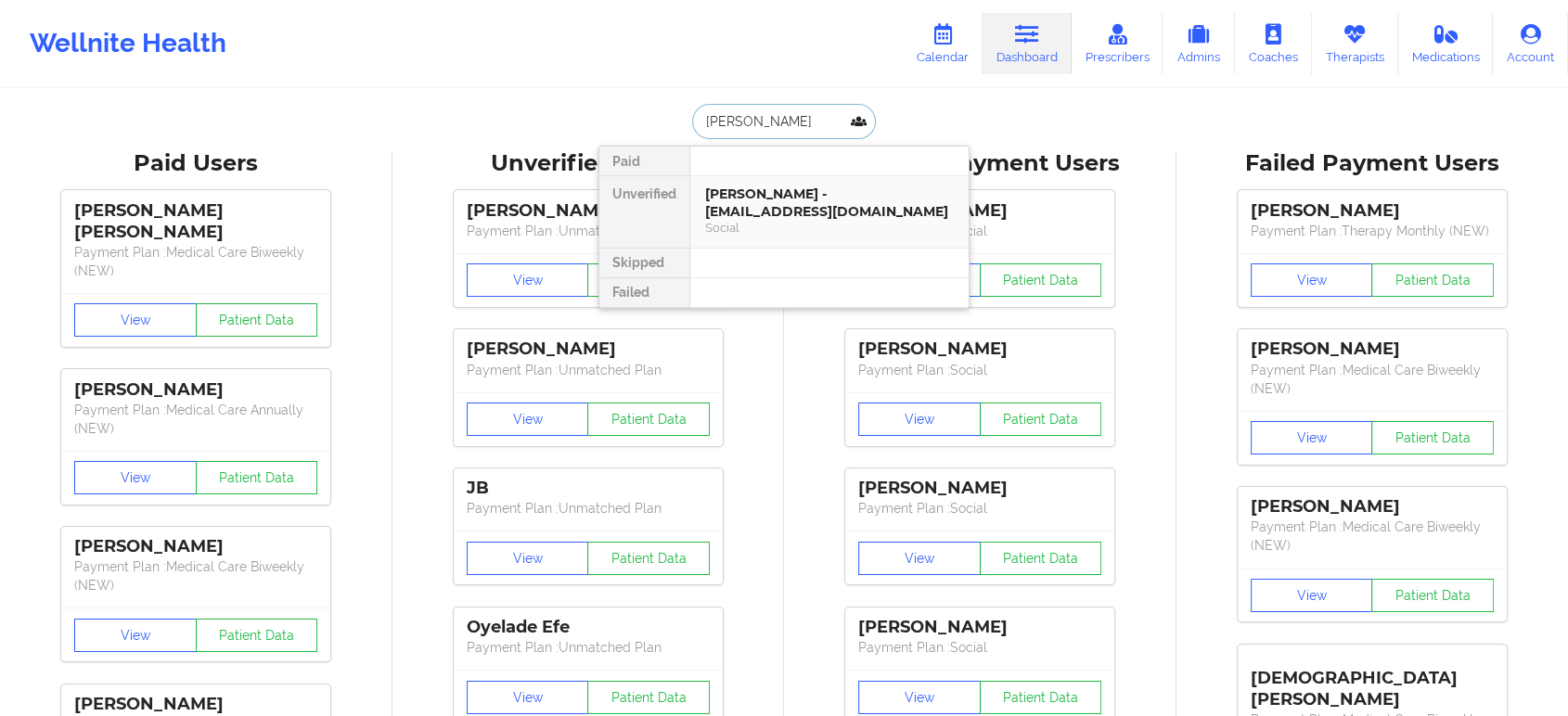
click at [809, 213] on div "Avery Taylor - averyjaynetaylor@gmail.com" at bounding box center [830, 202] width 249 height 34
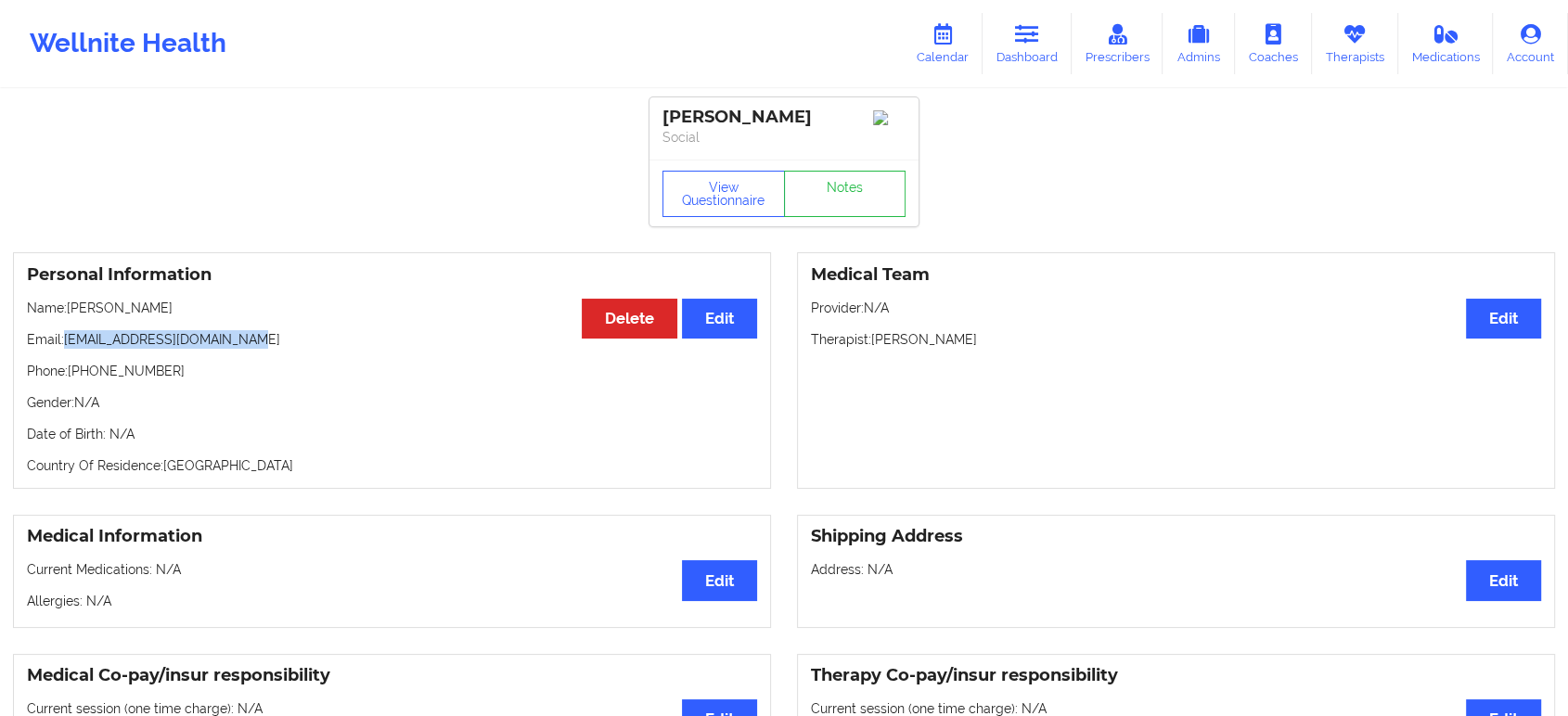
drag, startPoint x: 240, startPoint y: 347, endPoint x: 67, endPoint y: 342, distance: 173.1
click at [67, 342] on p "Email: averyjaynetaylor@gmail.com" at bounding box center [392, 340] width 730 height 19
copy p "averyjaynetaylor@gmail.com"
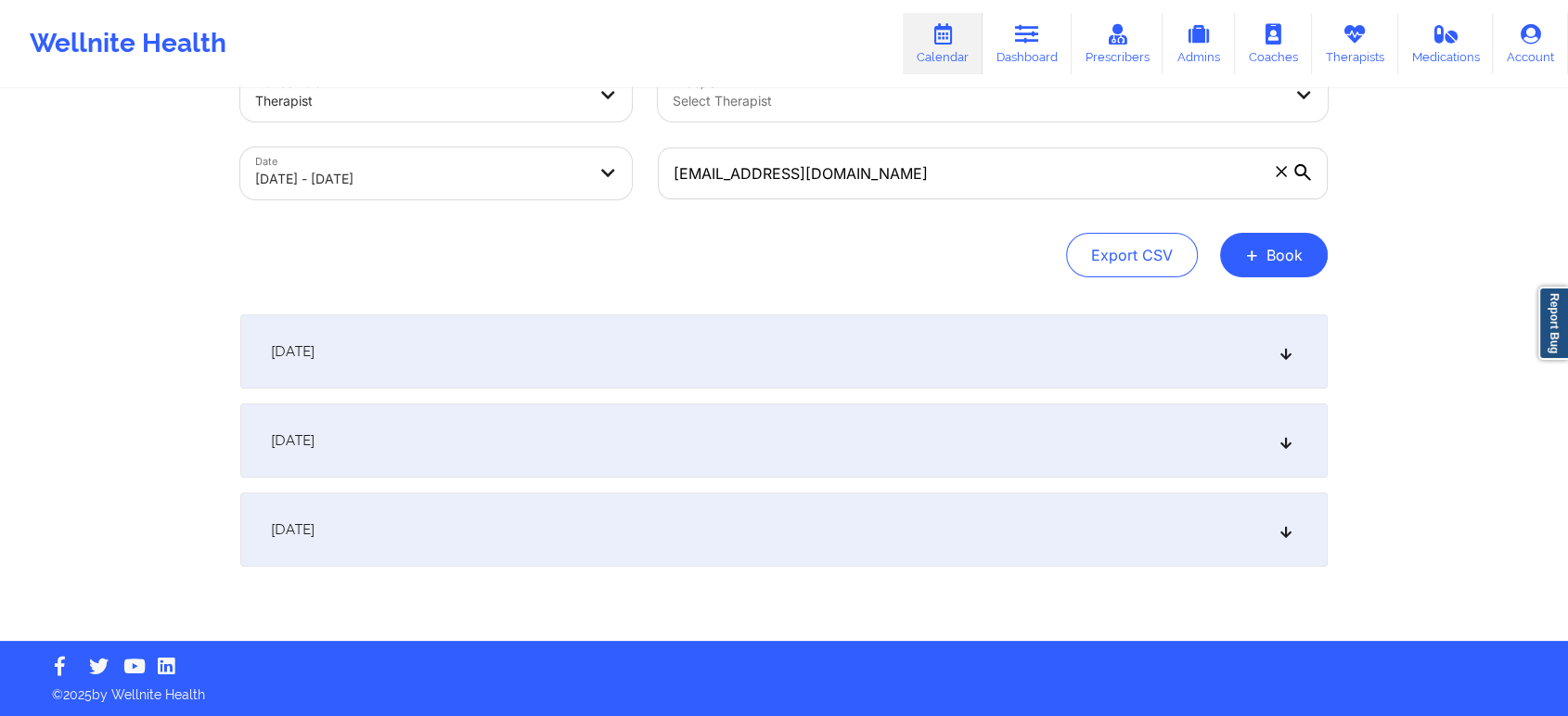
type input "[EMAIL_ADDRESS][DOMAIN_NAME]"
click at [962, 257] on div "Export CSV + Book" at bounding box center [784, 255] width 1088 height 45
click at [1063, 454] on div "[DATE]" at bounding box center [784, 440] width 1088 height 75
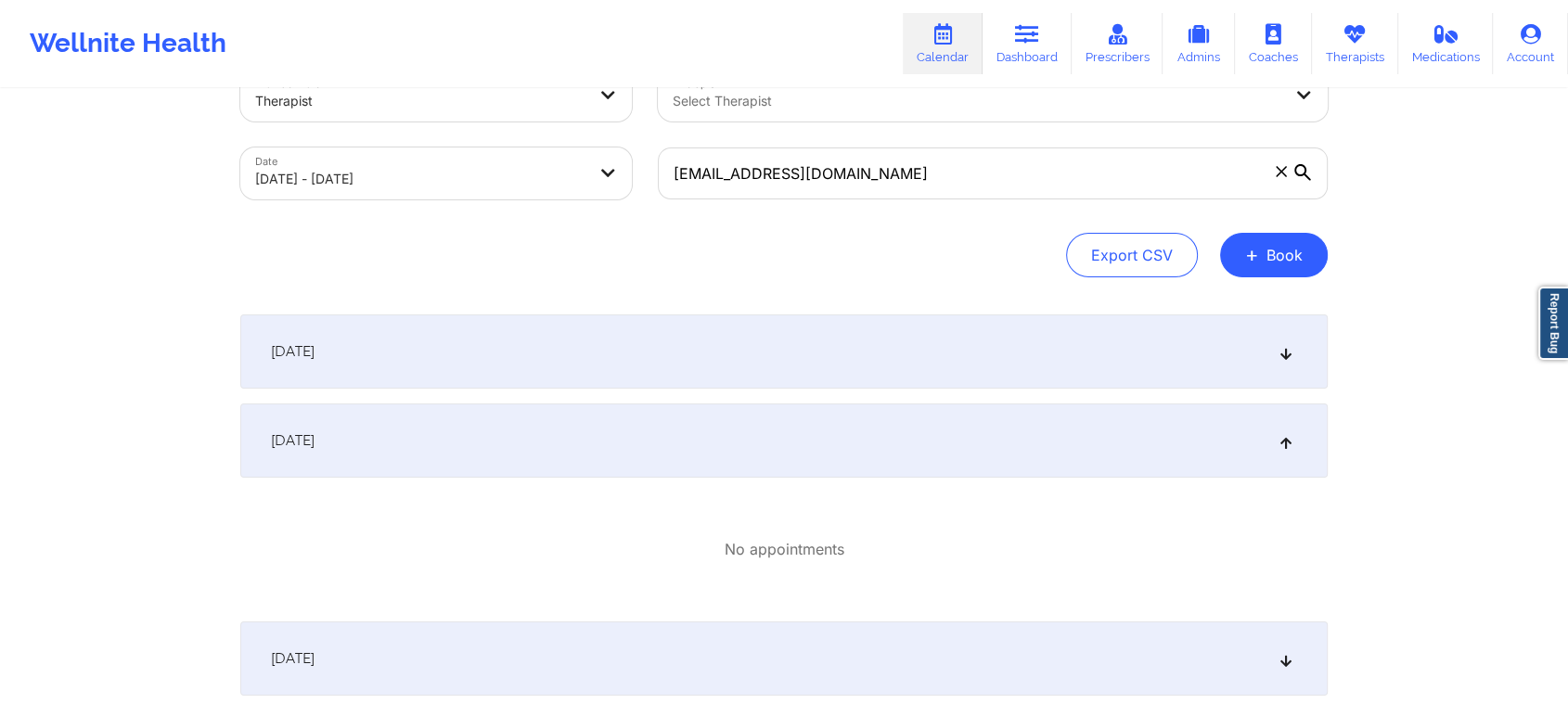
click at [1075, 454] on div "[DATE]" at bounding box center [784, 440] width 1088 height 75
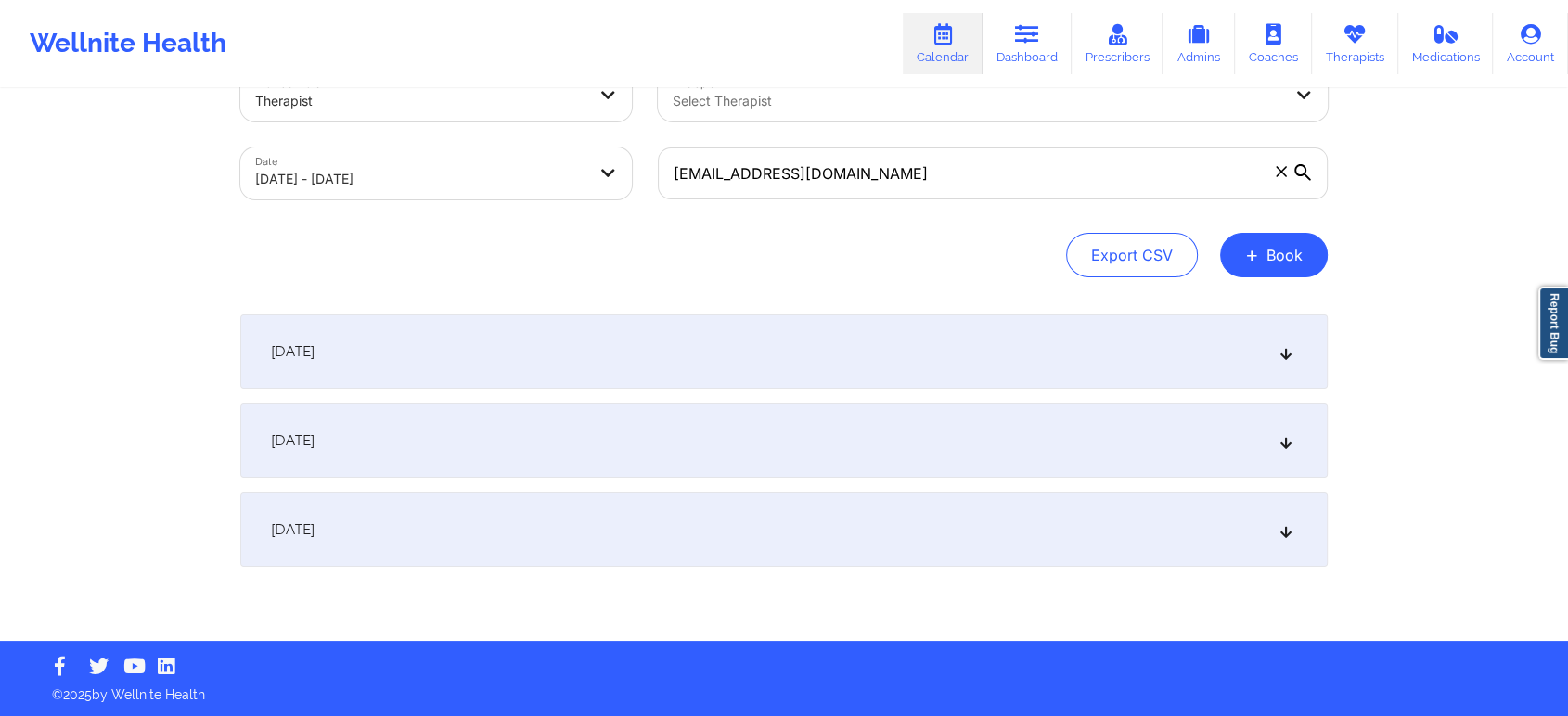
click at [1096, 528] on div "[DATE]" at bounding box center [784, 530] width 1088 height 75
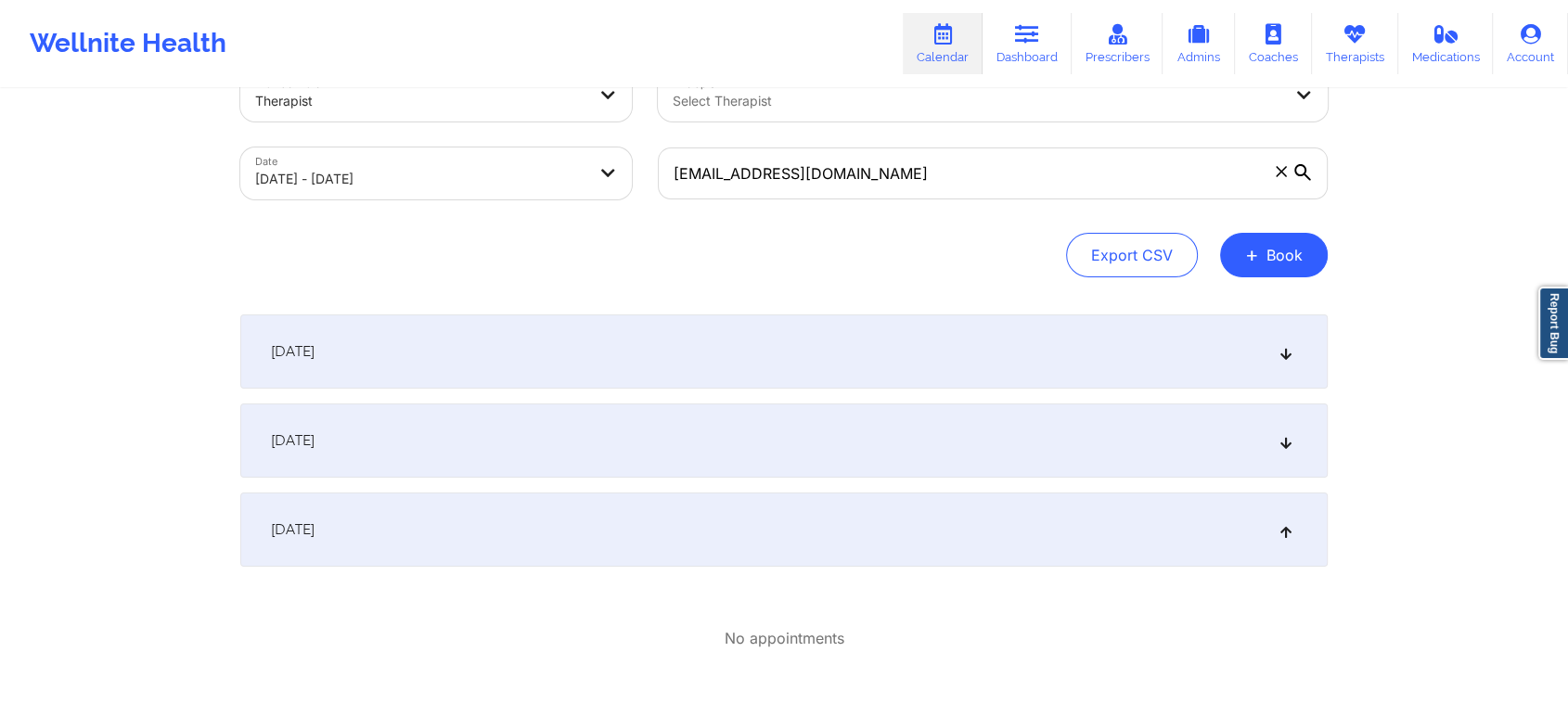
click at [1139, 542] on div "[DATE]" at bounding box center [784, 530] width 1088 height 75
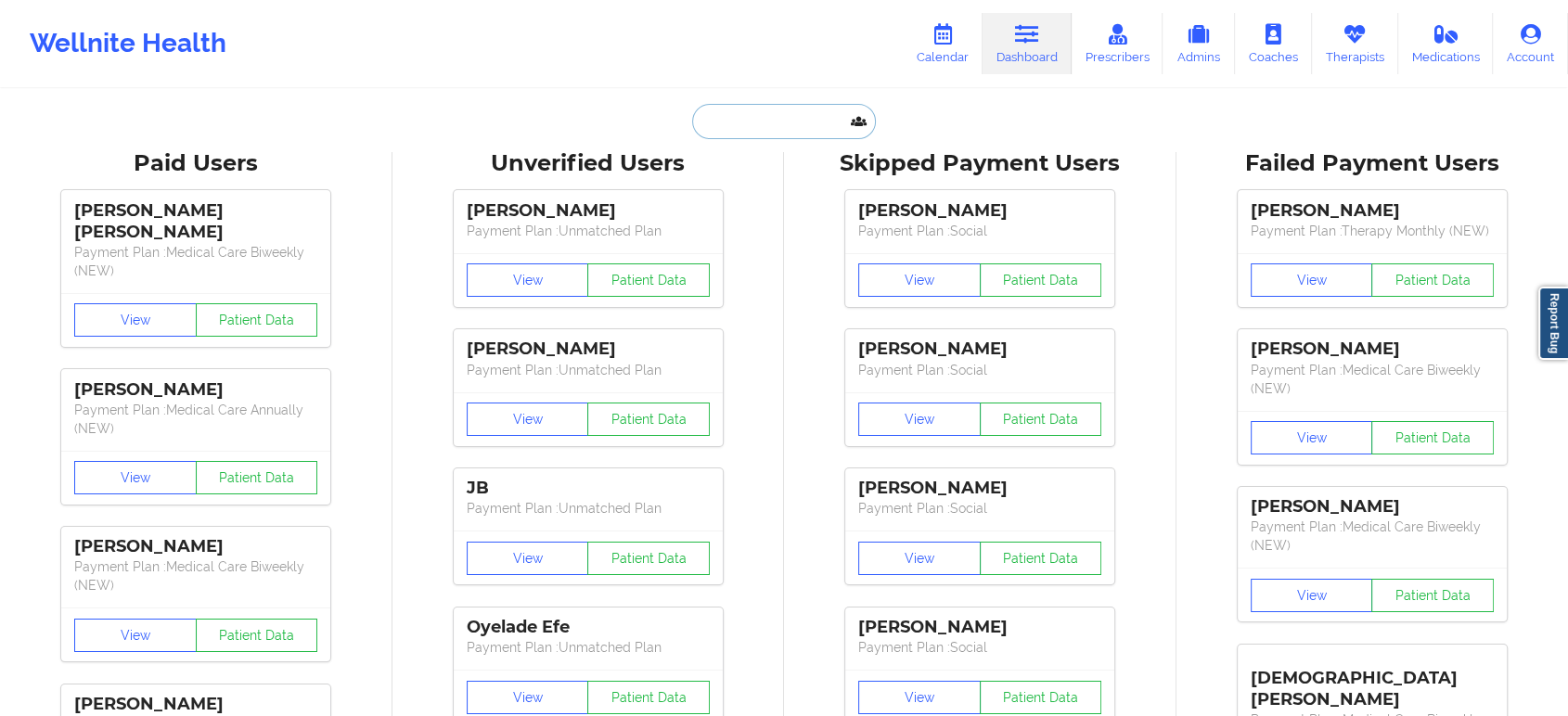
click at [794, 126] on input "text" at bounding box center [784, 120] width 183 height 35
paste input "[EMAIL_ADDRESS][DOMAIN_NAME]"
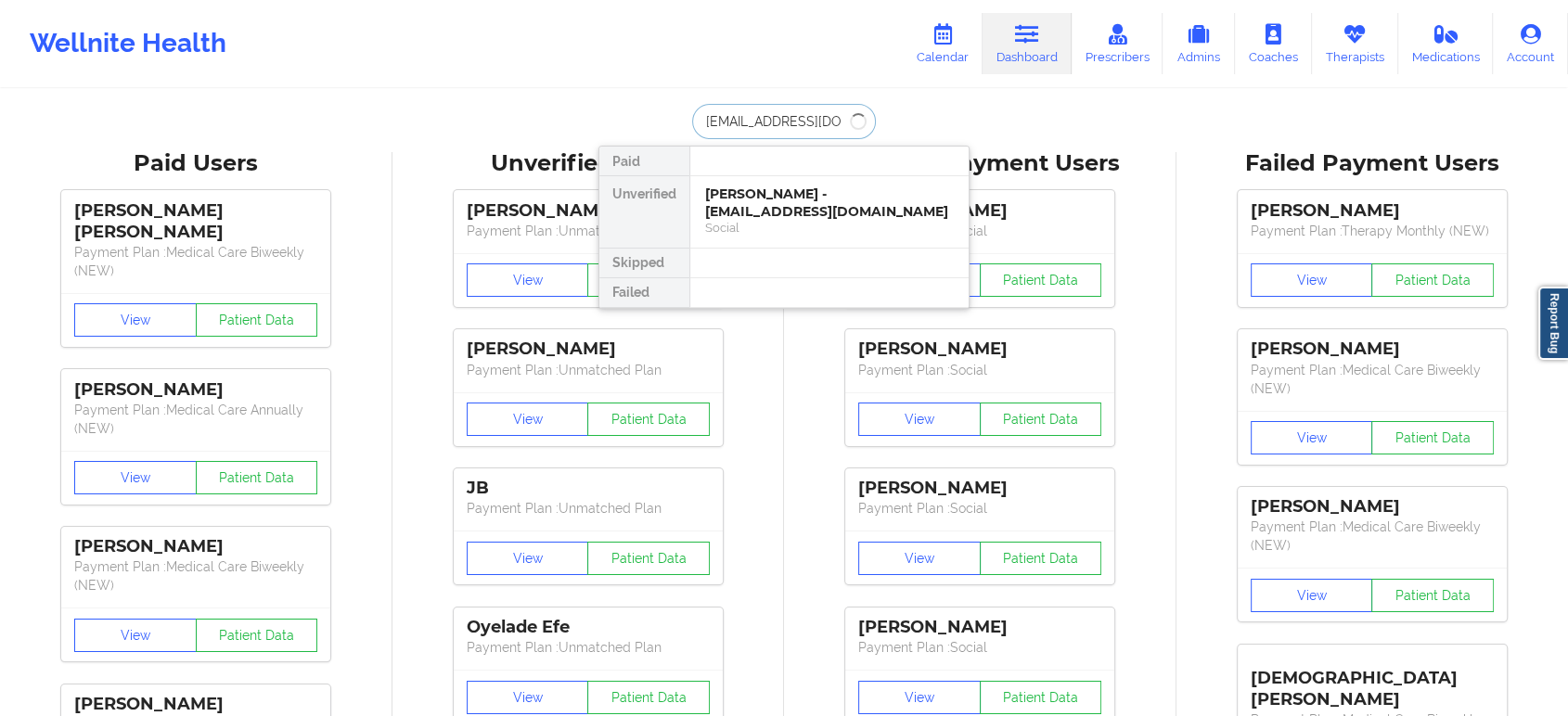
type input "[EMAIL_ADDRESS][DOMAIN_NAME]"
click at [805, 237] on div "Social" at bounding box center [830, 245] width 249 height 16
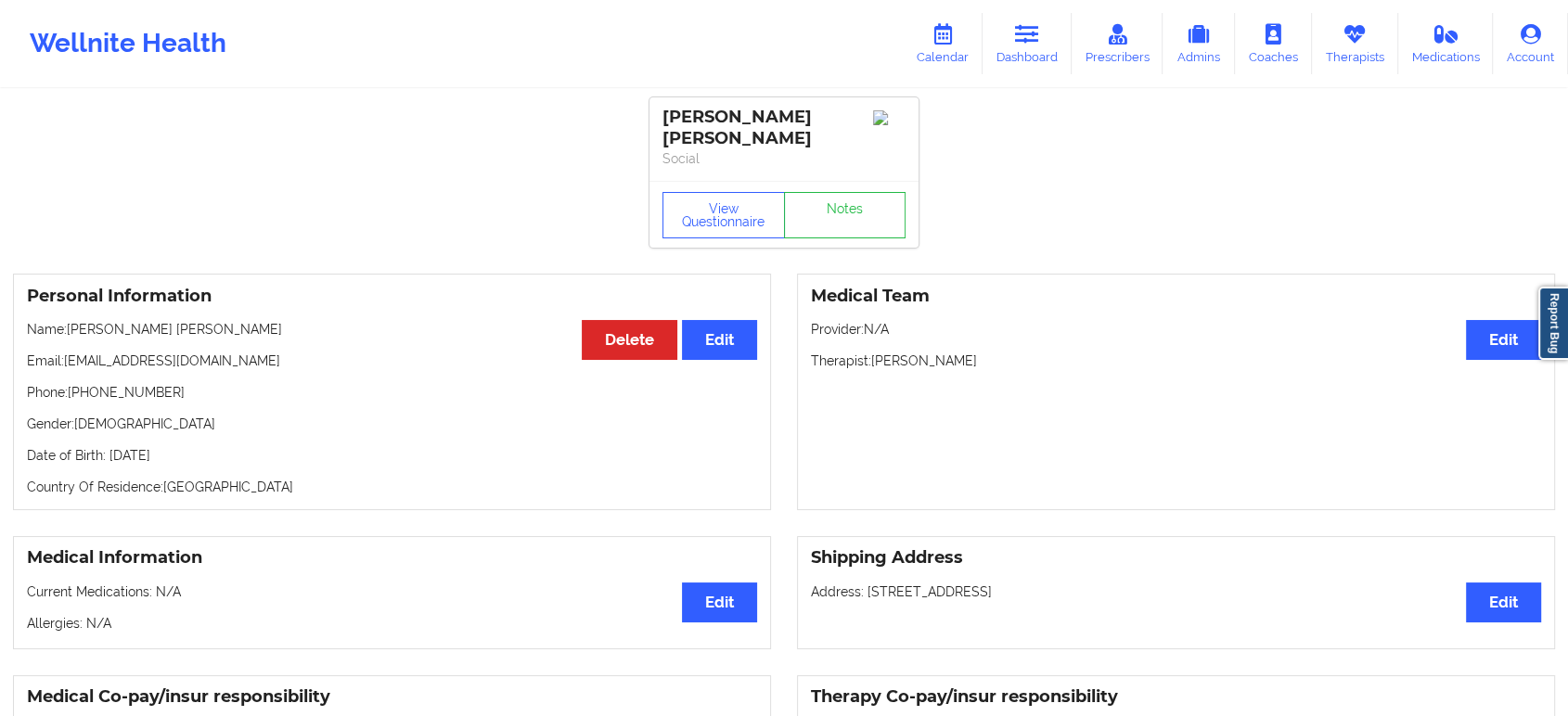
click at [139, 394] on p "Phone: [PHONE_NUMBER]" at bounding box center [392, 392] width 730 height 19
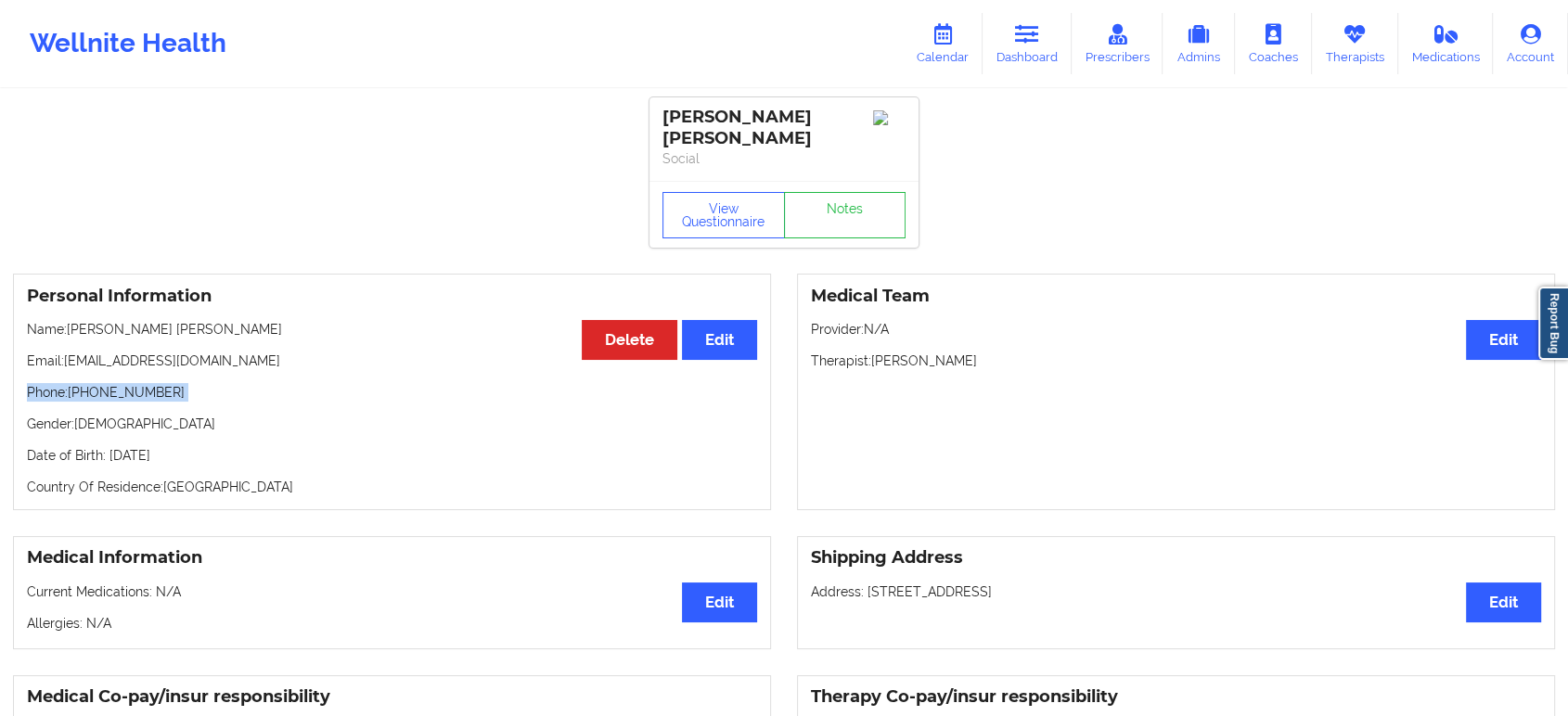
click at [178, 386] on p "Phone: [PHONE_NUMBER]" at bounding box center [392, 392] width 730 height 19
click at [136, 390] on p "Phone: [PHONE_NUMBER]" at bounding box center [392, 392] width 730 height 19
copy p "13213051526"
